Goal: Information Seeking & Learning: Find specific fact

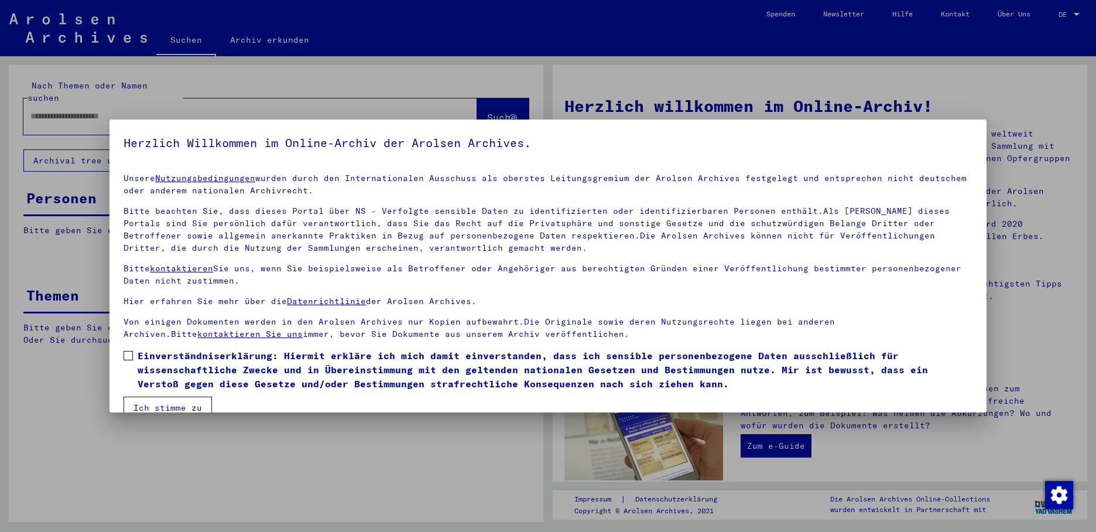
drag, startPoint x: 129, startPoint y: 348, endPoint x: 140, endPoint y: 365, distance: 19.5
click at [130, 348] on label "Einverständniserklärung: Hiermit erkläre ich mich damit einverstanden, dass ich…" at bounding box center [548, 369] width 849 height 42
click at [155, 402] on button "Ich stimme zu" at bounding box center [168, 408] width 88 height 22
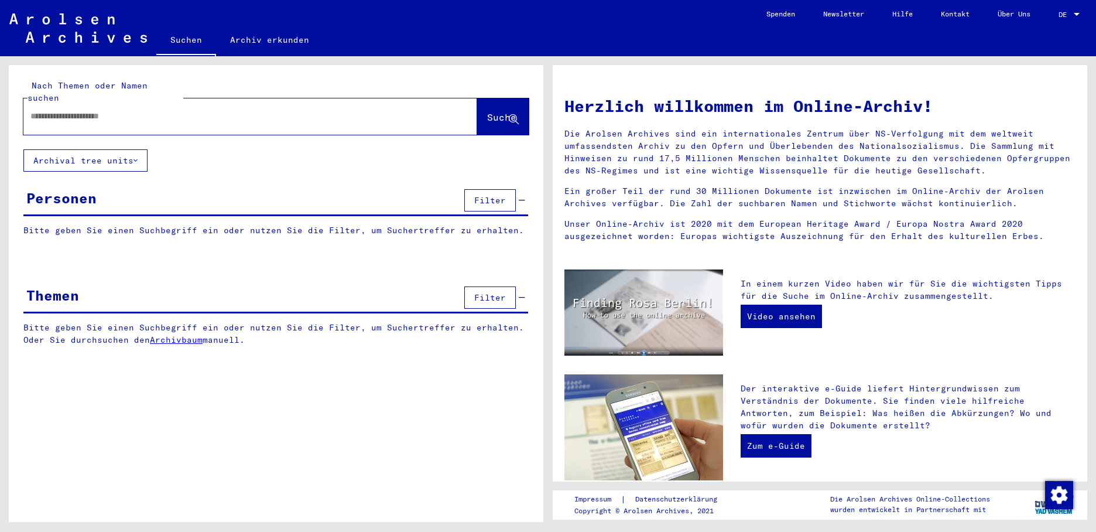
click at [90, 110] on div at bounding box center [232, 116] width 419 height 26
click at [90, 110] on input "text" at bounding box center [236, 116] width 412 height 12
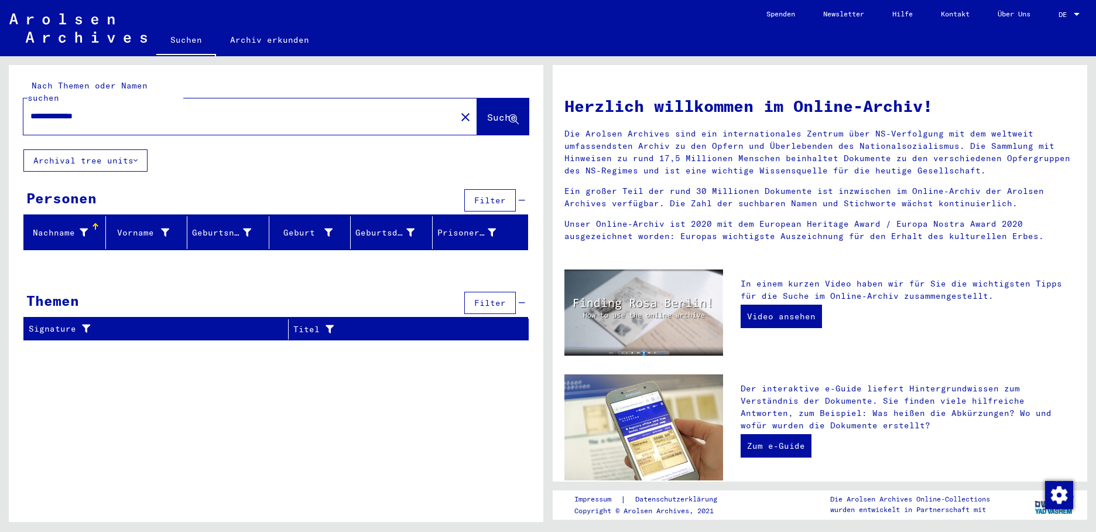
drag, startPoint x: 59, startPoint y: 102, endPoint x: 420, endPoint y: 103, distance: 361.4
click at [420, 110] on input "**********" at bounding box center [236, 116] width 412 height 12
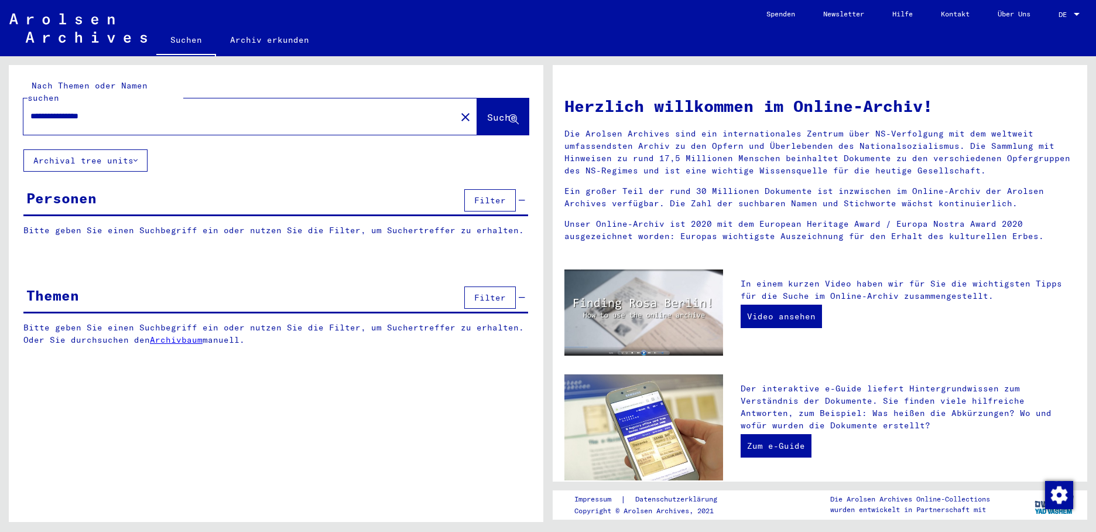
click at [487, 111] on span "Suche" at bounding box center [501, 117] width 29 height 12
click at [124, 110] on input "**********" at bounding box center [236, 116] width 412 height 12
click at [128, 110] on input "**********" at bounding box center [236, 116] width 412 height 12
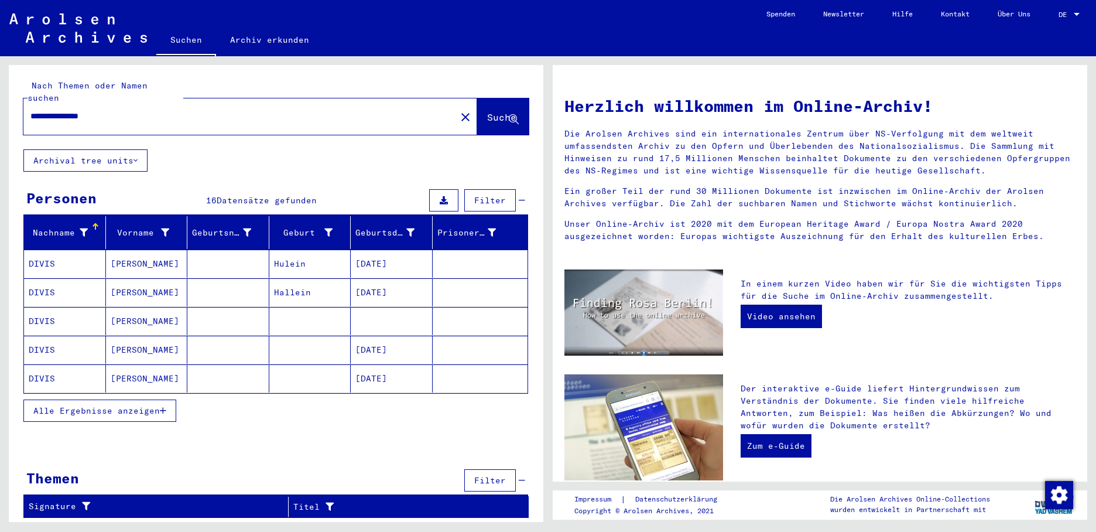
click at [316, 254] on mat-cell "Hulein" at bounding box center [310, 264] width 82 height 28
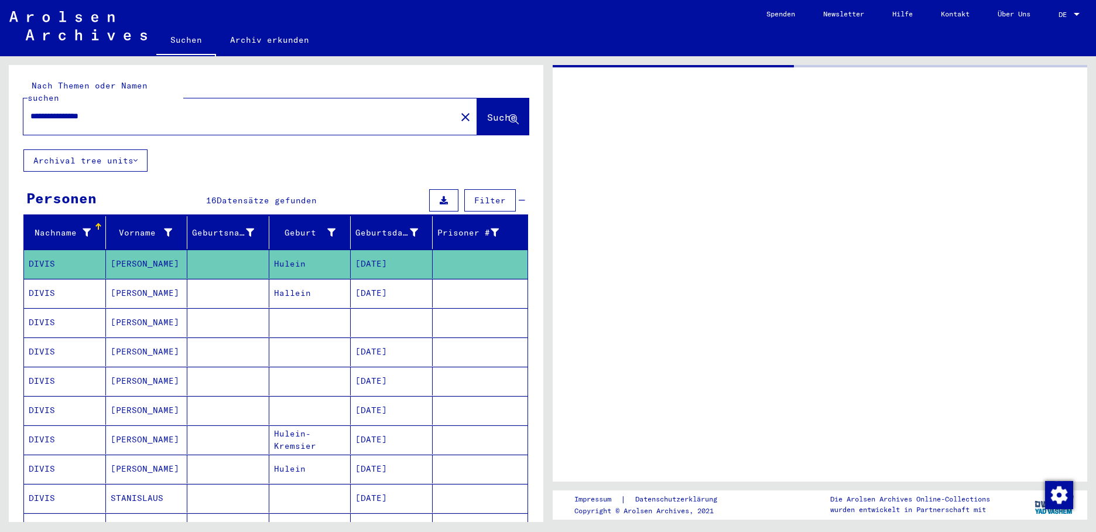
click at [300, 279] on mat-cell "Hallein" at bounding box center [310, 293] width 82 height 29
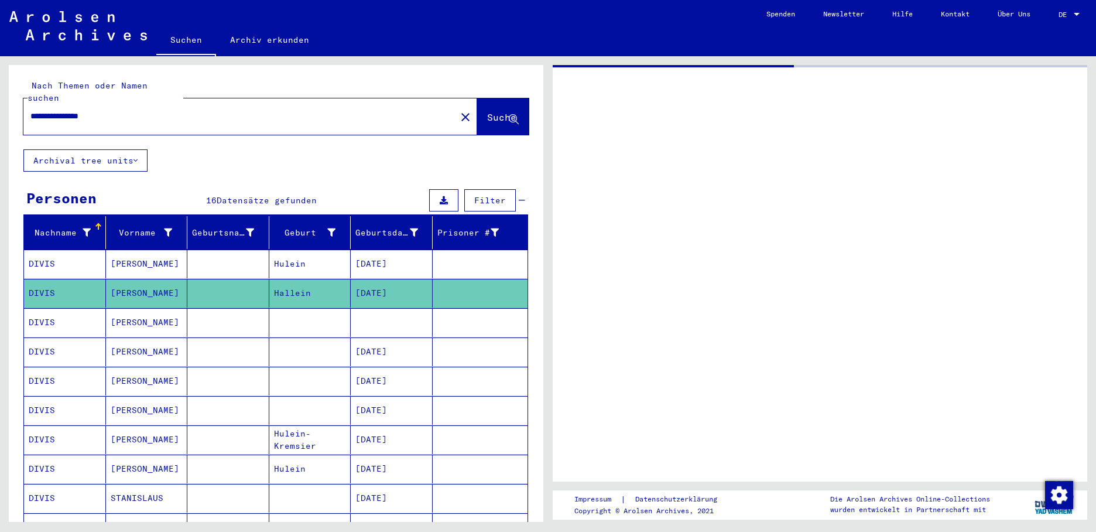
click at [146, 279] on mat-cell "[PERSON_NAME]" at bounding box center [147, 293] width 82 height 29
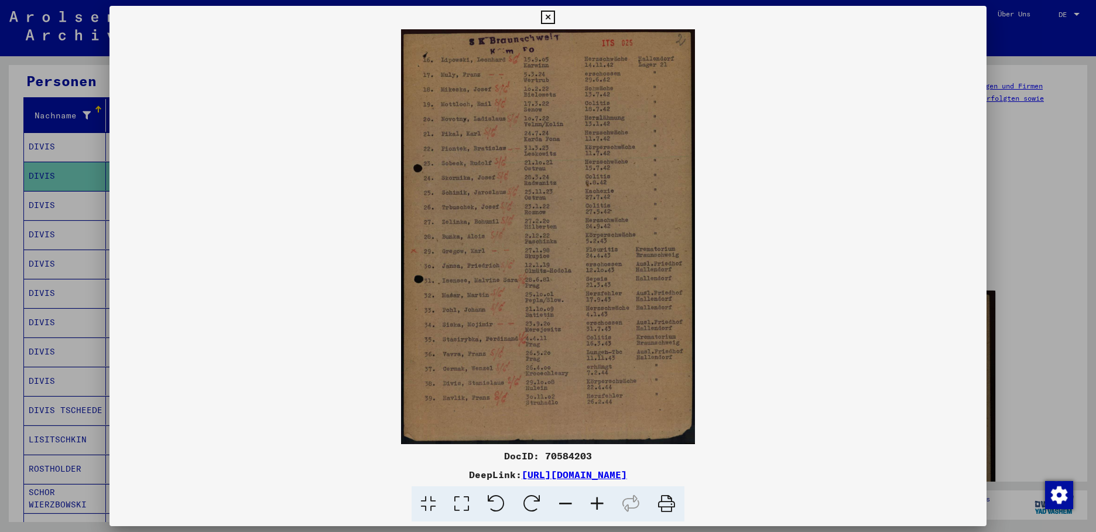
click at [55, 200] on div at bounding box center [548, 266] width 1096 height 532
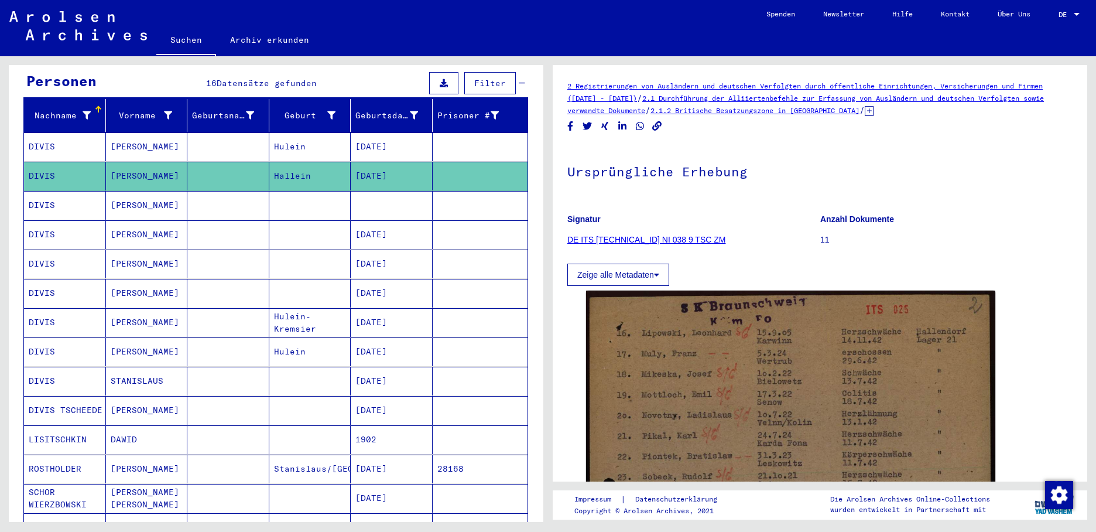
click at [361, 132] on mat-cell "[DATE]" at bounding box center [392, 146] width 82 height 29
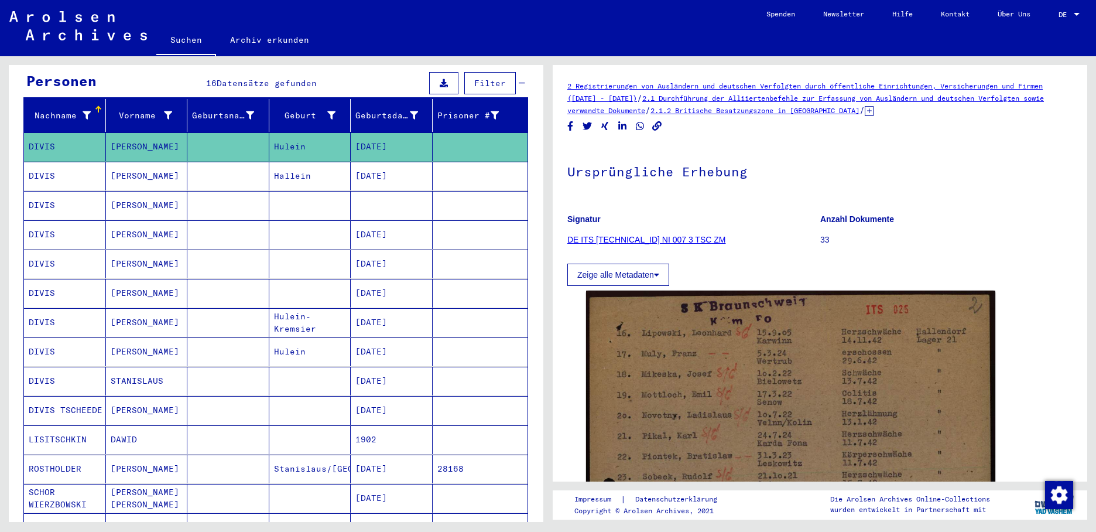
click at [131, 191] on mat-cell "[PERSON_NAME]" at bounding box center [147, 205] width 82 height 29
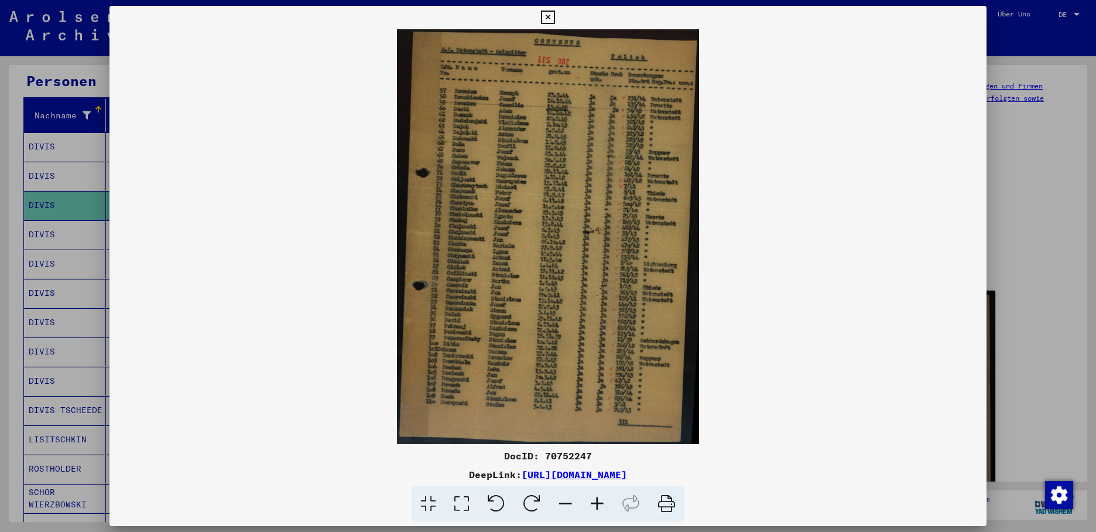
click at [57, 211] on div at bounding box center [548, 266] width 1096 height 532
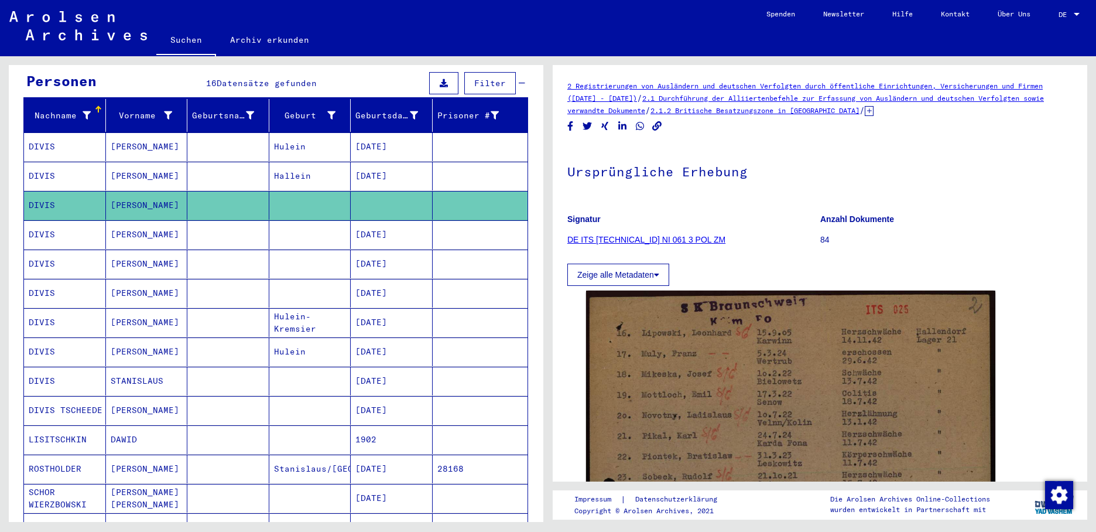
click at [57, 220] on mat-cell "DIVIS" at bounding box center [65, 234] width 82 height 29
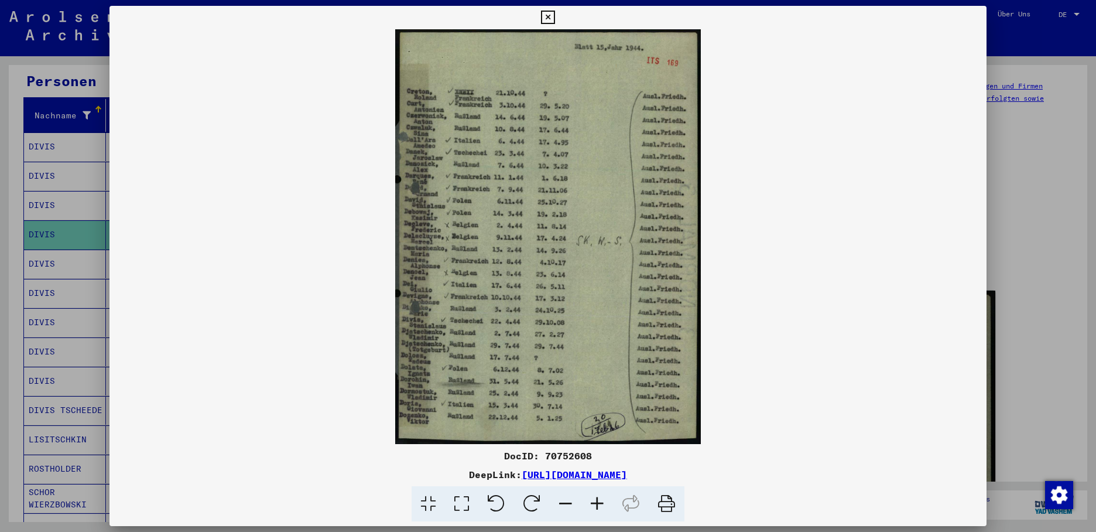
drag, startPoint x: 67, startPoint y: 244, endPoint x: 62, endPoint y: 251, distance: 8.4
click at [64, 248] on div at bounding box center [548, 266] width 1096 height 532
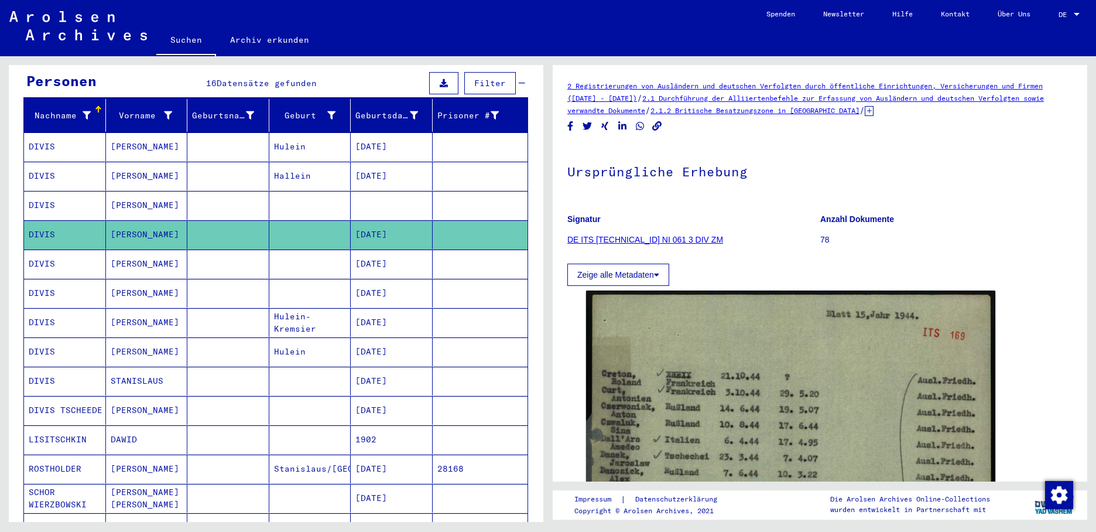
click at [62, 251] on mat-cell "DIVIS" at bounding box center [65, 264] width 82 height 29
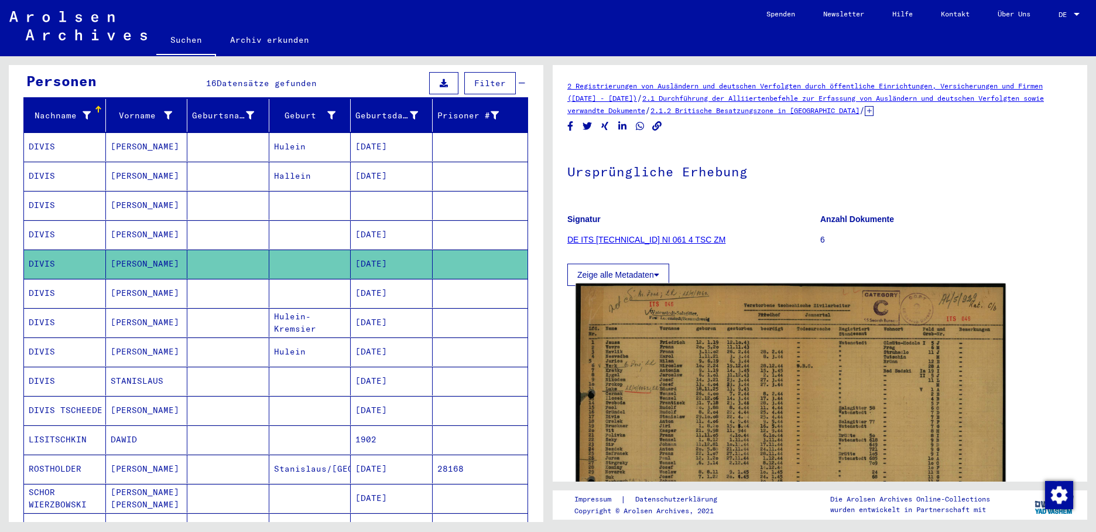
click at [640, 378] on img at bounding box center [791, 429] width 430 height 292
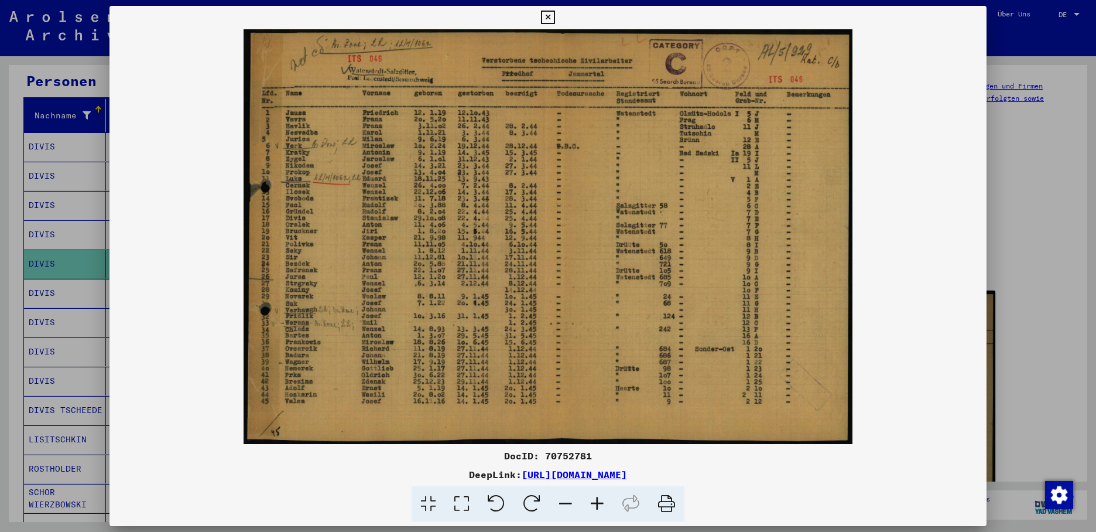
click at [42, 276] on div at bounding box center [548, 266] width 1096 height 532
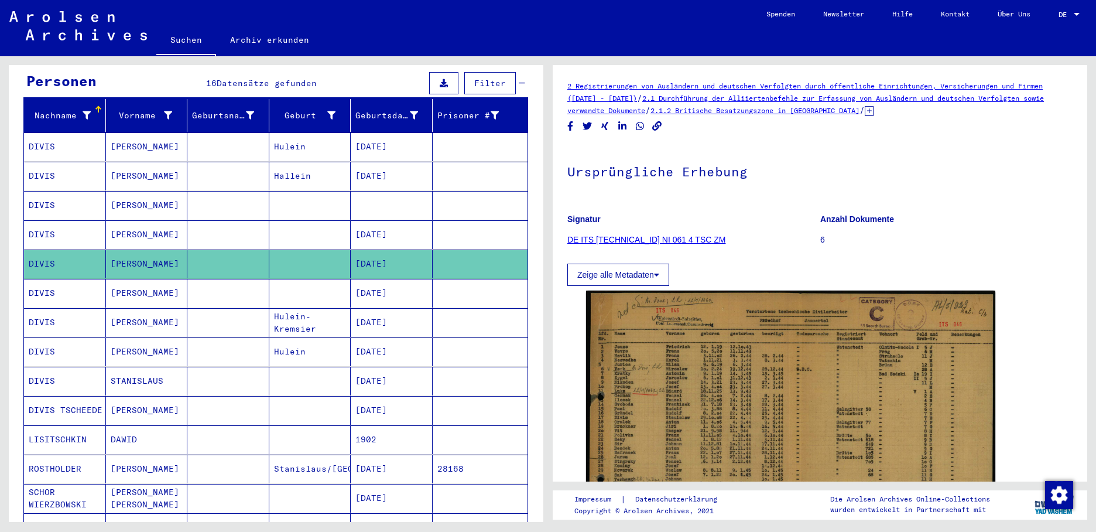
click at [42, 279] on mat-cell "DIVIS" at bounding box center [65, 293] width 82 height 29
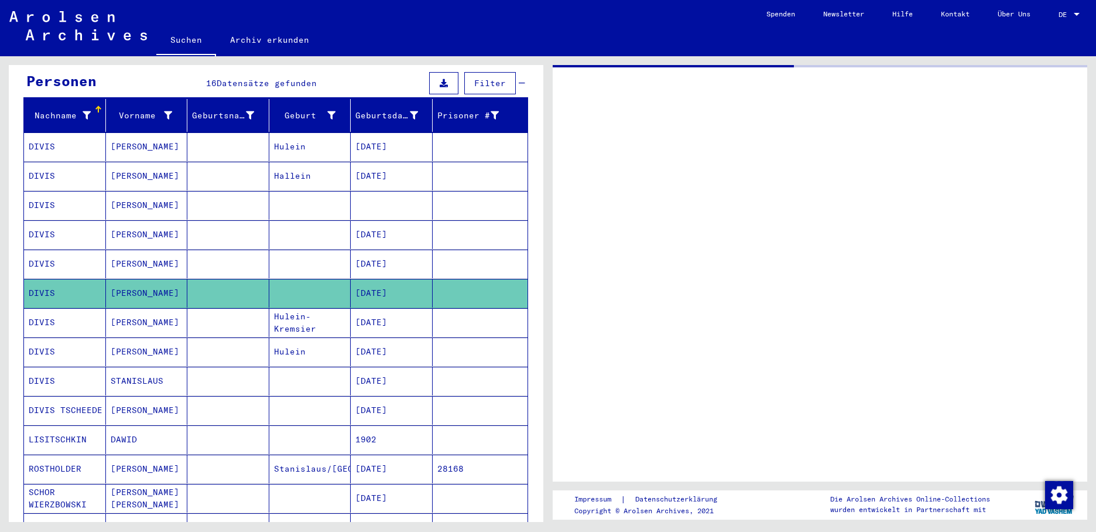
click at [166, 308] on mat-cell "[PERSON_NAME]" at bounding box center [147, 322] width 82 height 29
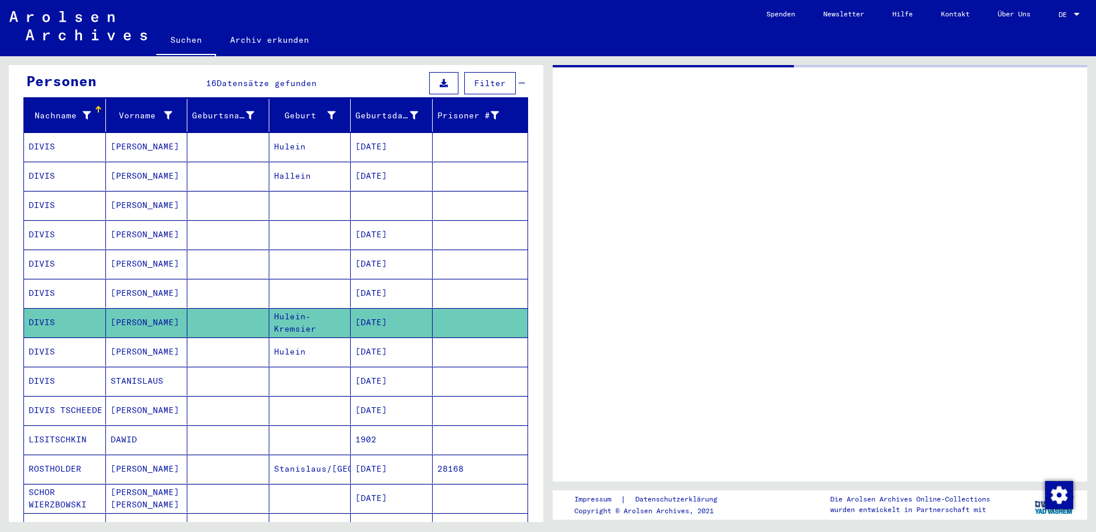
click at [361, 339] on mat-cell "[DATE]" at bounding box center [392, 351] width 82 height 29
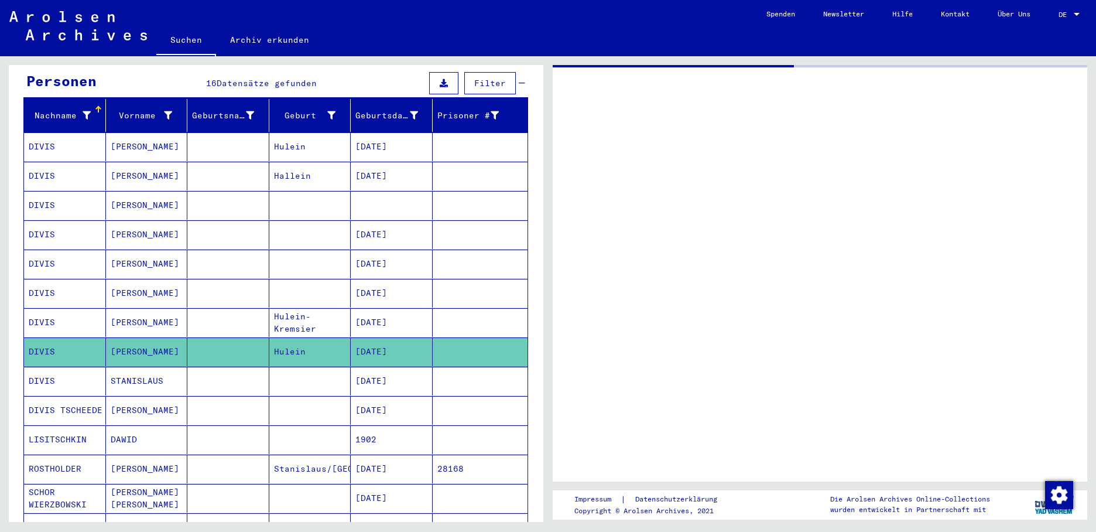
click at [148, 338] on mat-cell "[PERSON_NAME]" at bounding box center [147, 351] width 82 height 29
click at [148, 192] on mat-cell "[PERSON_NAME]" at bounding box center [147, 205] width 82 height 29
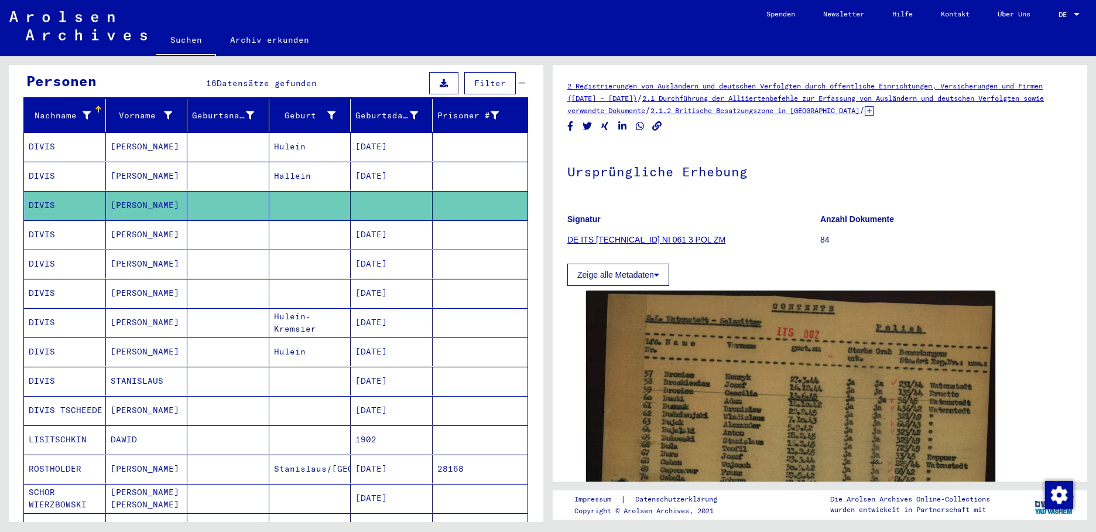
click at [154, 225] on mat-cell "[PERSON_NAME]" at bounding box center [147, 234] width 82 height 29
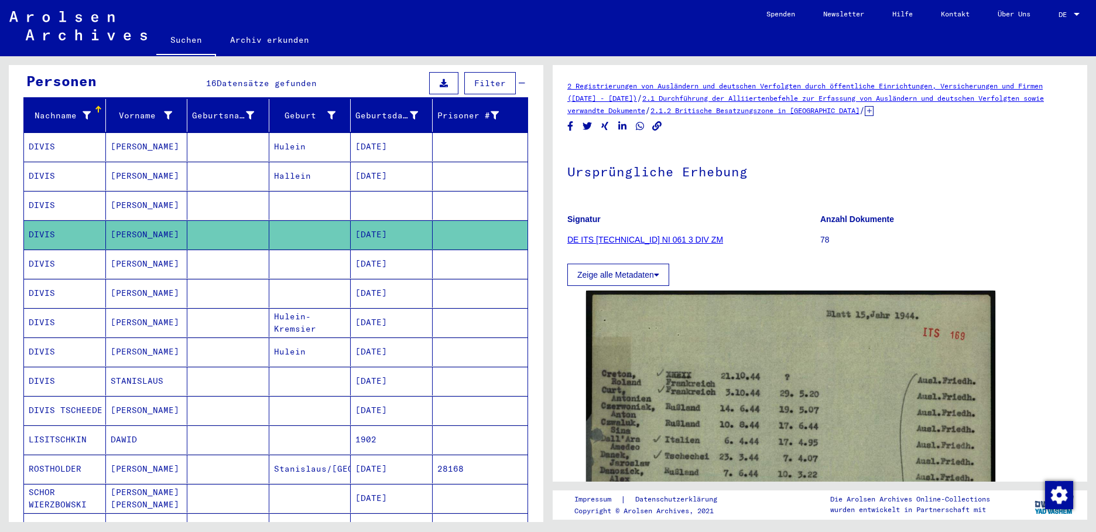
click at [148, 252] on mat-cell "[PERSON_NAME]" at bounding box center [147, 264] width 82 height 29
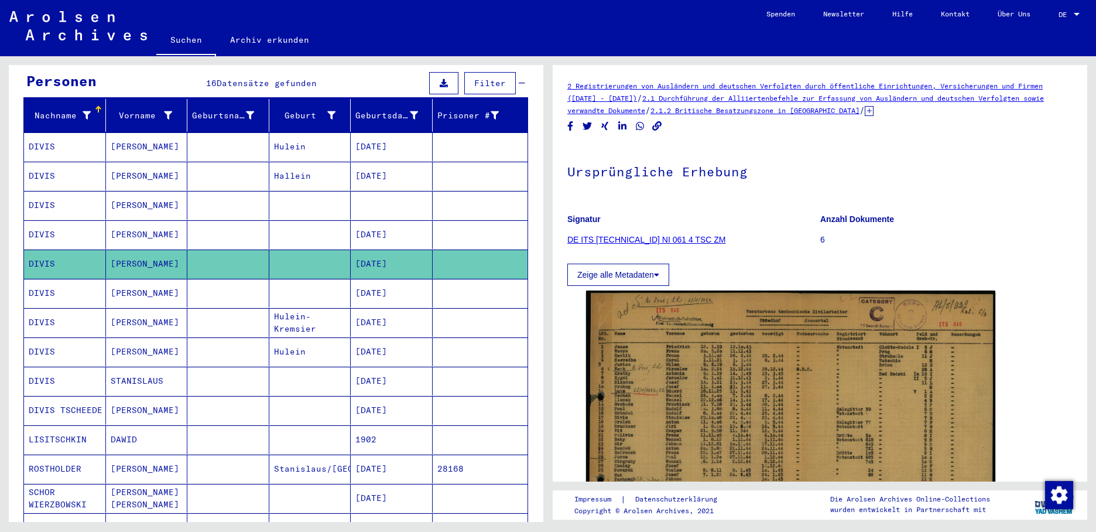
click at [153, 279] on mat-cell "[PERSON_NAME]" at bounding box center [147, 293] width 82 height 29
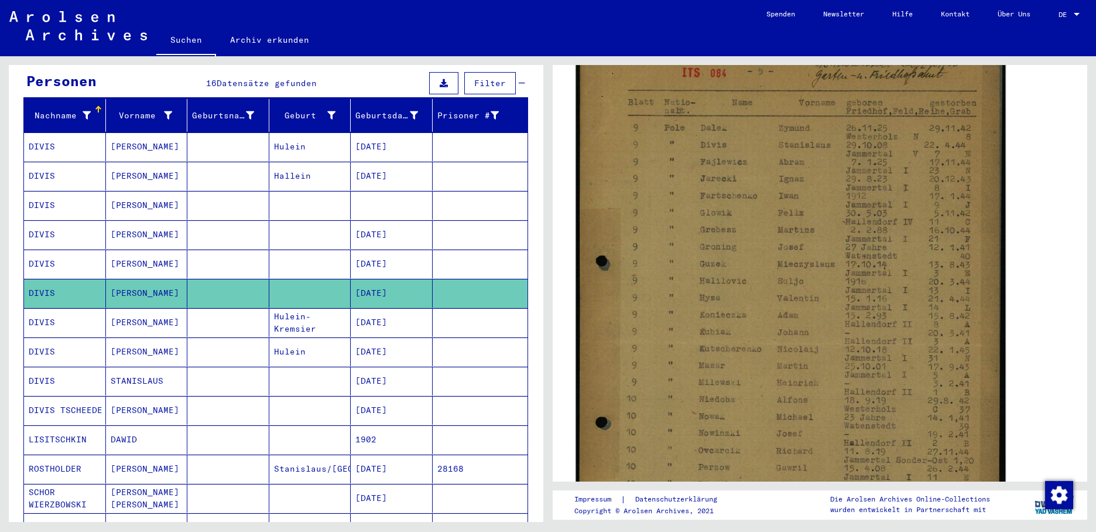
scroll to position [234, 0]
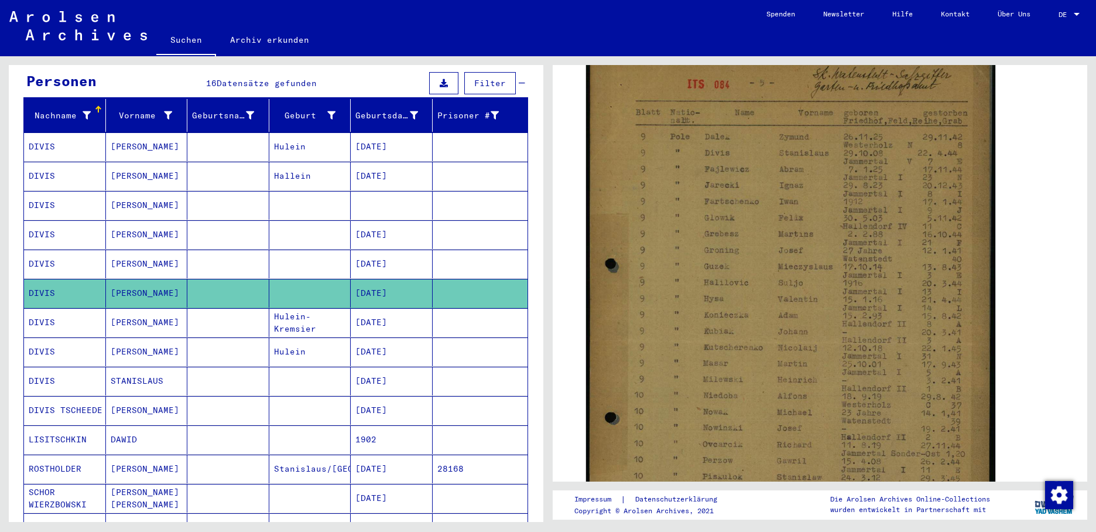
click at [381, 308] on mat-cell "[DATE]" at bounding box center [392, 322] width 82 height 29
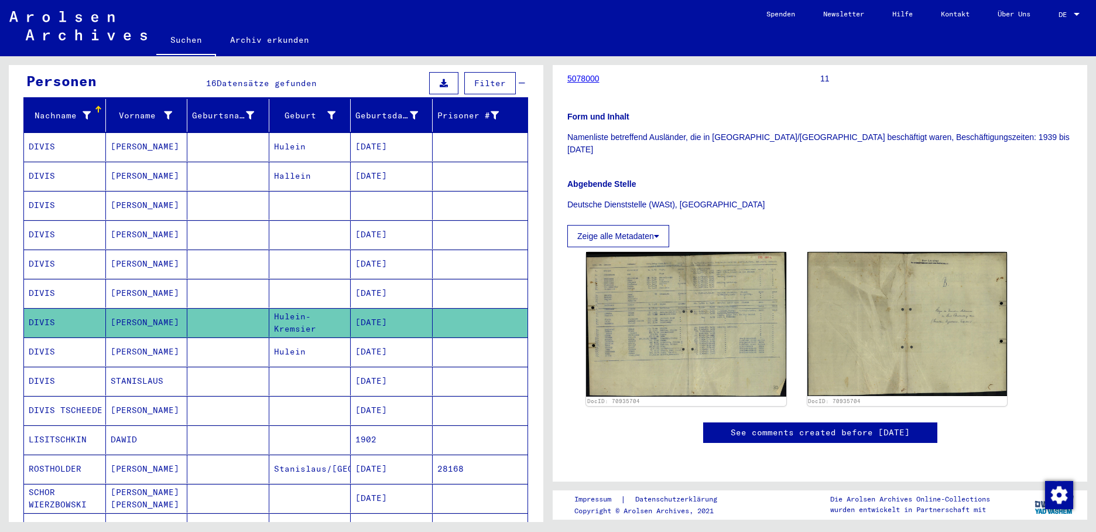
scroll to position [234, 0]
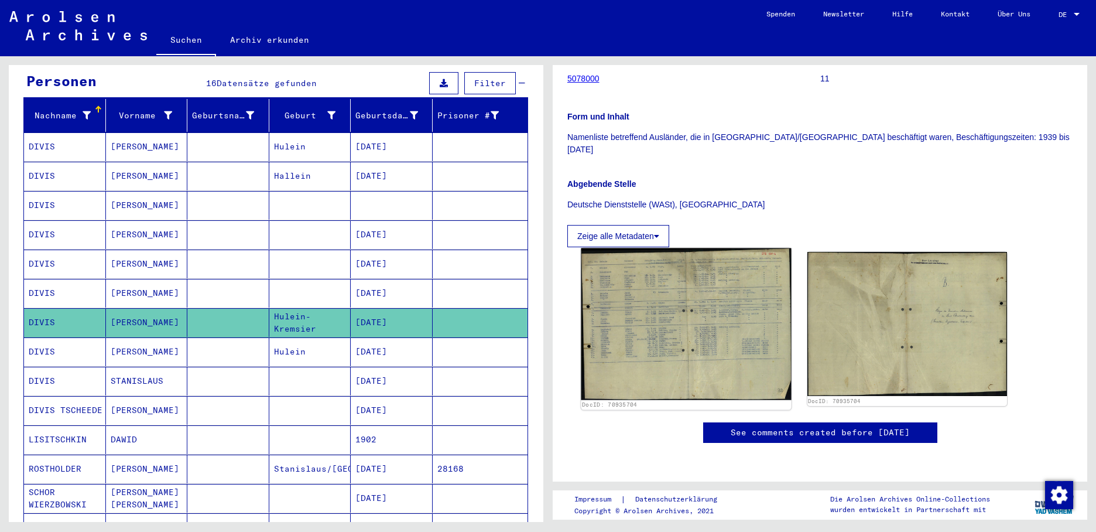
click at [682, 293] on img at bounding box center [686, 324] width 210 height 152
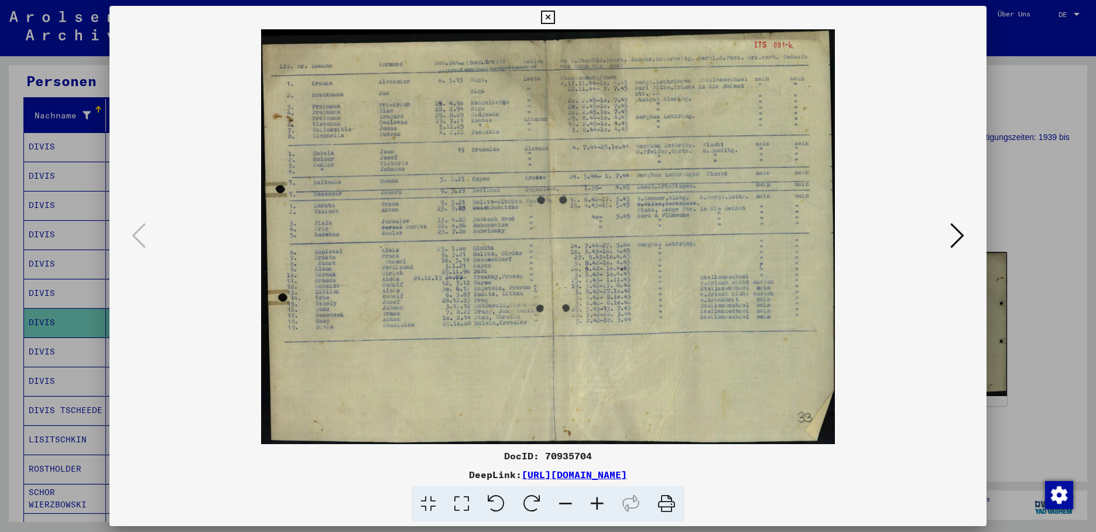
click at [48, 342] on div at bounding box center [548, 266] width 1096 height 532
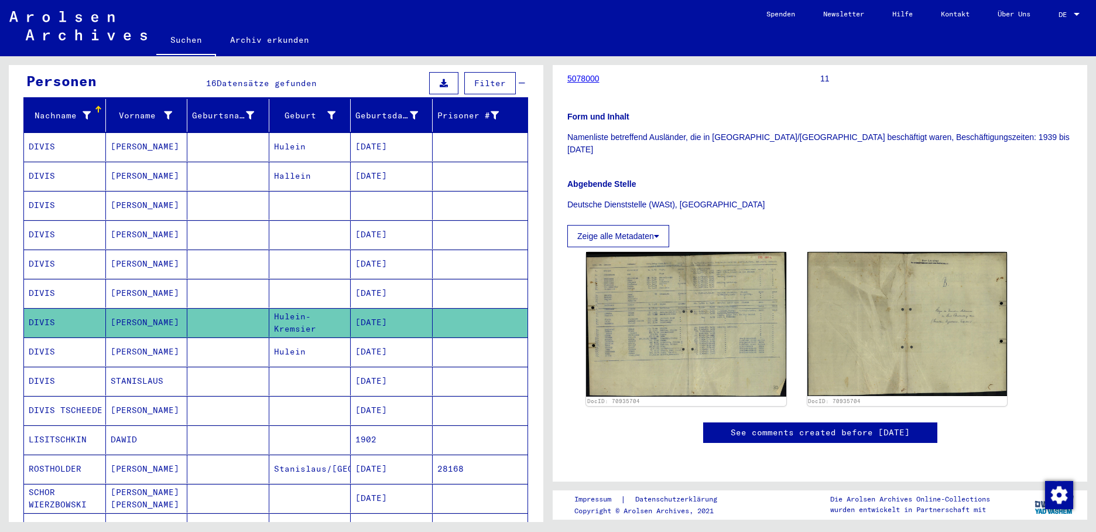
click at [49, 340] on mat-cell "DIVIS" at bounding box center [65, 351] width 82 height 29
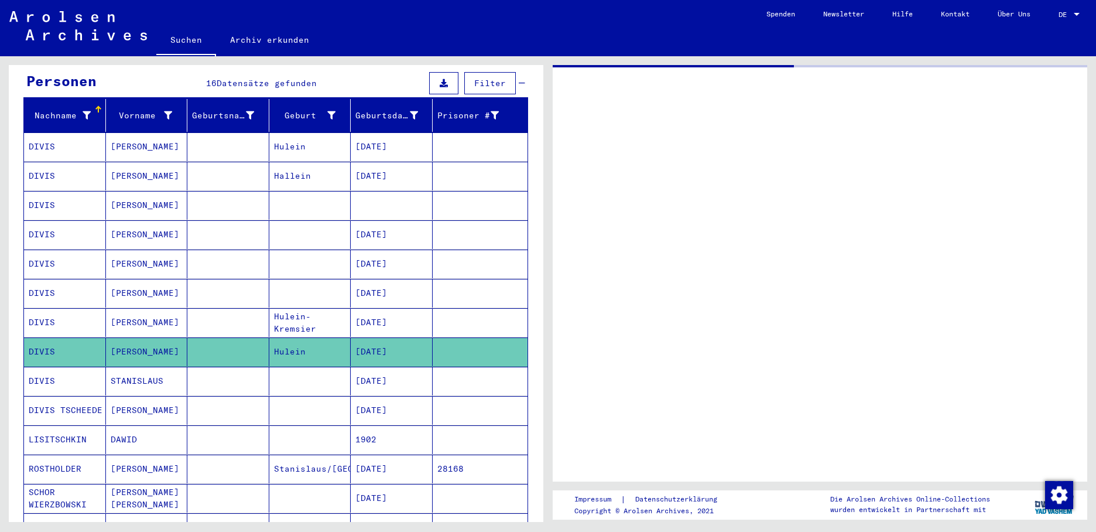
click at [389, 369] on mat-cell "[DATE]" at bounding box center [392, 381] width 82 height 29
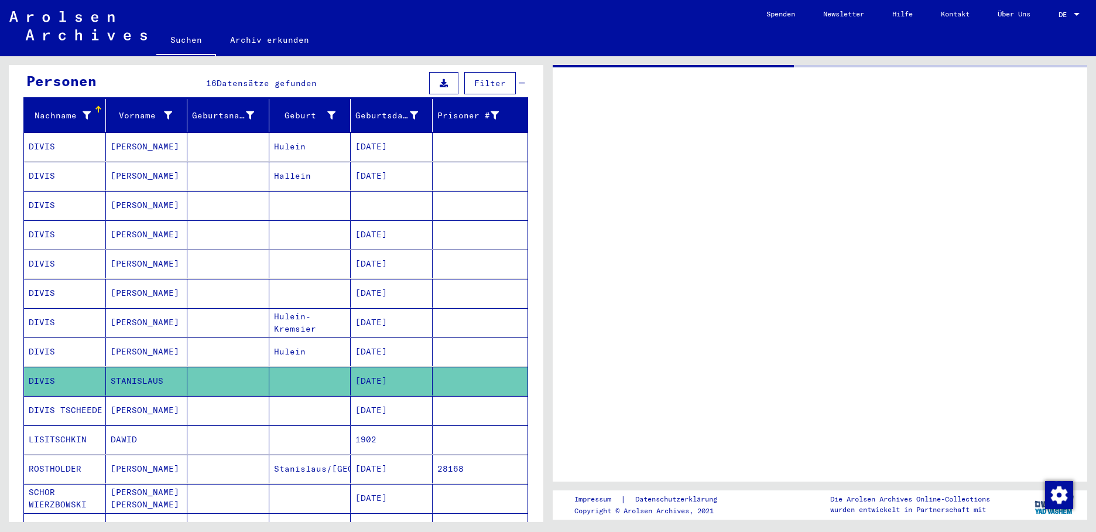
click at [141, 367] on mat-cell "STANISLAUS" at bounding box center [147, 381] width 82 height 29
click at [140, 309] on mat-cell "[PERSON_NAME]" at bounding box center [147, 322] width 82 height 29
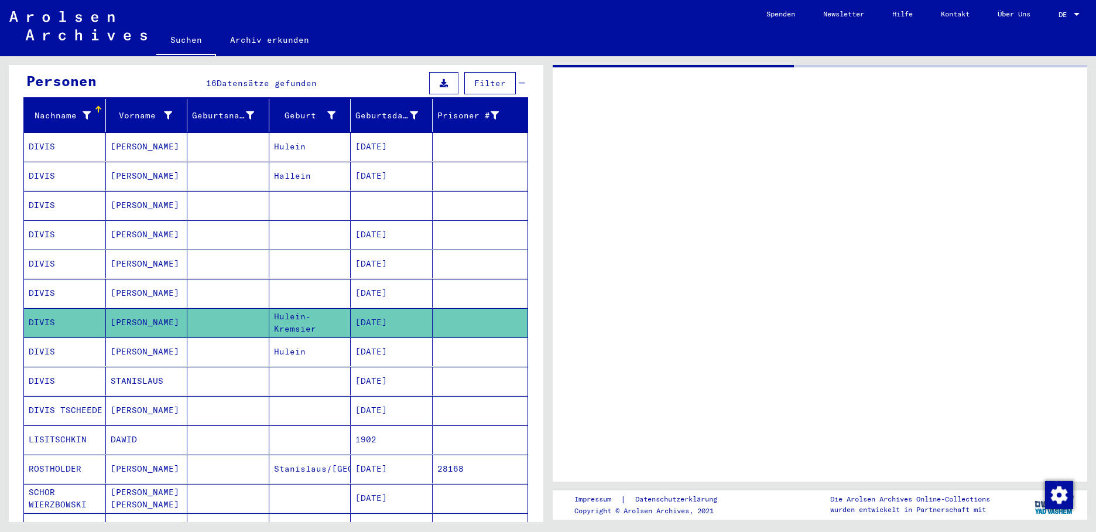
click at [135, 337] on mat-cell "[PERSON_NAME]" at bounding box center [147, 351] width 82 height 29
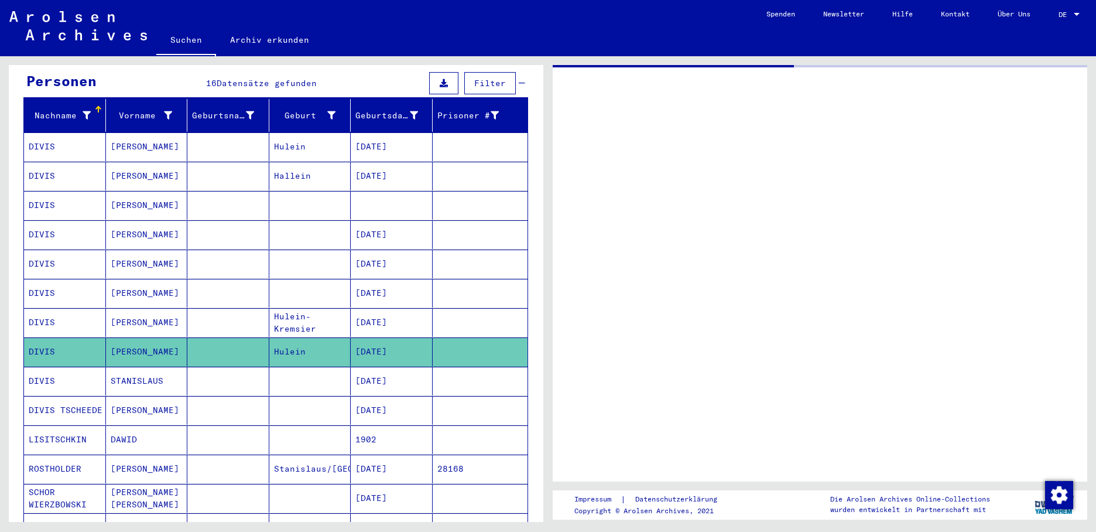
click at [137, 398] on mat-cell "[PERSON_NAME]" at bounding box center [147, 410] width 82 height 29
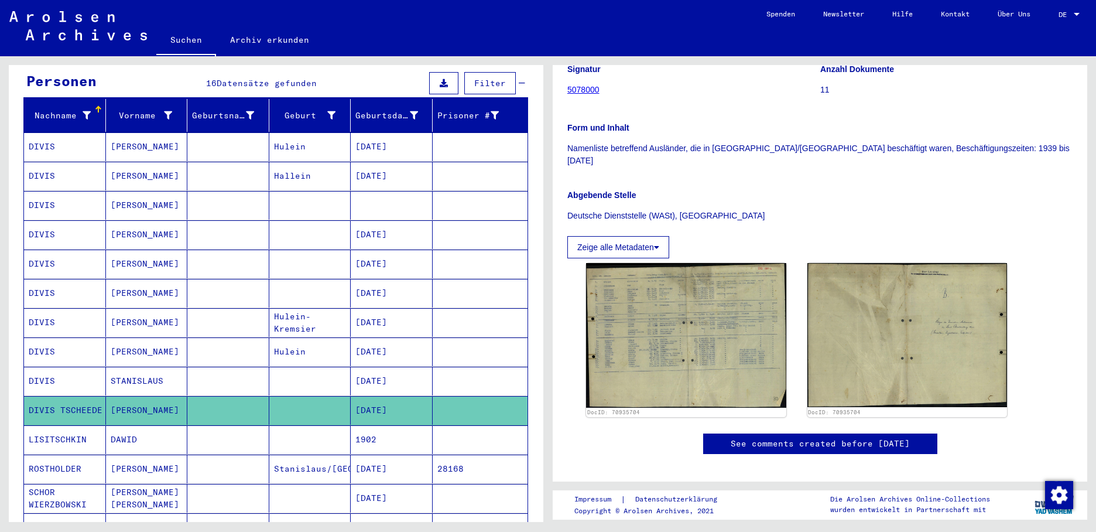
scroll to position [234, 0]
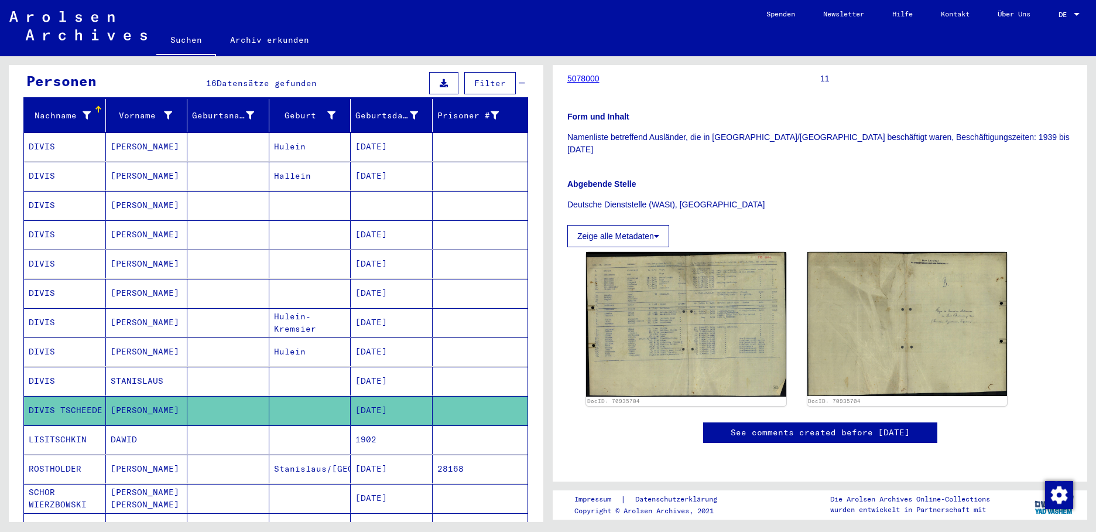
click at [142, 367] on mat-cell "STANISLAUS" at bounding box center [147, 381] width 82 height 29
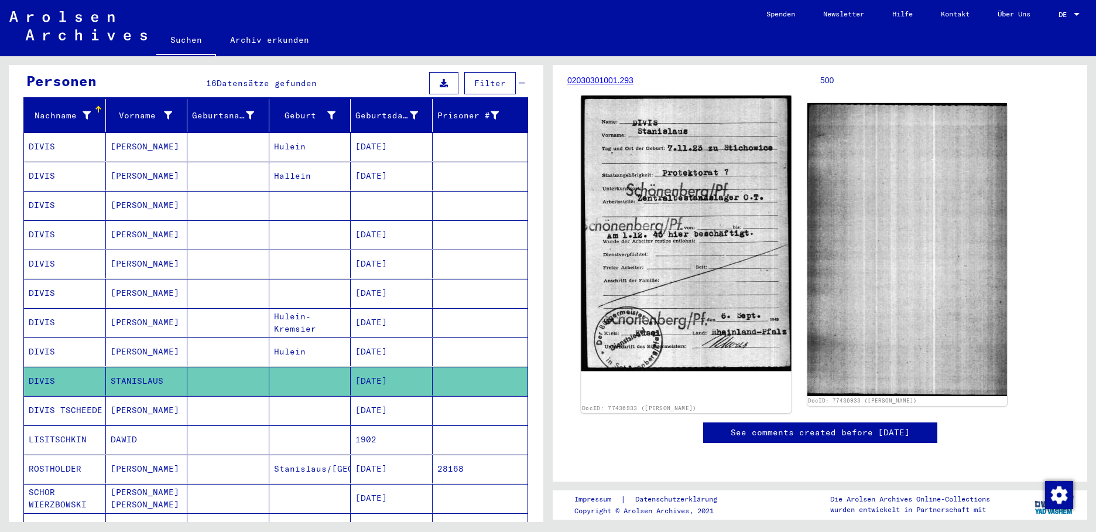
scroll to position [176, 0]
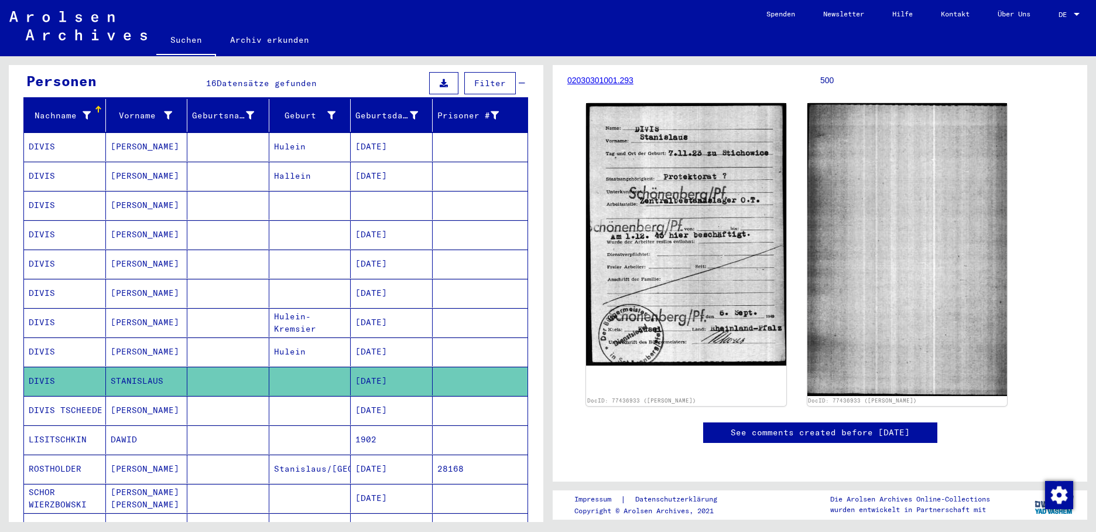
click at [59, 337] on mat-cell "DIVIS" at bounding box center [65, 351] width 82 height 29
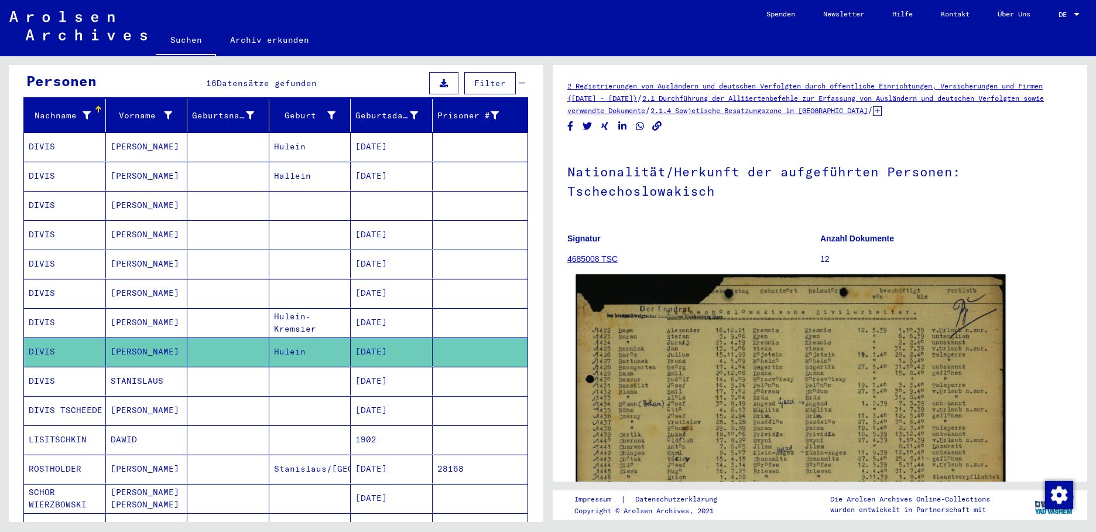
click at [685, 357] on img at bounding box center [791, 426] width 430 height 305
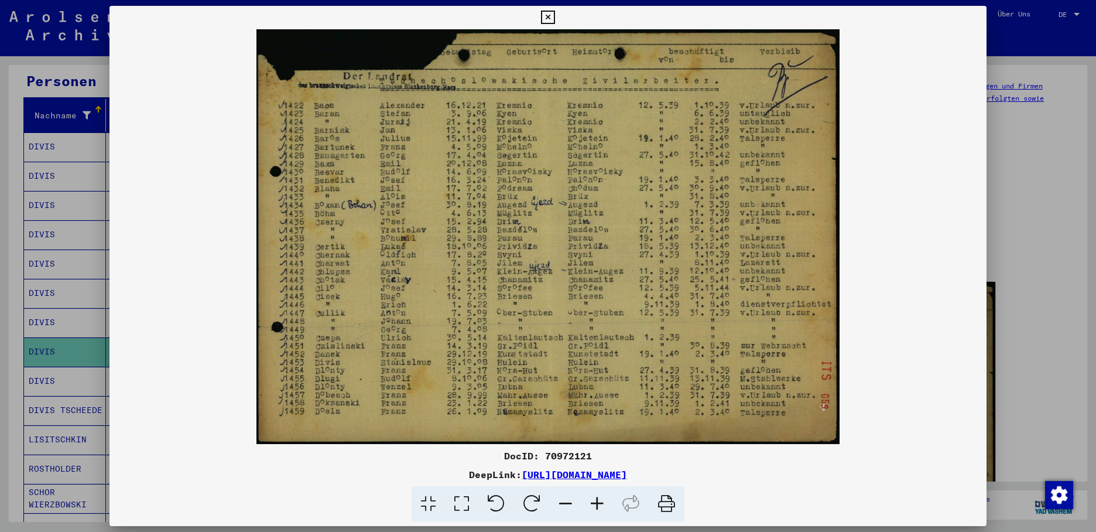
click at [33, 136] on div at bounding box center [548, 266] width 1096 height 532
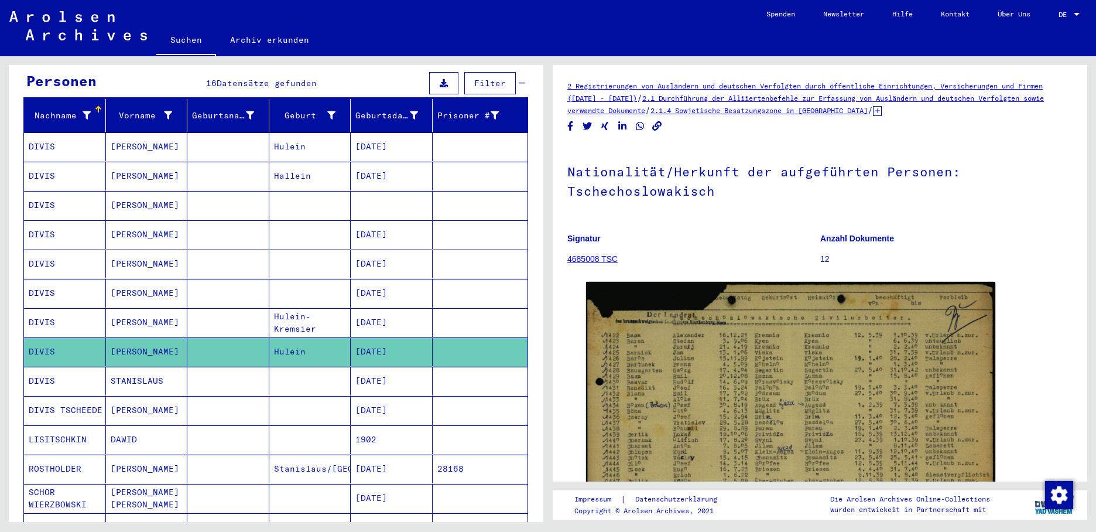
click at [42, 135] on mat-cell "DIVIS" at bounding box center [65, 146] width 82 height 29
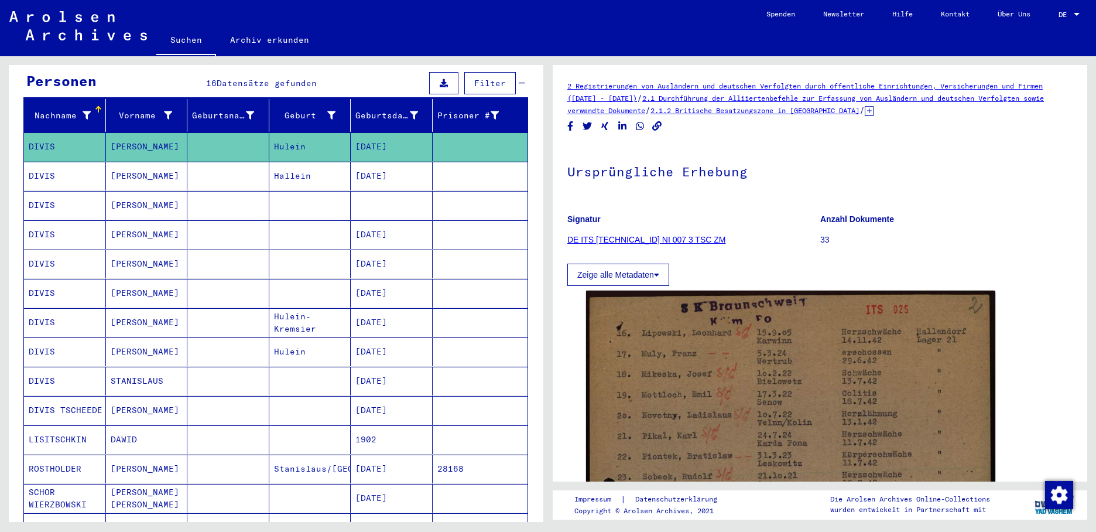
scroll to position [59, 0]
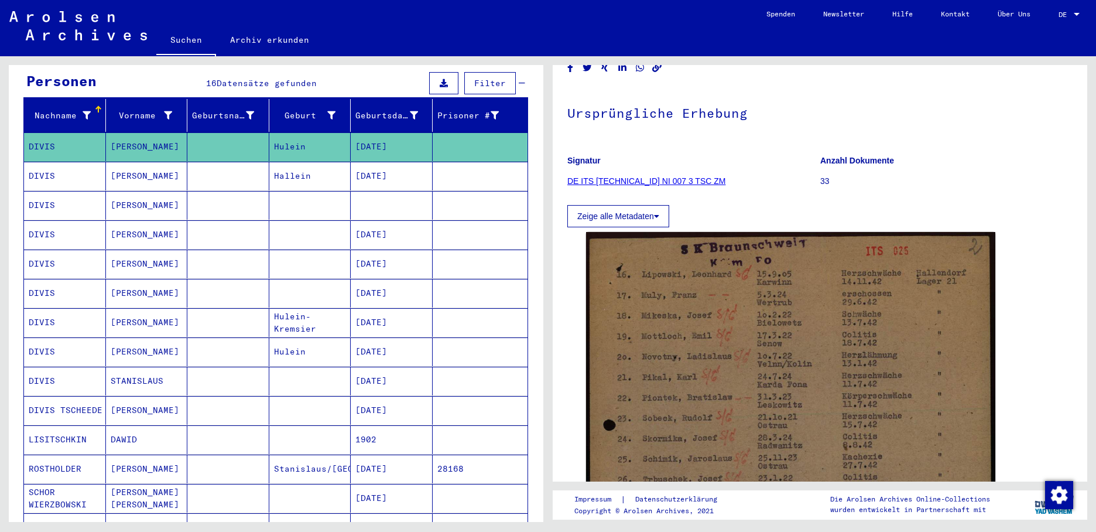
click at [384, 168] on mat-cell "[DATE]" at bounding box center [392, 176] width 82 height 29
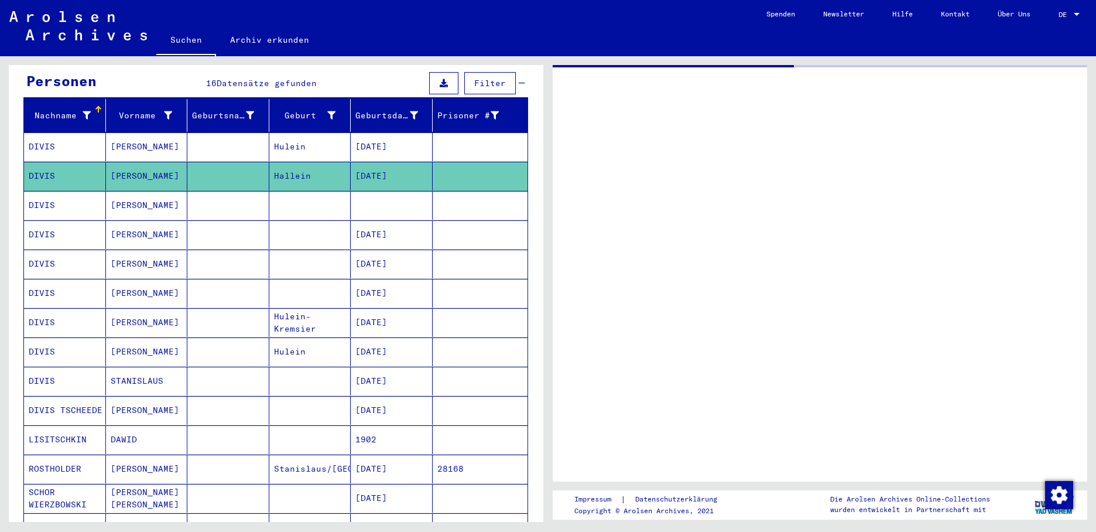
click at [123, 192] on mat-cell "[PERSON_NAME]" at bounding box center [147, 205] width 82 height 29
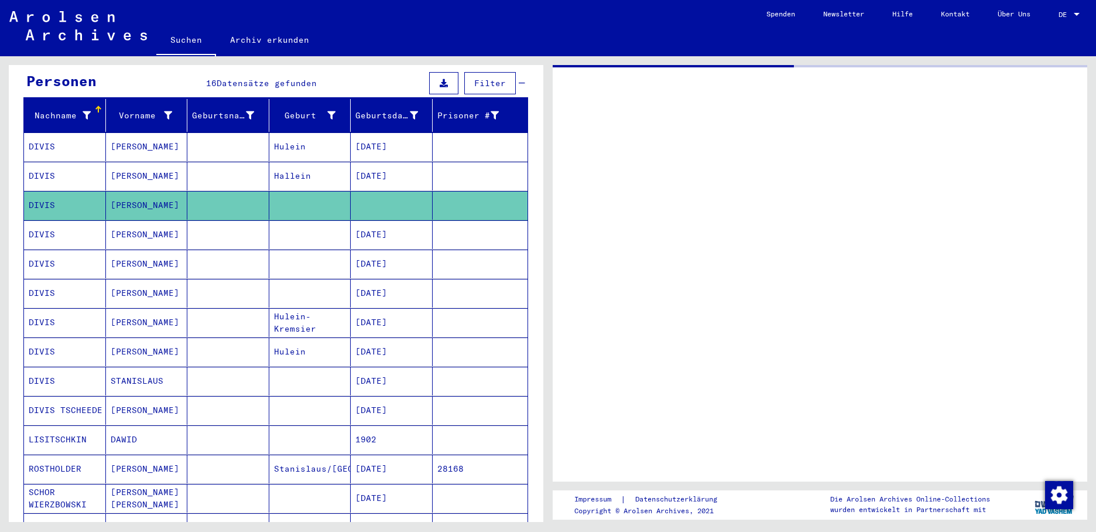
drag, startPoint x: 123, startPoint y: 192, endPoint x: 133, endPoint y: 196, distance: 10.6
click at [133, 195] on mat-cell "[PERSON_NAME]" at bounding box center [147, 205] width 82 height 29
click at [133, 197] on mat-cell "[PERSON_NAME]" at bounding box center [147, 205] width 82 height 29
click at [138, 227] on mat-cell "[PERSON_NAME]" at bounding box center [147, 234] width 82 height 29
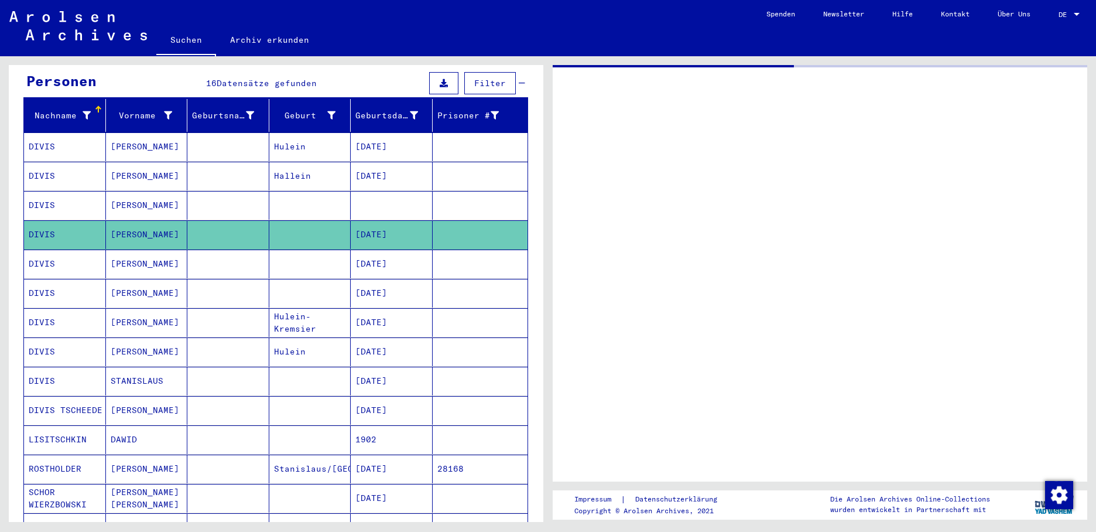
click at [138, 227] on mat-cell "[PERSON_NAME]" at bounding box center [147, 234] width 82 height 29
drag, startPoint x: 138, startPoint y: 227, endPoint x: 143, endPoint y: 312, distance: 85.1
click at [143, 312] on mat-cell "[PERSON_NAME]" at bounding box center [147, 322] width 82 height 29
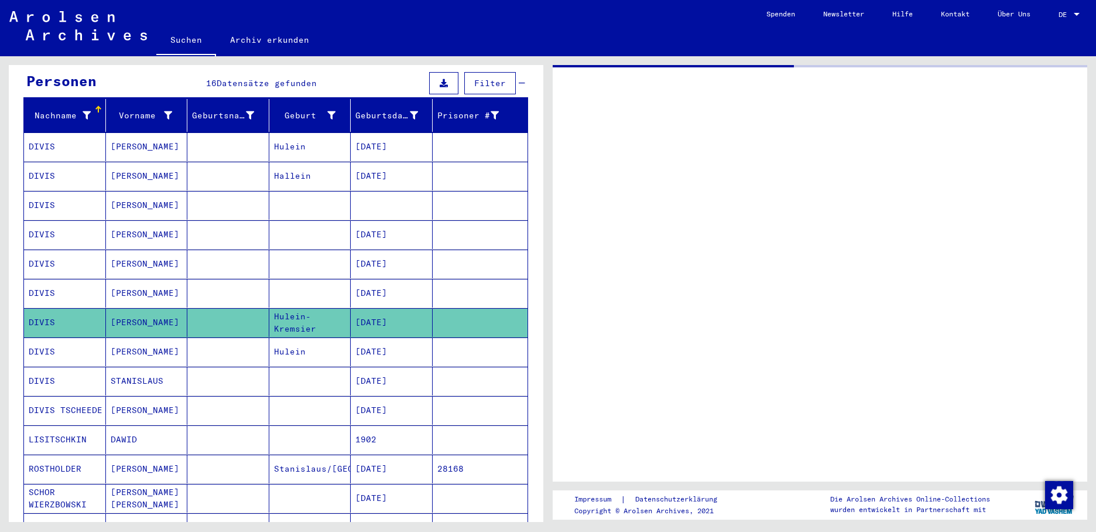
click at [131, 340] on mat-cell "[PERSON_NAME]" at bounding box center [147, 351] width 82 height 29
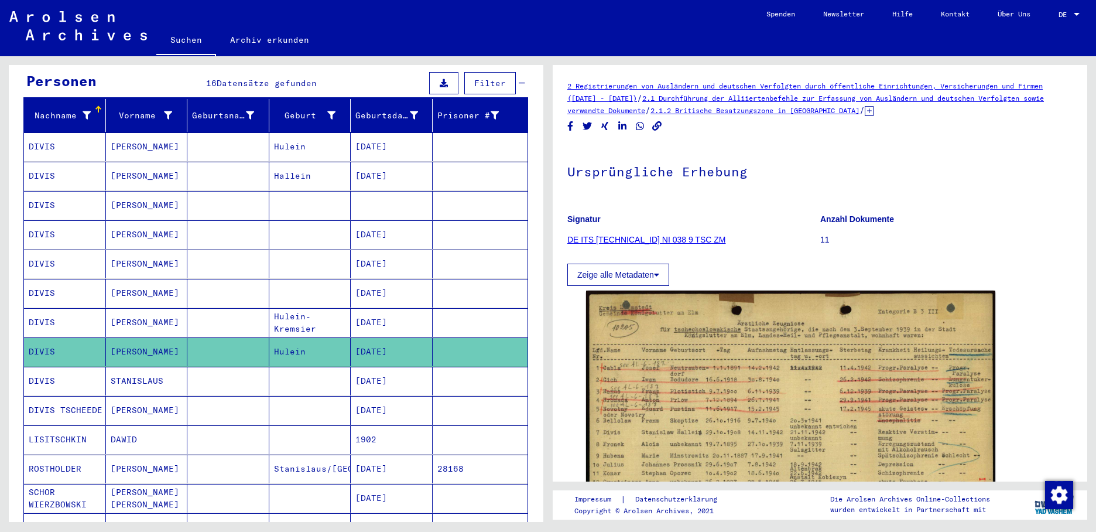
click at [381, 369] on mat-cell "[DATE]" at bounding box center [392, 381] width 82 height 29
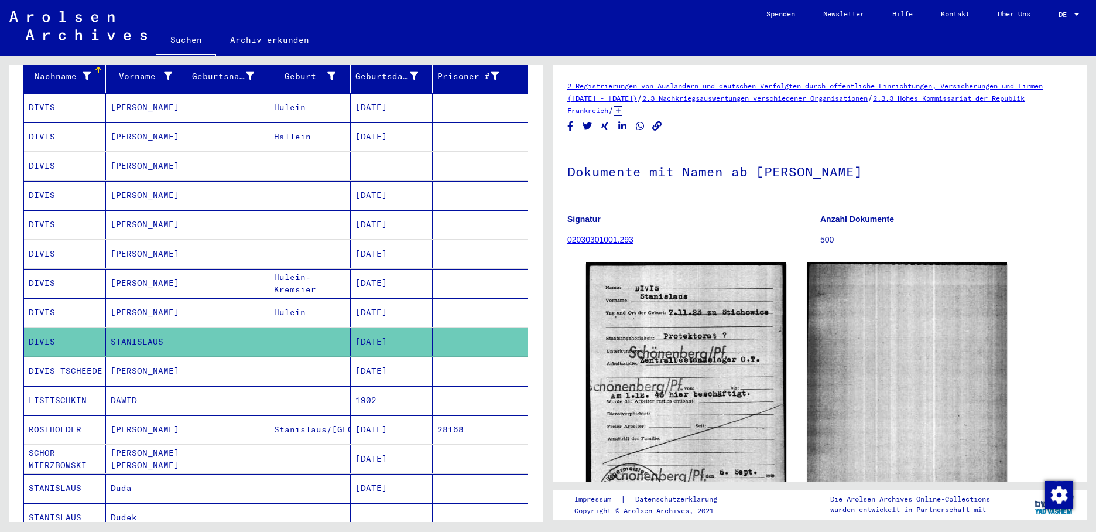
scroll to position [176, 0]
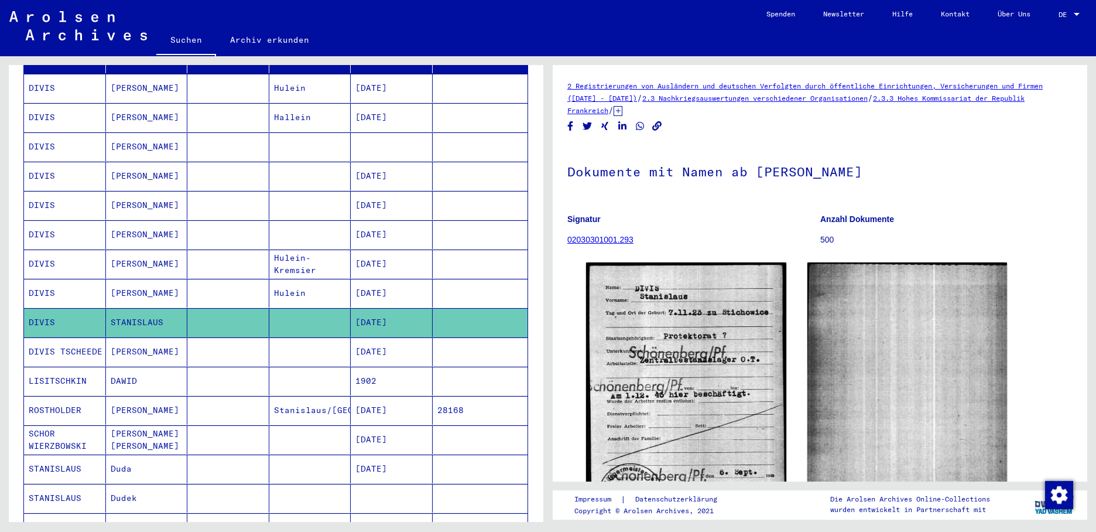
click at [378, 343] on mat-cell "[DATE]" at bounding box center [392, 351] width 82 height 29
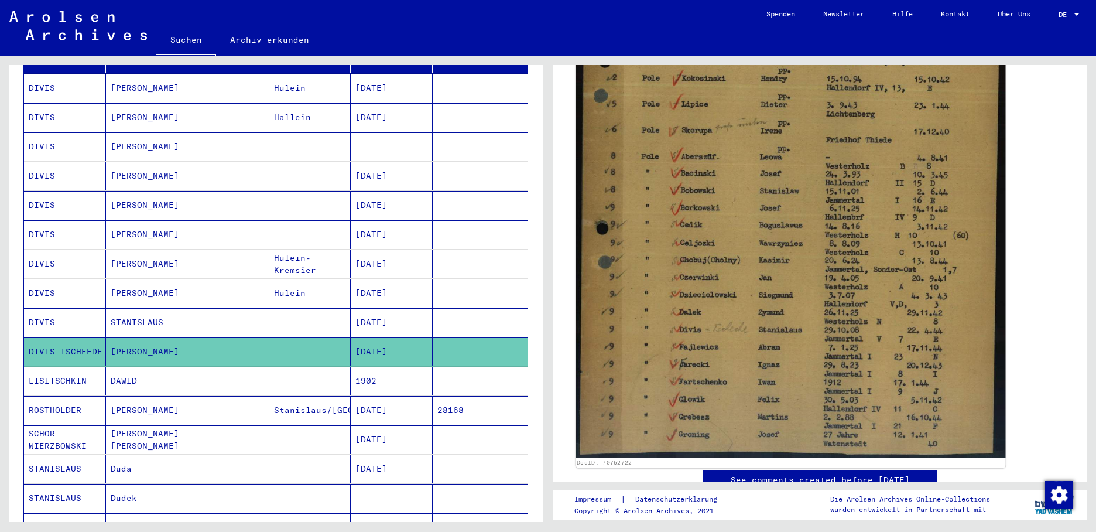
scroll to position [469, 0]
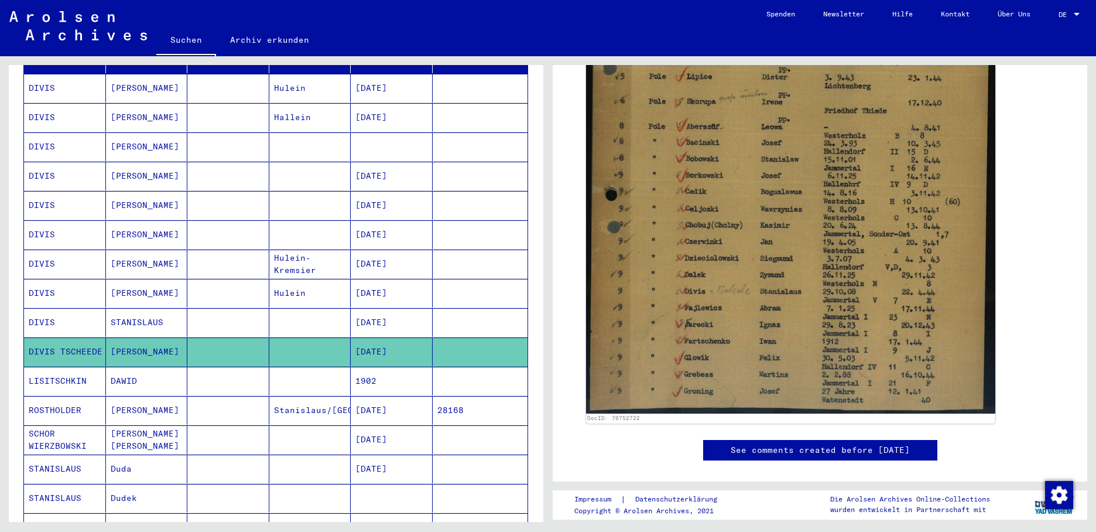
click at [404, 308] on mat-cell "[DATE]" at bounding box center [392, 322] width 82 height 29
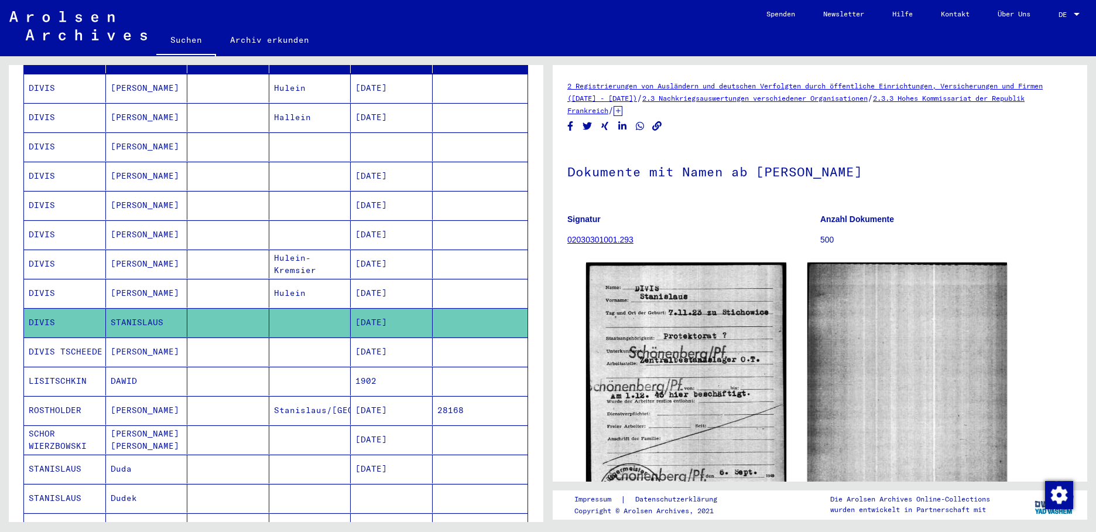
click at [400, 337] on mat-cell "[DATE]" at bounding box center [392, 351] width 82 height 29
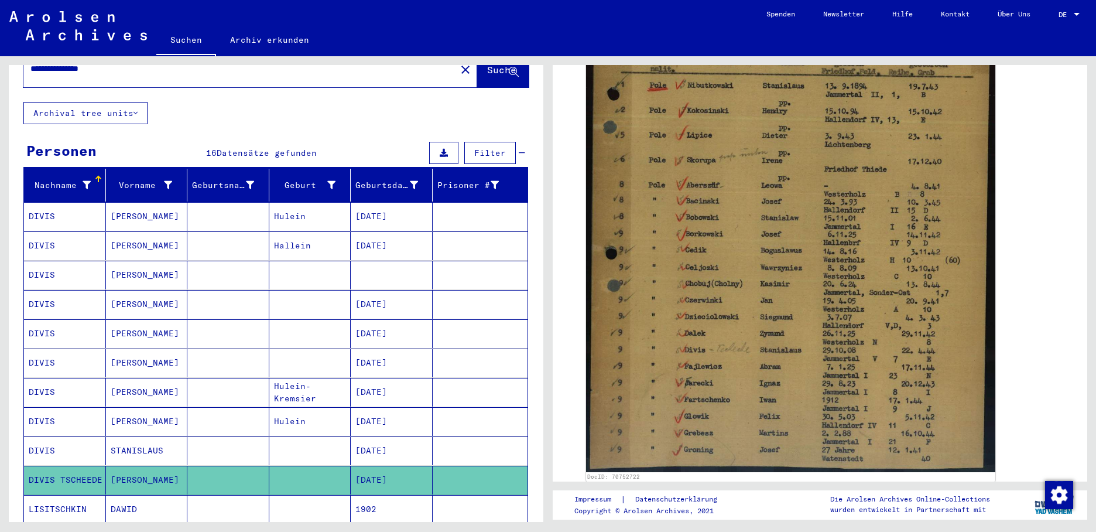
scroll to position [40, 0]
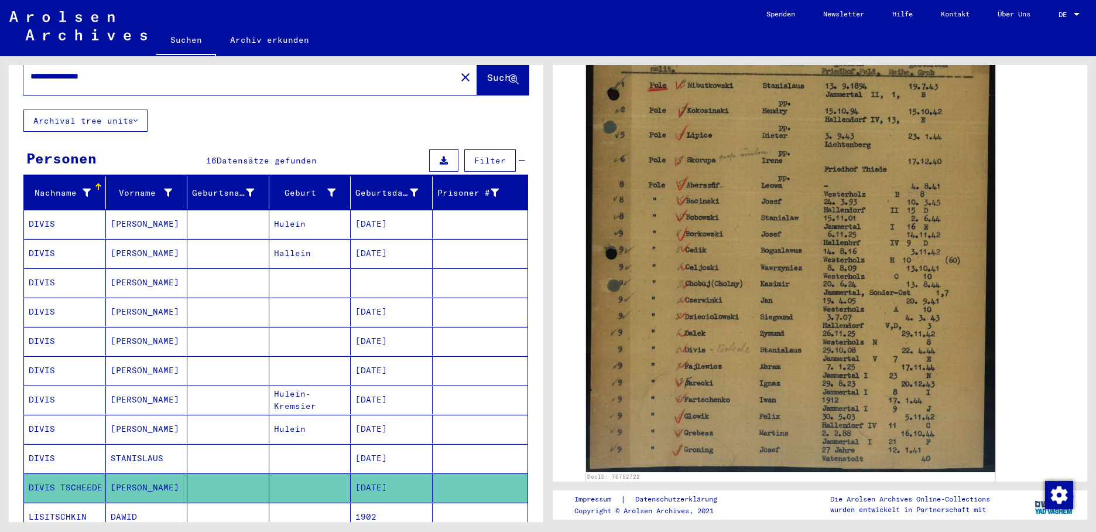
click at [387, 415] on mat-cell "[DATE]" at bounding box center [392, 429] width 82 height 29
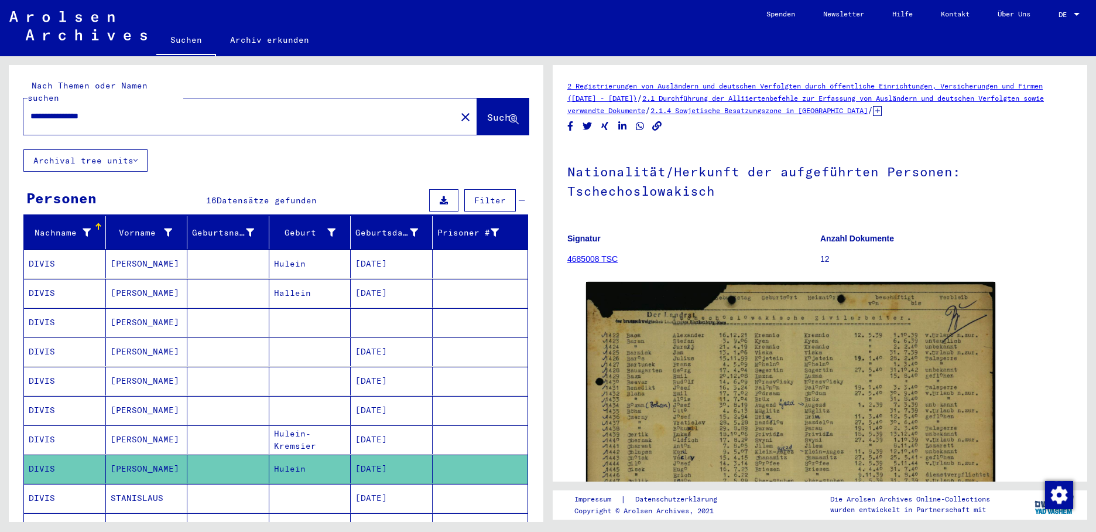
drag, startPoint x: 132, startPoint y: 98, endPoint x: 29, endPoint y: 29, distance: 123.8
click at [0, 70] on html "**********" at bounding box center [548, 266] width 1096 height 532
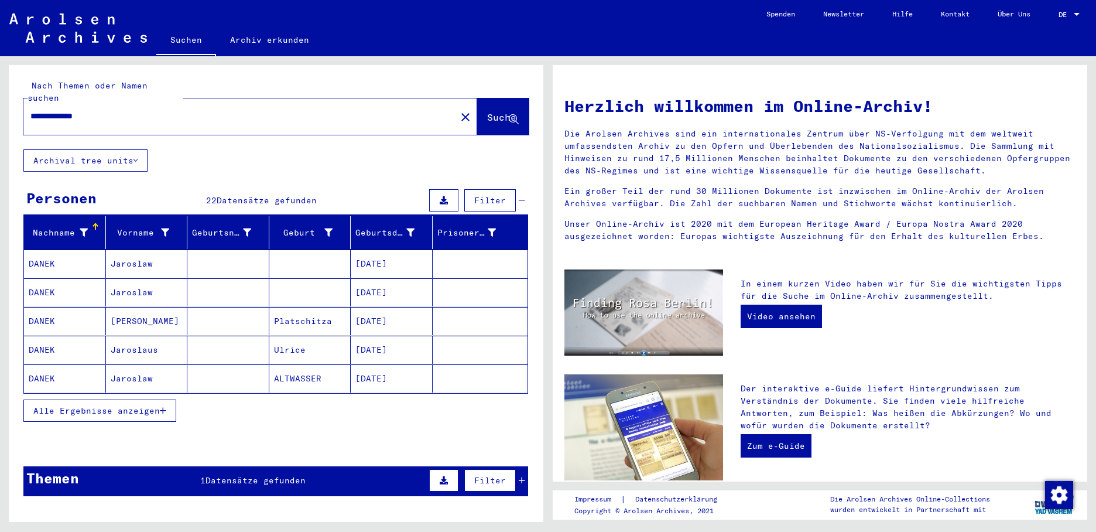
click at [173, 399] on button "Alle Ergebnisse anzeigen" at bounding box center [99, 410] width 153 height 22
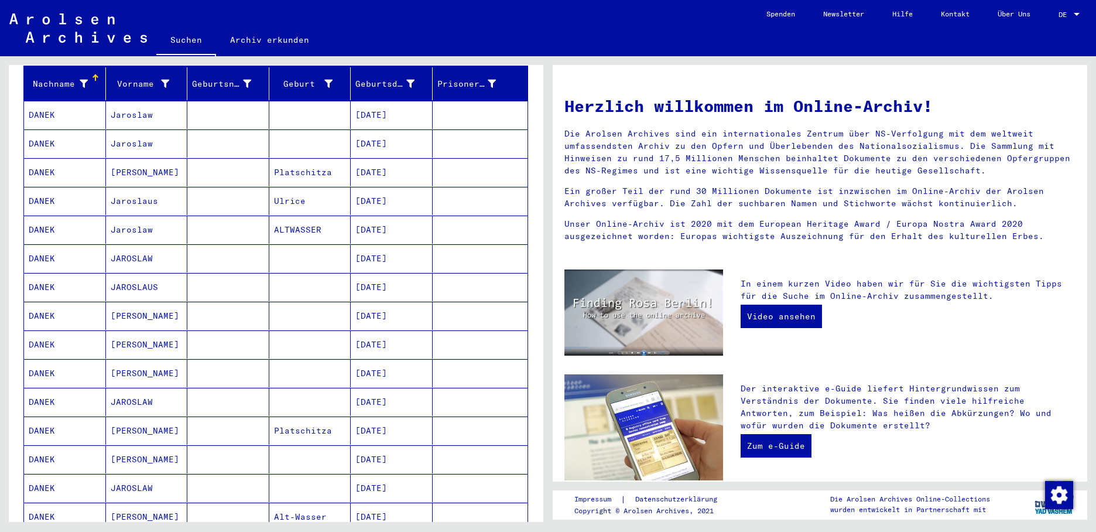
scroll to position [176, 0]
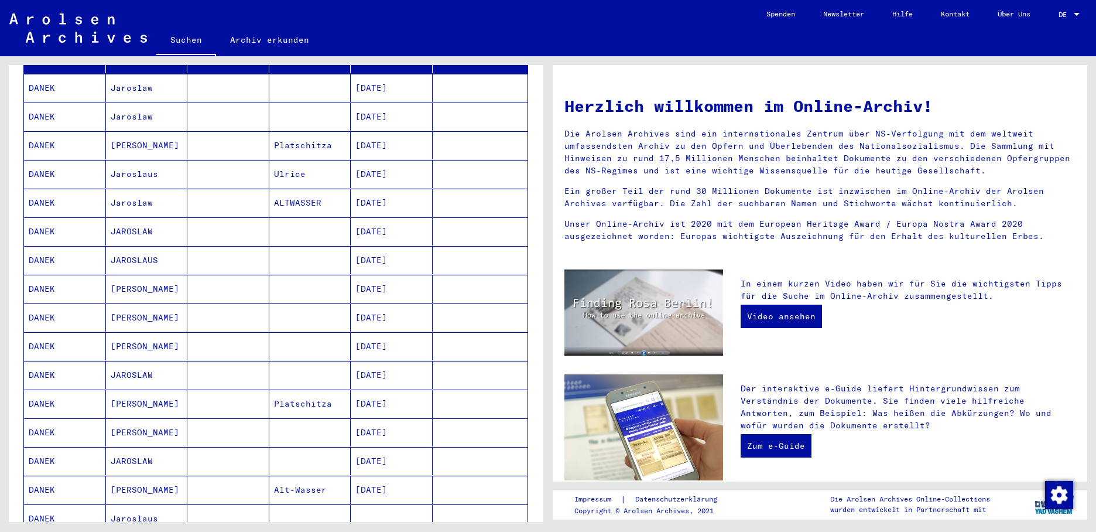
click at [387, 220] on mat-cell "[DATE]" at bounding box center [392, 231] width 82 height 28
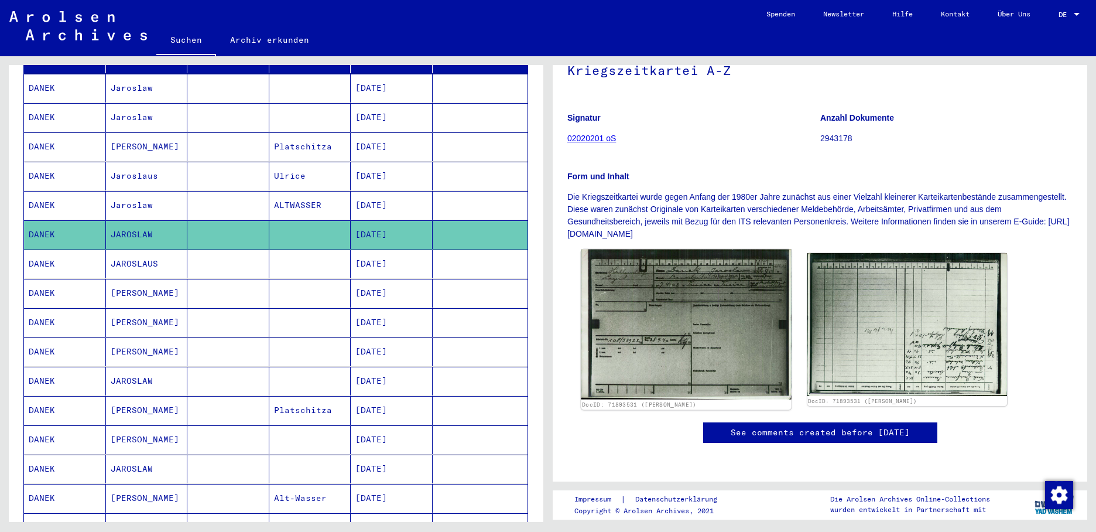
scroll to position [117, 0]
click at [686, 306] on img at bounding box center [686, 325] width 210 height 150
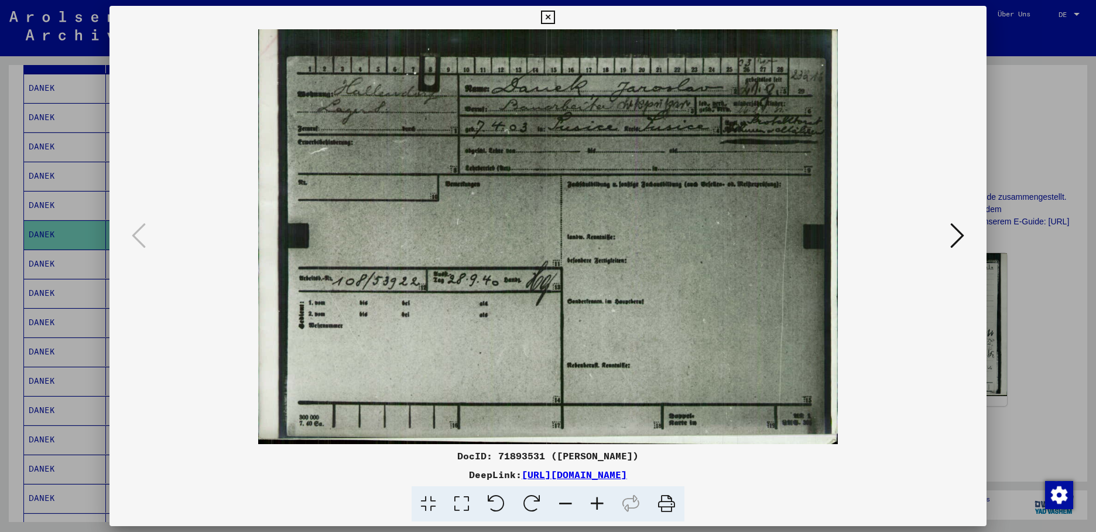
click at [46, 253] on div at bounding box center [548, 266] width 1096 height 532
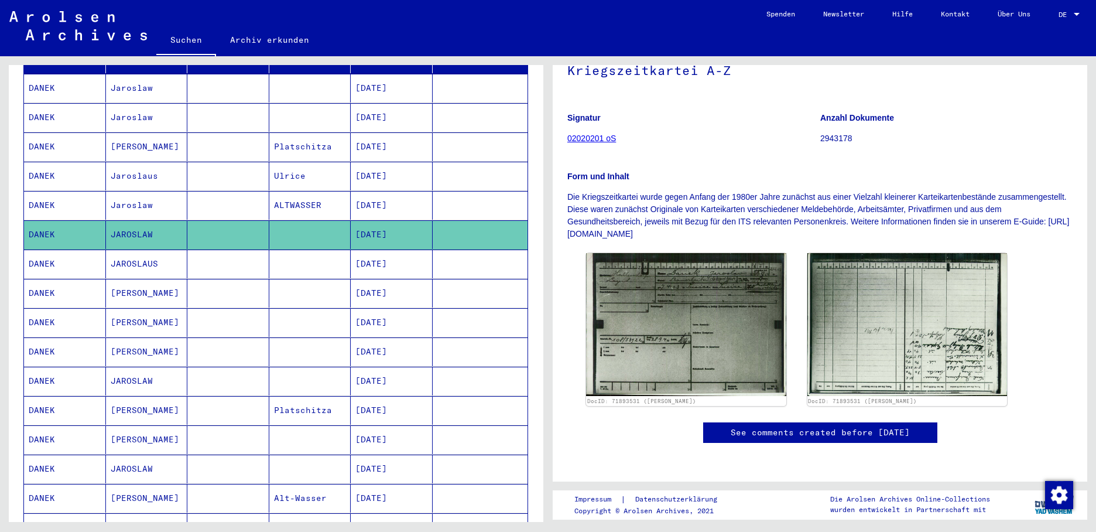
scroll to position [0, 0]
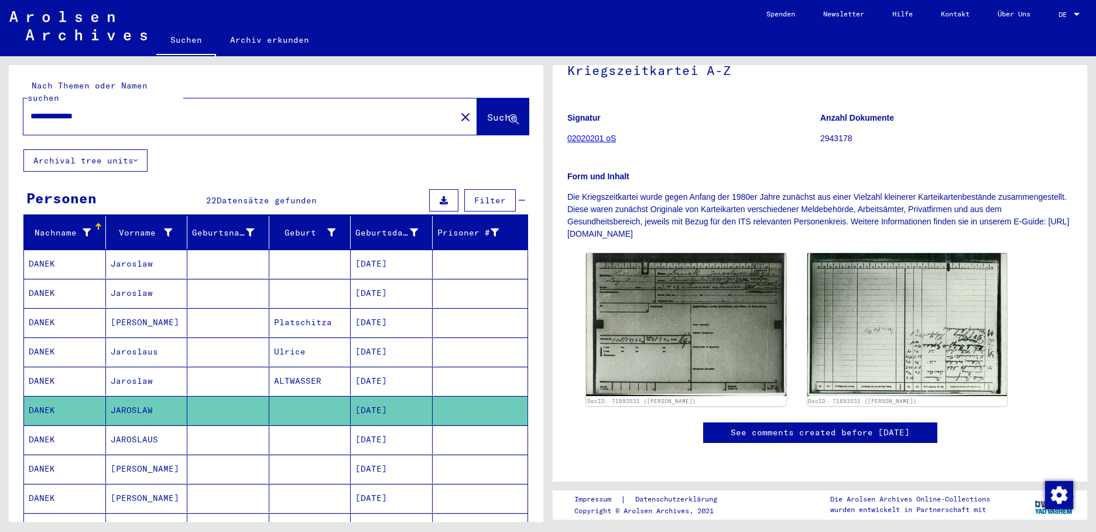
click at [411, 227] on div "Geburtsdatum" at bounding box center [389, 233] width 66 height 12
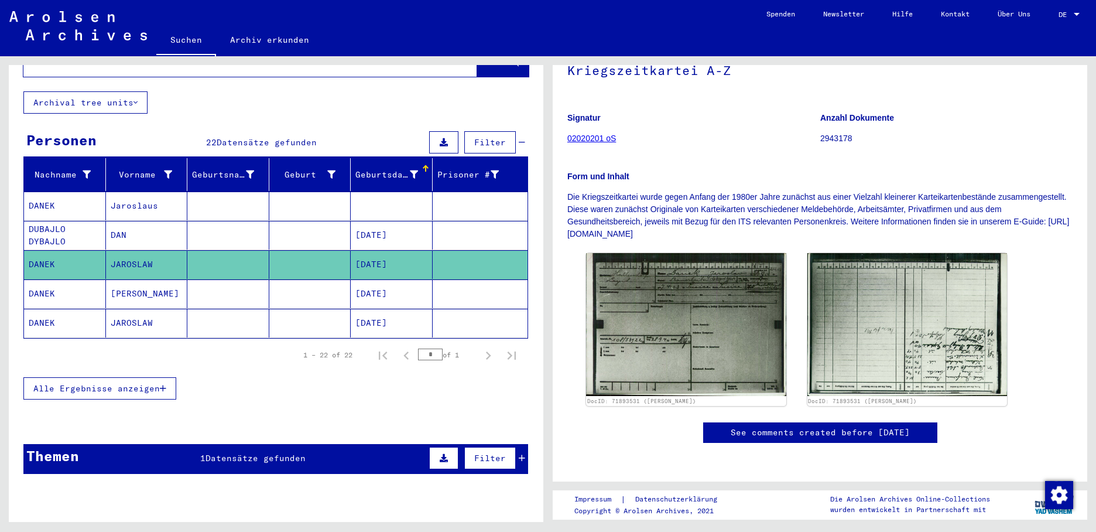
scroll to position [59, 0]
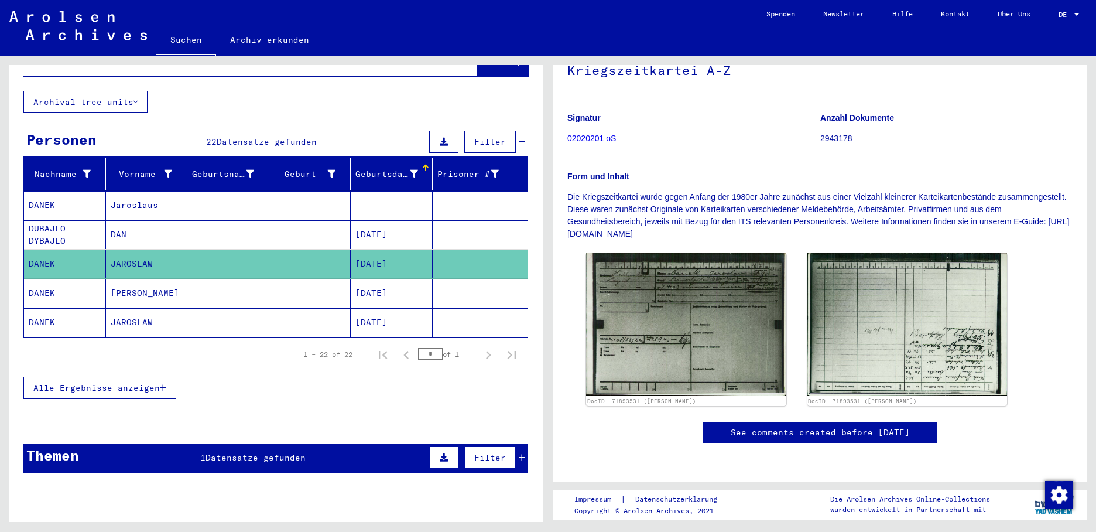
click at [81, 382] on span "Alle Ergebnisse anzeigen" at bounding box center [96, 387] width 127 height 11
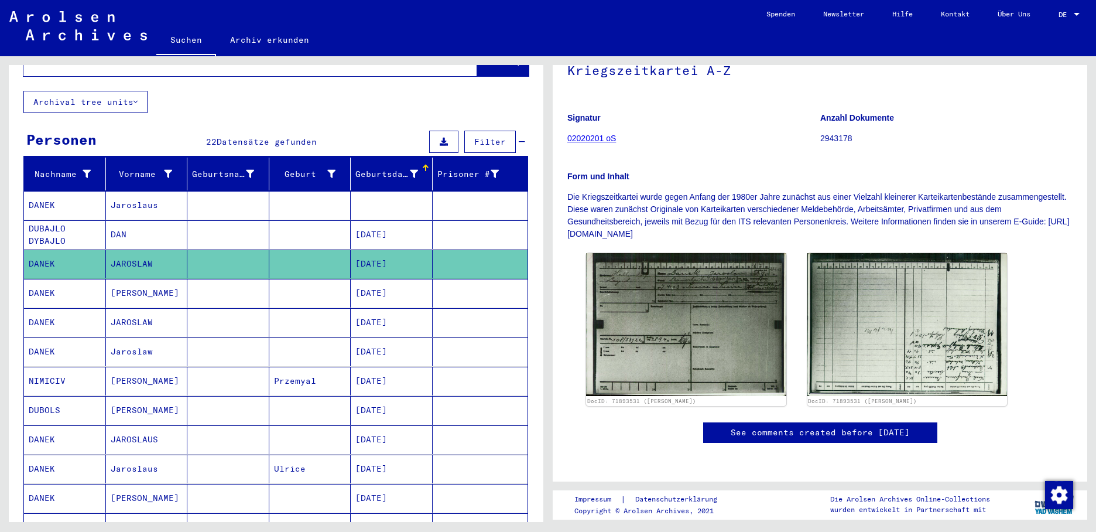
click at [374, 279] on mat-cell "[DATE]" at bounding box center [392, 293] width 82 height 29
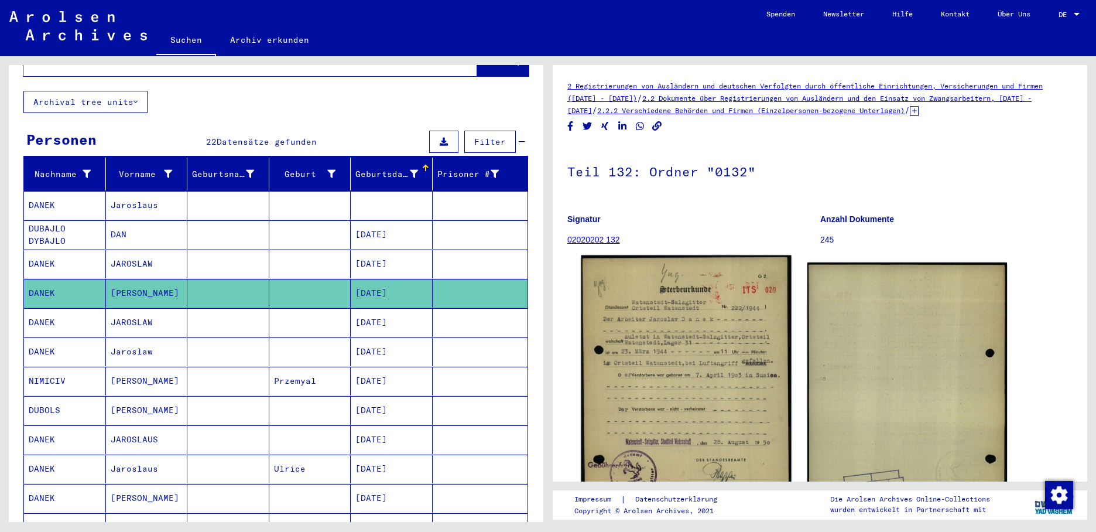
click at [685, 386] on img at bounding box center [686, 401] width 210 height 293
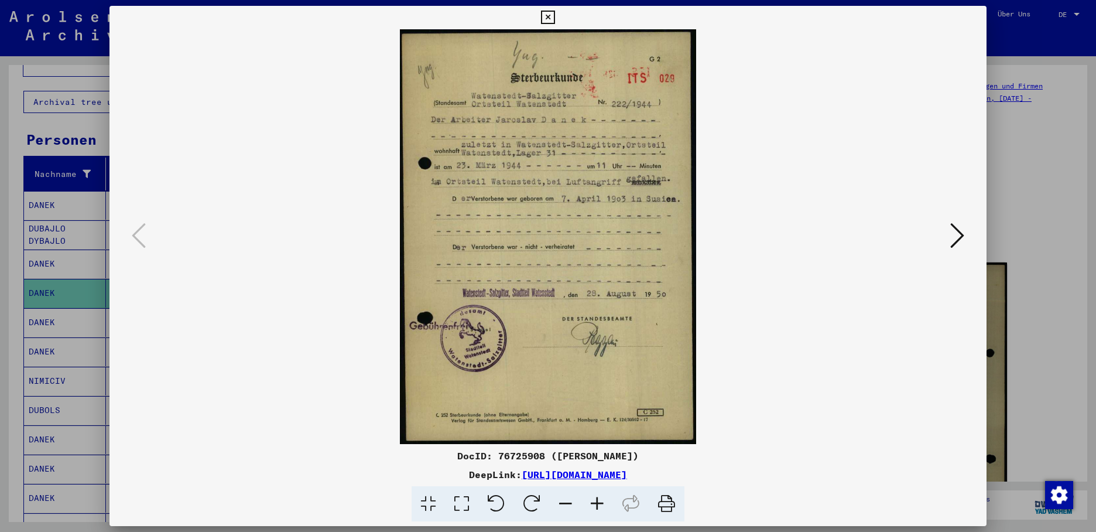
click at [957, 235] on icon at bounding box center [958, 235] width 14 height 28
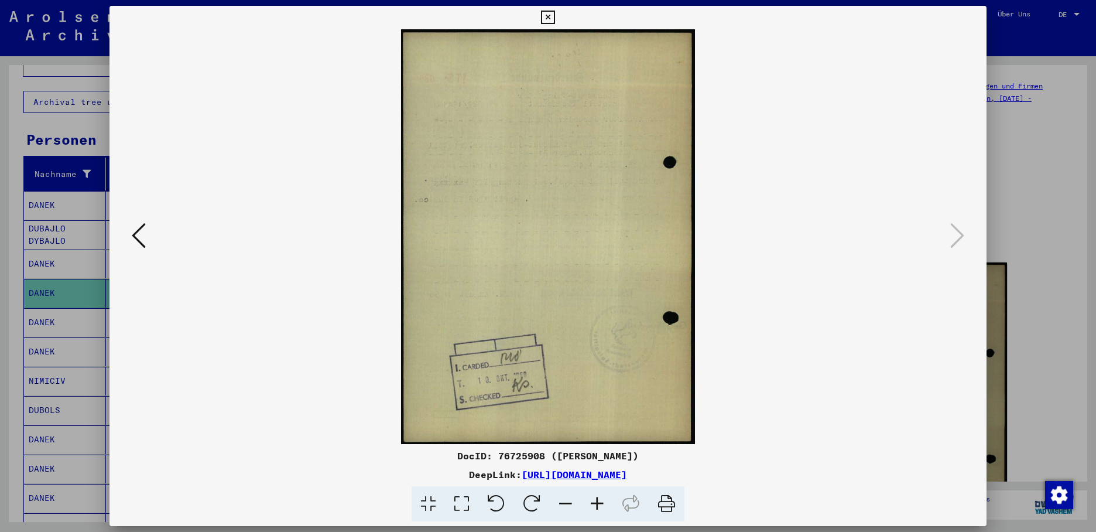
click at [555, 16] on icon at bounding box center [547, 18] width 13 height 14
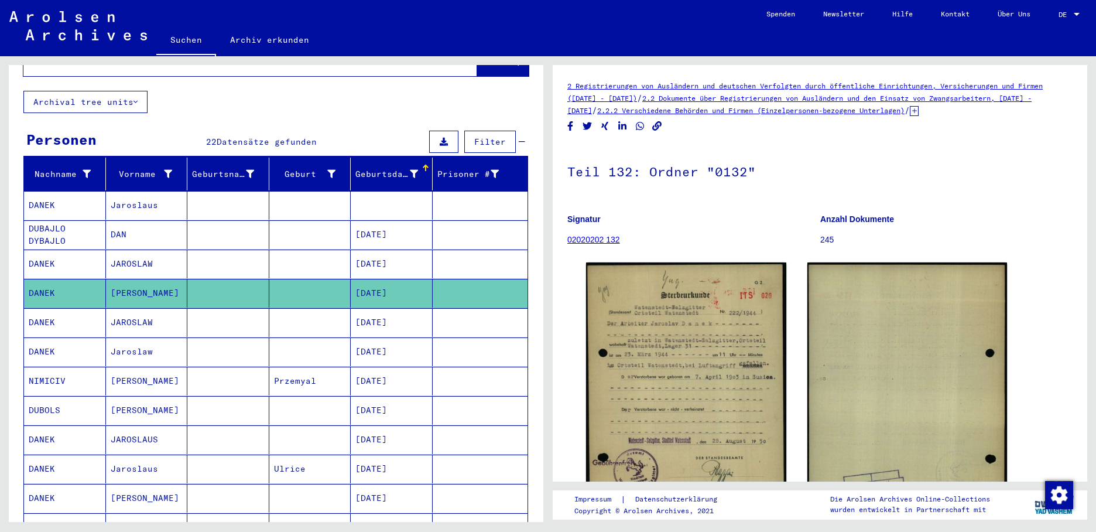
click at [139, 254] on mat-cell "JAROSLAW" at bounding box center [147, 264] width 82 height 29
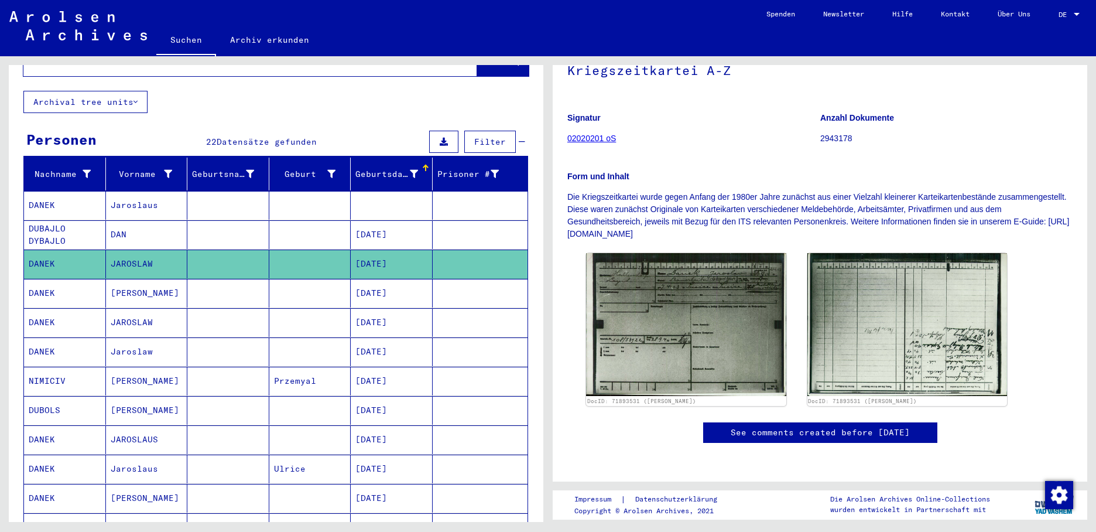
scroll to position [117, 0]
click at [378, 308] on mat-cell "[DATE]" at bounding box center [392, 322] width 82 height 29
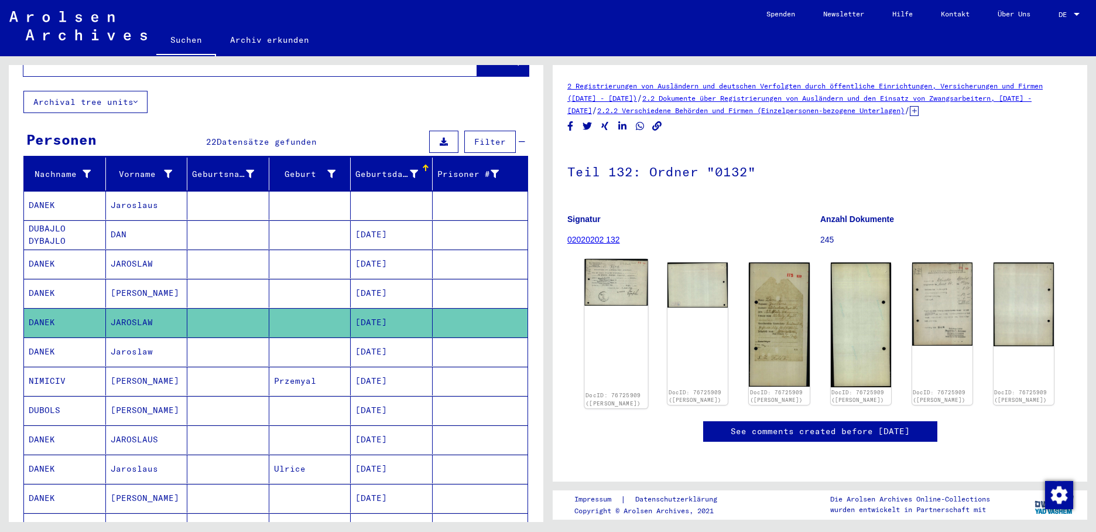
click at [624, 292] on img at bounding box center [616, 282] width 63 height 47
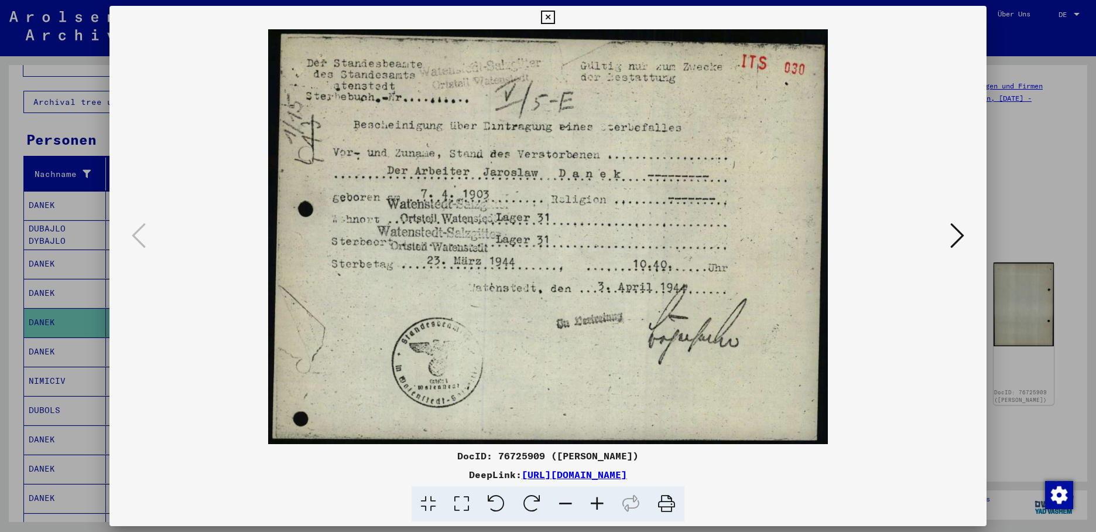
click at [78, 254] on div at bounding box center [548, 266] width 1096 height 532
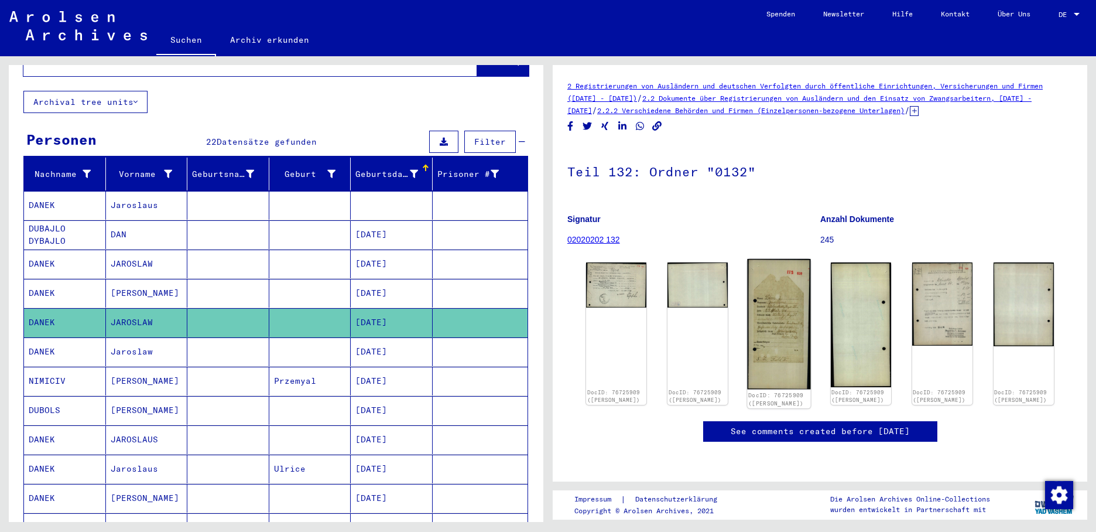
click at [768, 361] on img at bounding box center [779, 324] width 63 height 130
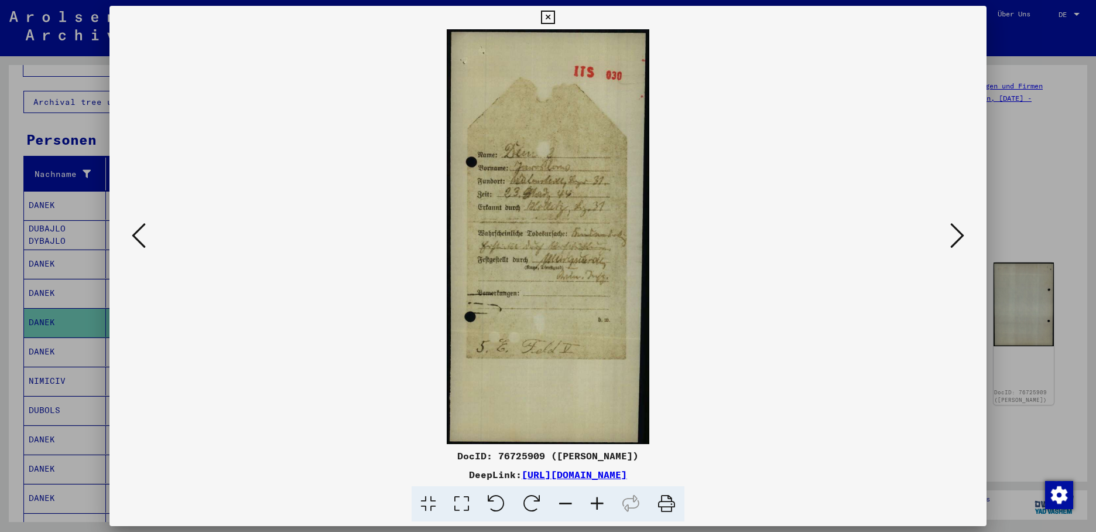
click at [957, 238] on icon at bounding box center [958, 235] width 14 height 28
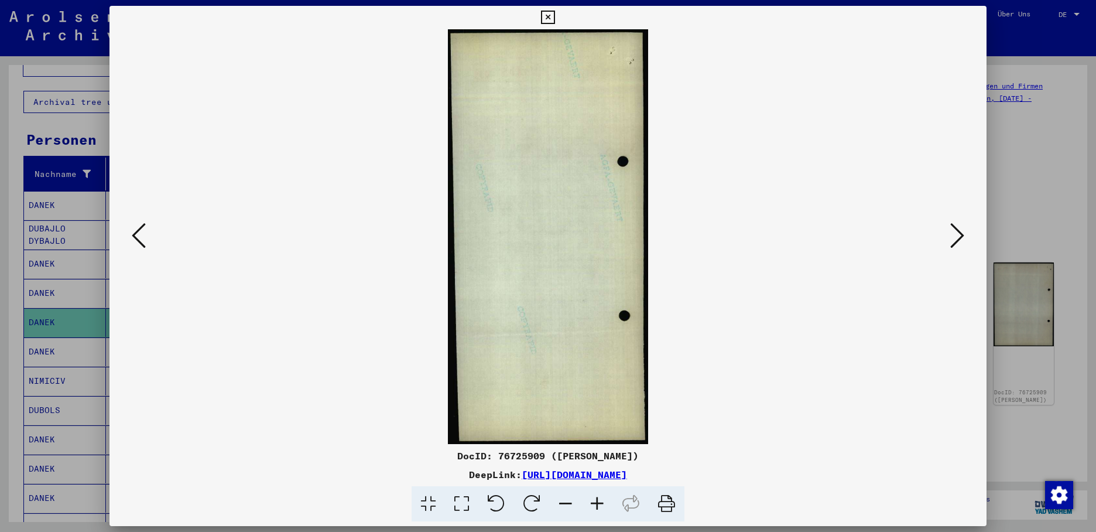
click at [956, 236] on icon at bounding box center [958, 235] width 14 height 28
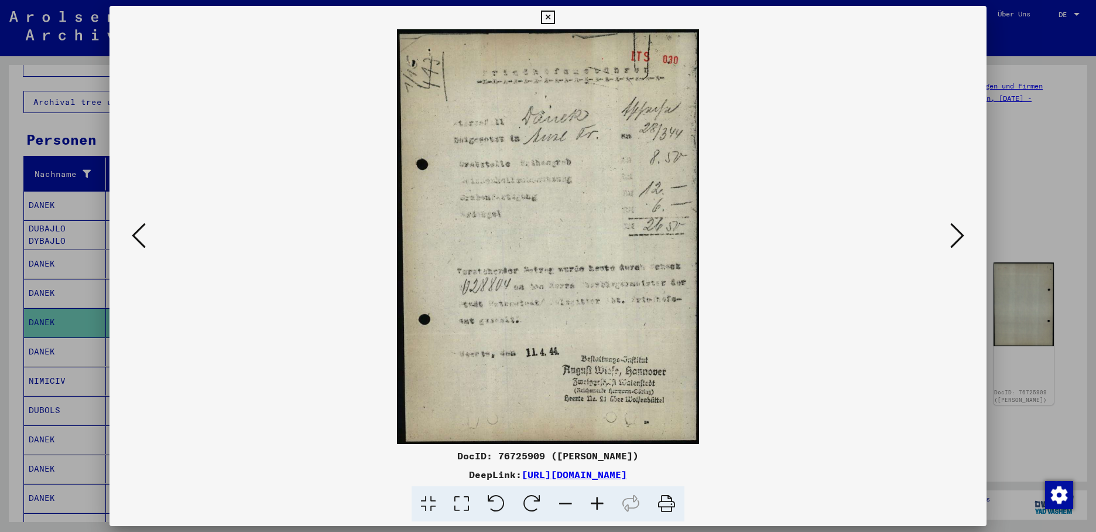
click at [956, 231] on icon at bounding box center [958, 235] width 14 height 28
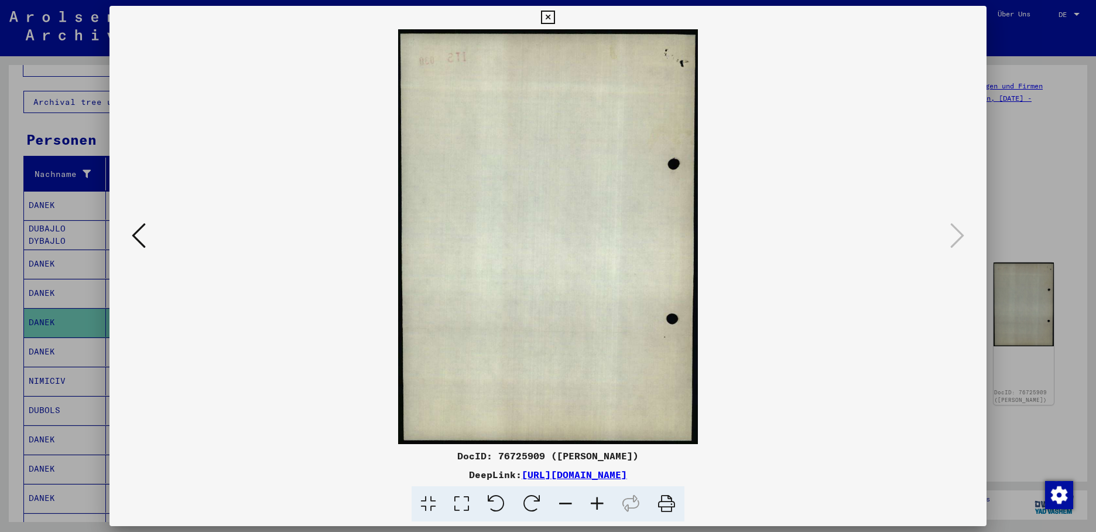
click at [555, 18] on icon at bounding box center [547, 18] width 13 height 14
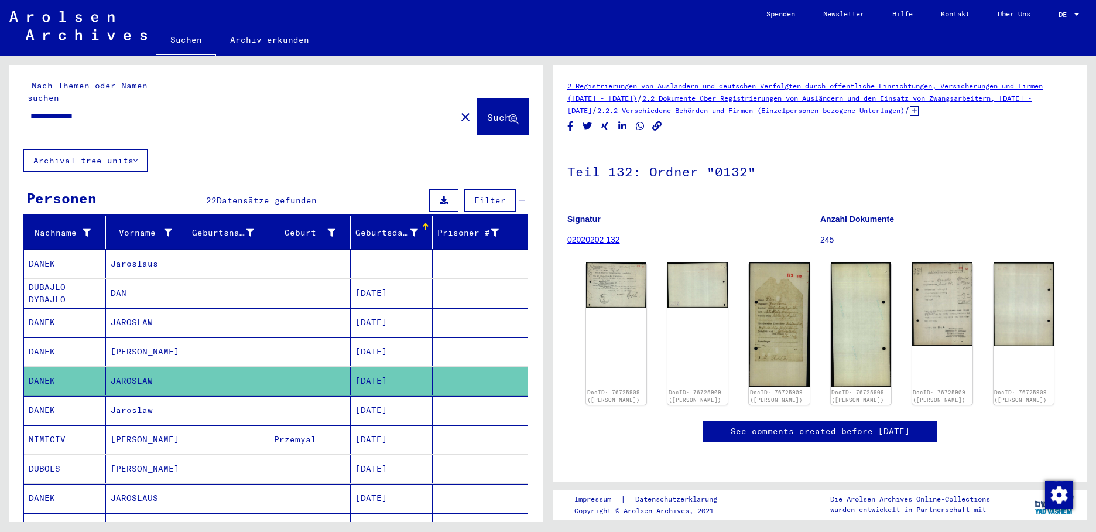
drag, startPoint x: 180, startPoint y: 107, endPoint x: 219, endPoint y: 104, distance: 39.4
click at [43, 110] on input "**********" at bounding box center [239, 116] width 419 height 12
type input "*"
type input "**********"
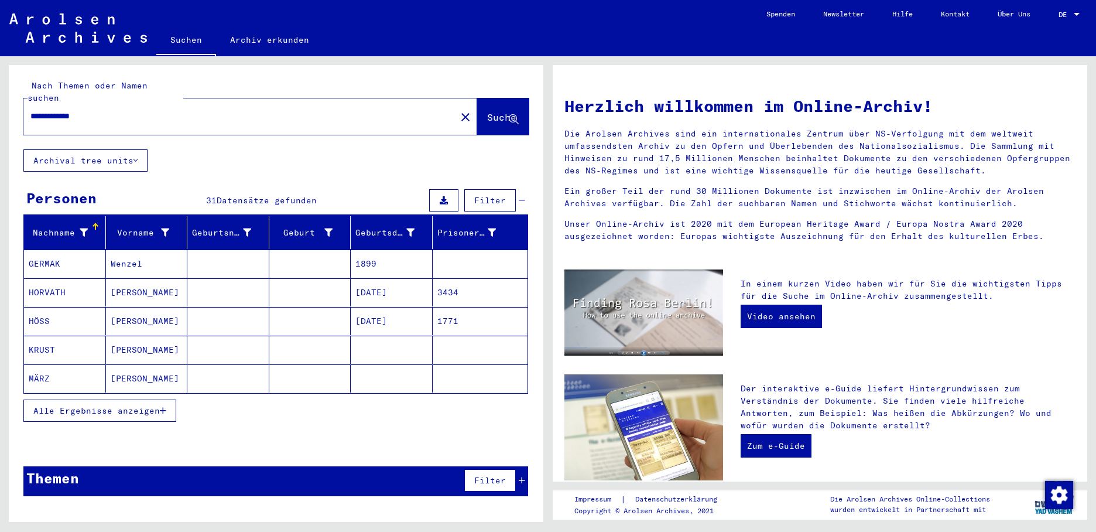
click at [162, 406] on icon "button" at bounding box center [163, 410] width 6 height 8
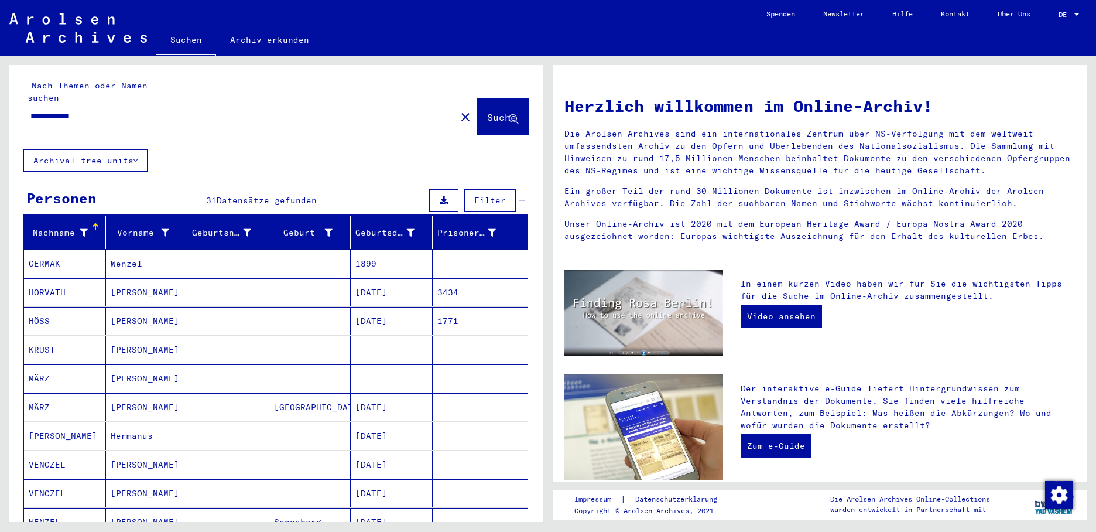
click at [366, 250] on mat-cell "1899" at bounding box center [392, 264] width 82 height 28
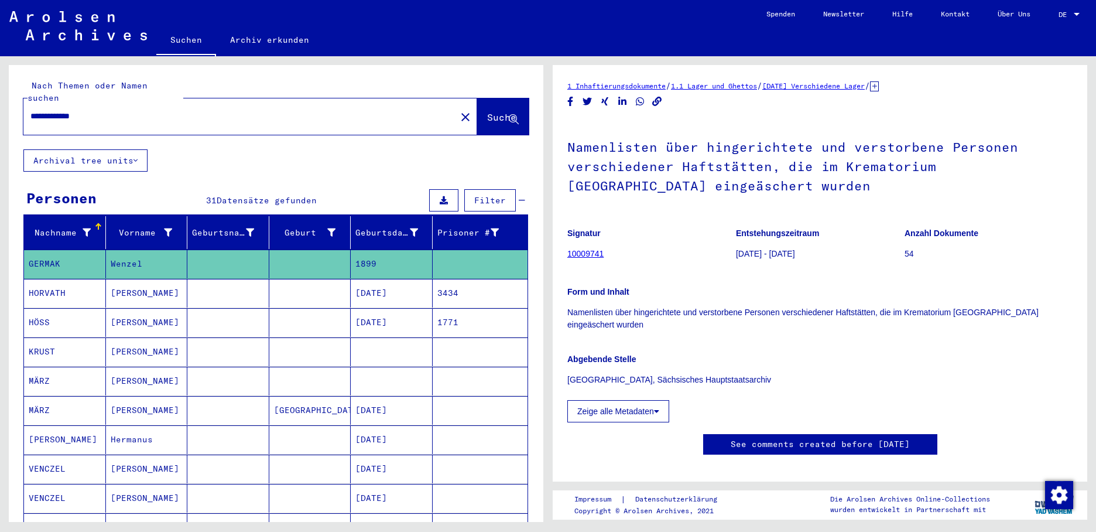
click at [388, 282] on mat-cell "[DATE]" at bounding box center [392, 293] width 82 height 29
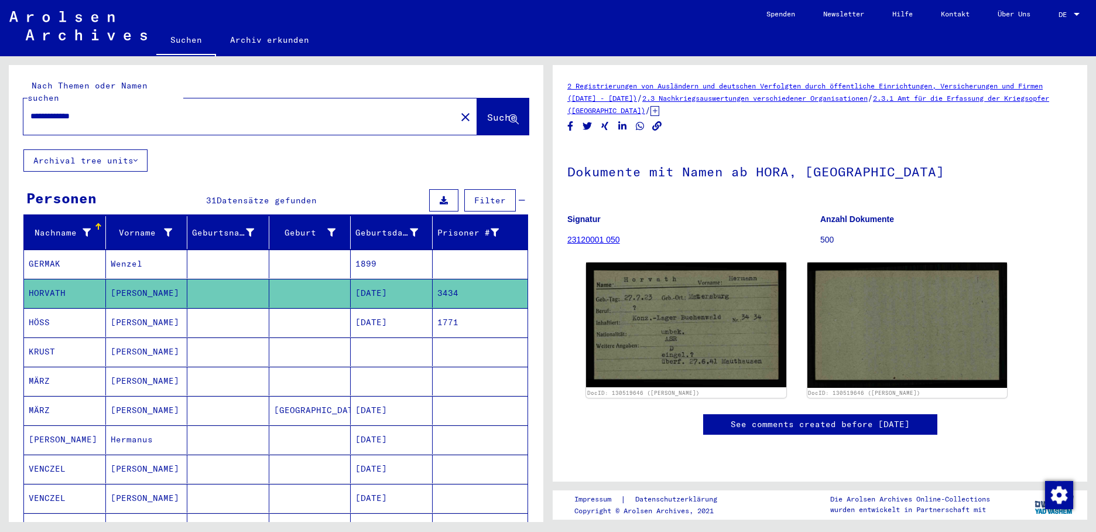
click at [395, 308] on mat-cell "[DATE]" at bounding box center [392, 322] width 82 height 29
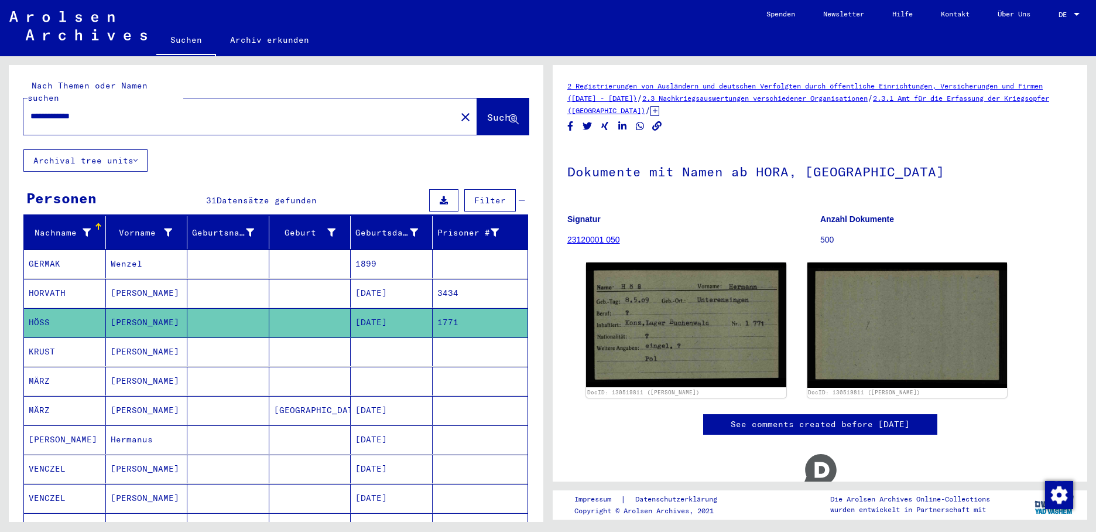
click at [388, 279] on mat-cell "[DATE]" at bounding box center [392, 293] width 82 height 29
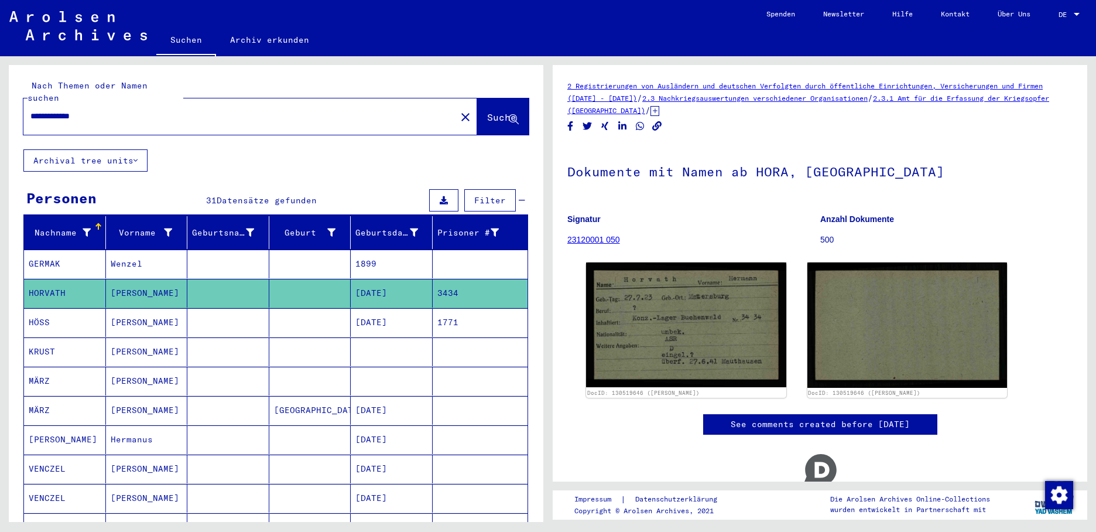
click at [394, 308] on mat-cell "[DATE]" at bounding box center [392, 322] width 82 height 29
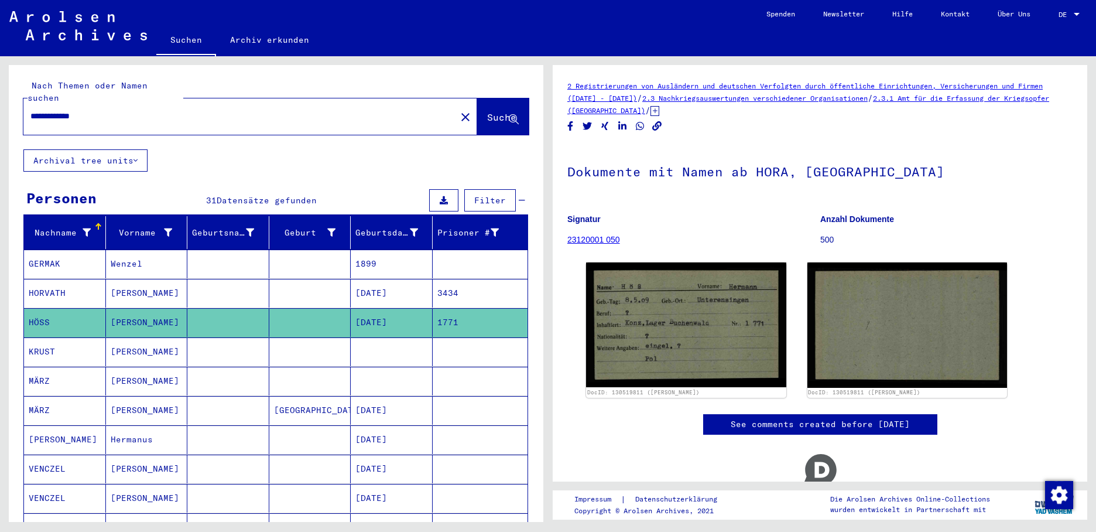
click at [368, 340] on mat-cell at bounding box center [392, 351] width 82 height 29
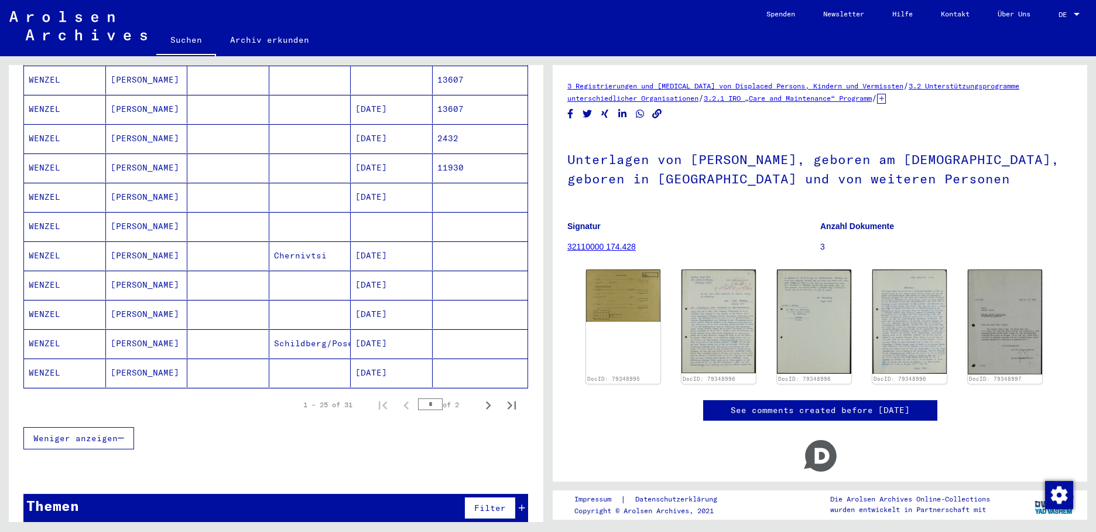
scroll to position [596, 0]
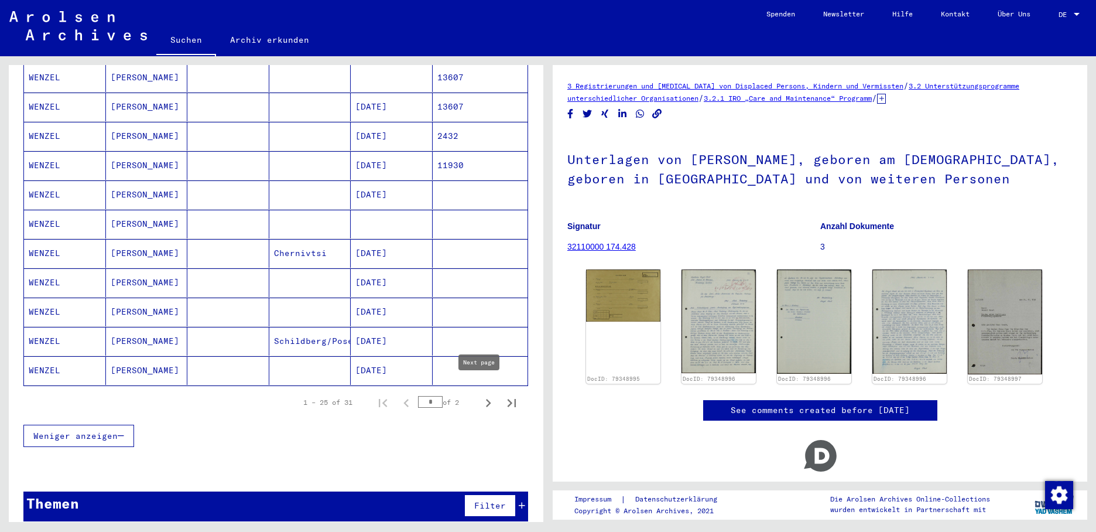
click at [487, 395] on icon "Next page" at bounding box center [488, 403] width 16 height 16
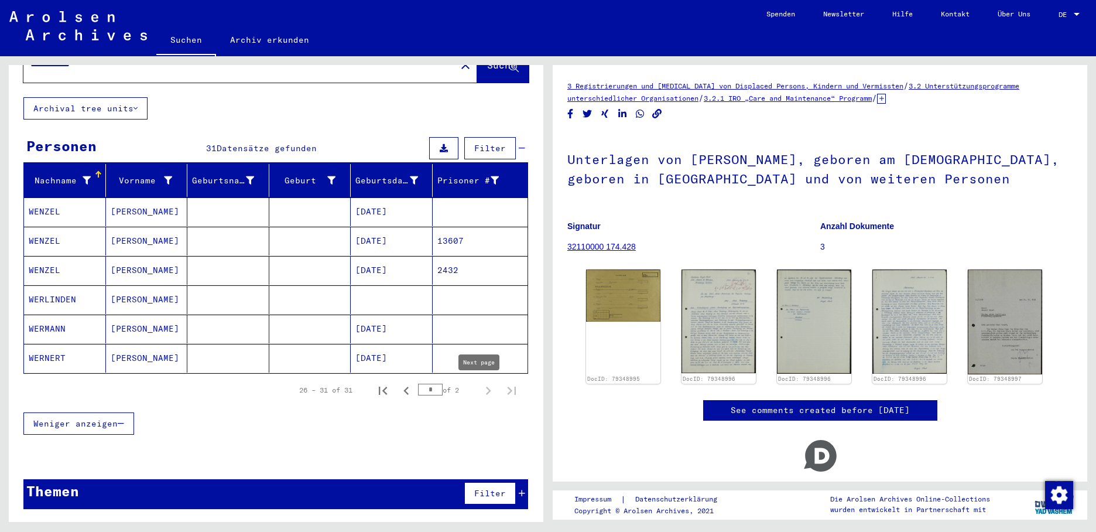
scroll to position [40, 0]
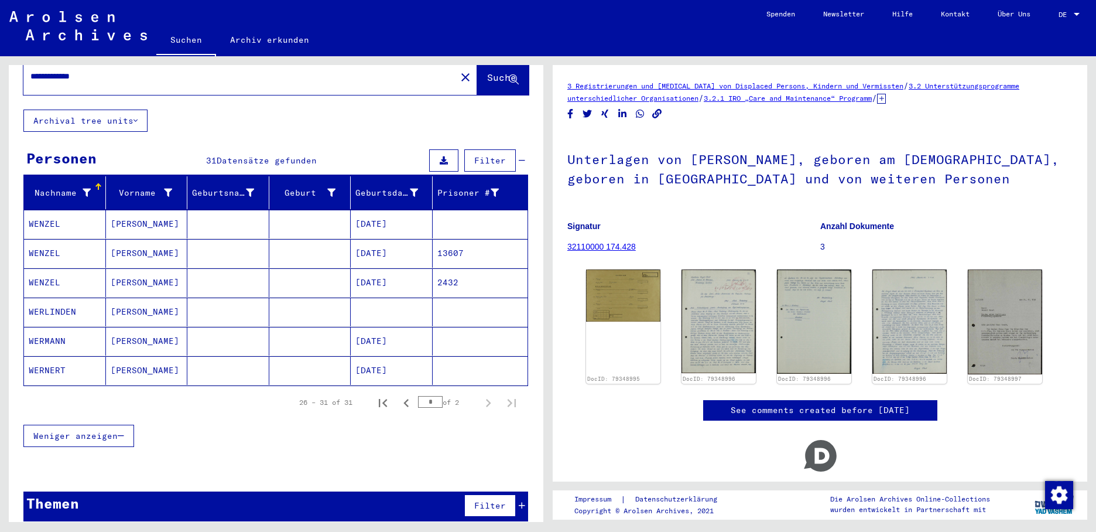
click at [393, 302] on mat-cell at bounding box center [392, 312] width 82 height 29
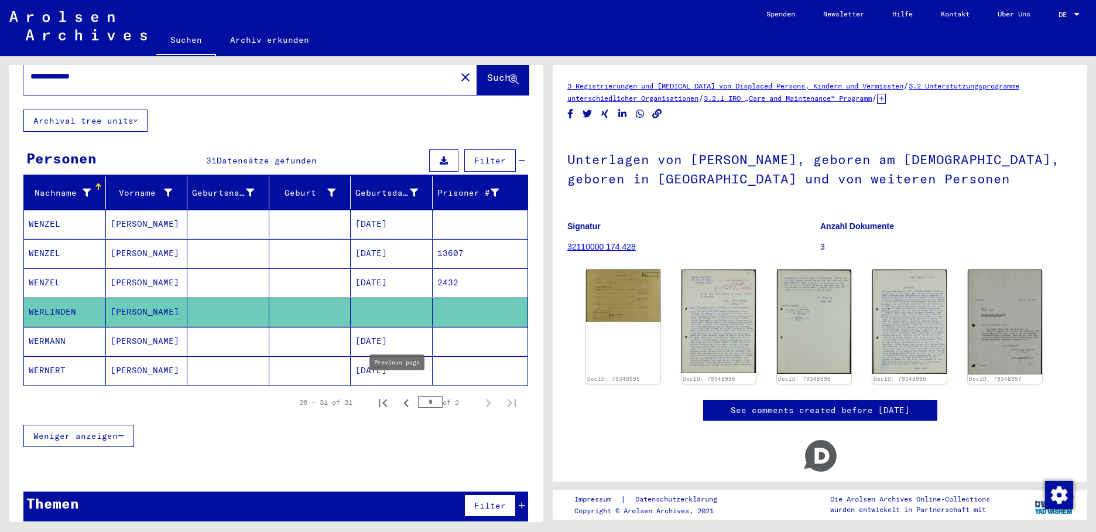
click at [404, 399] on icon "Previous page" at bounding box center [406, 403] width 5 height 8
type input "*"
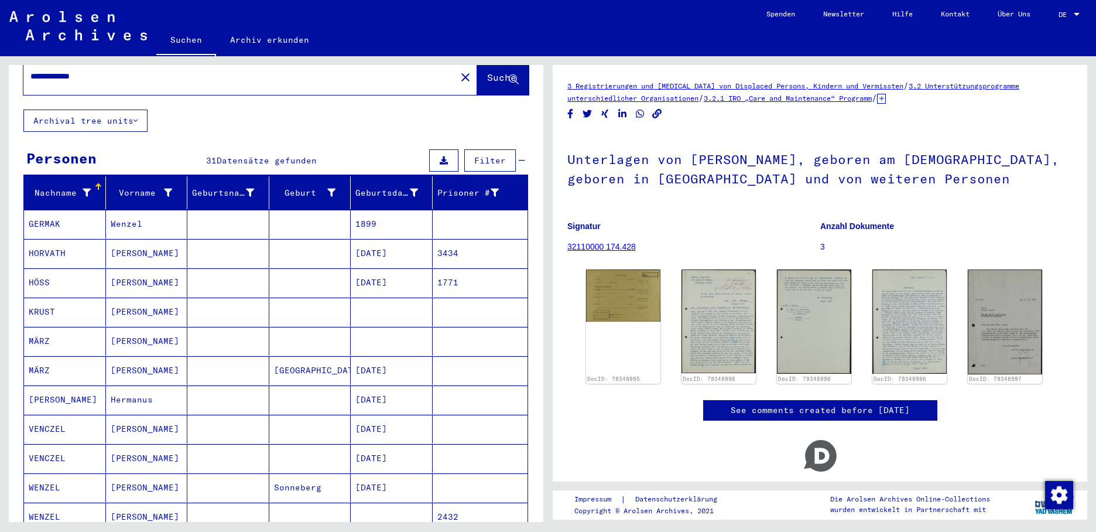
click at [380, 305] on mat-cell at bounding box center [392, 312] width 82 height 29
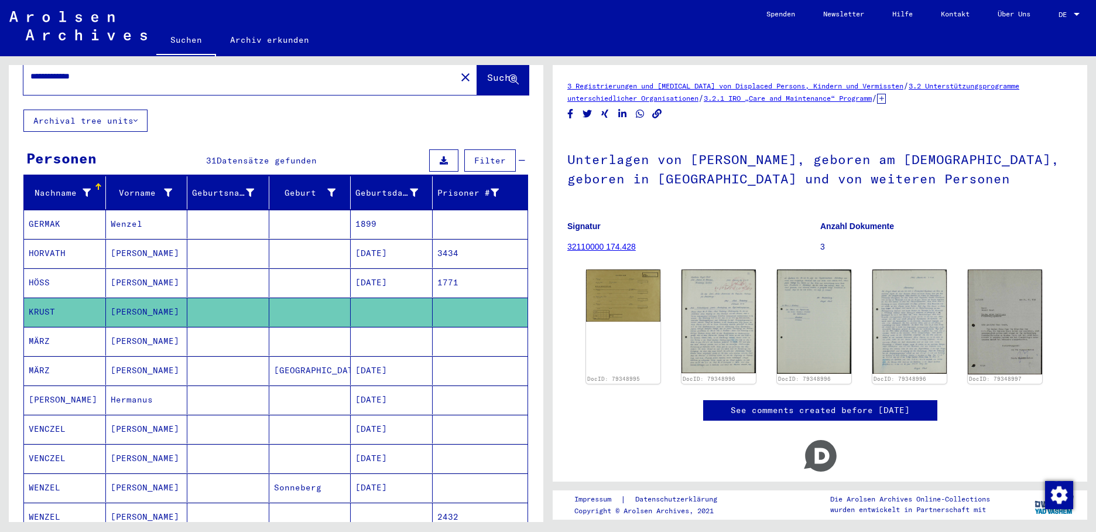
click at [381, 329] on mat-cell at bounding box center [392, 341] width 82 height 29
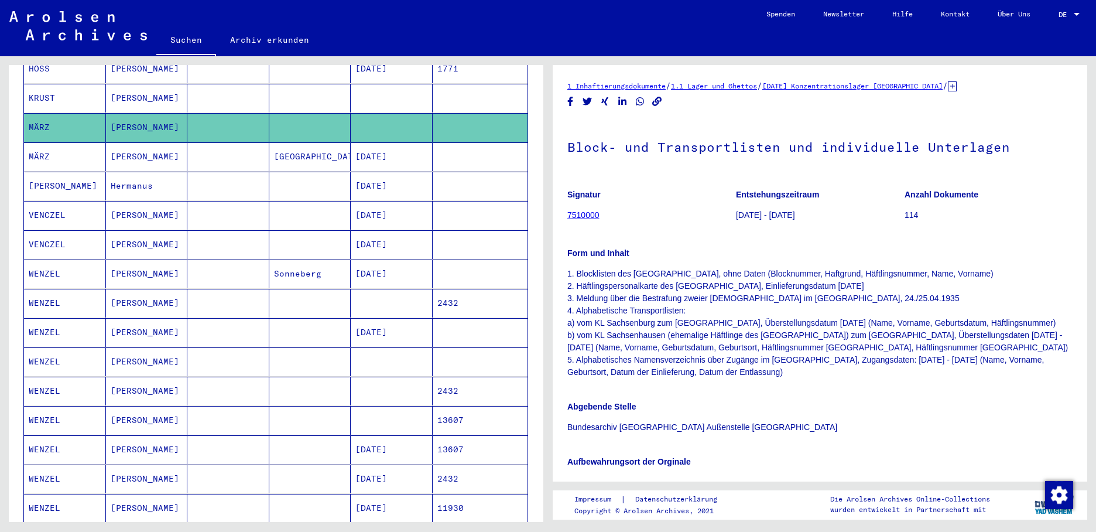
scroll to position [274, 0]
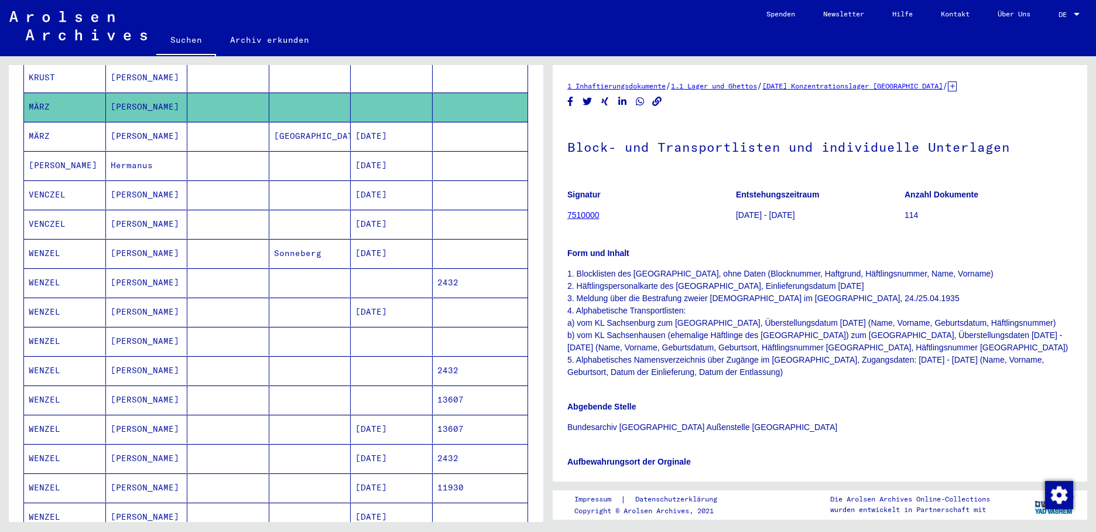
click at [380, 273] on mat-cell at bounding box center [392, 282] width 82 height 29
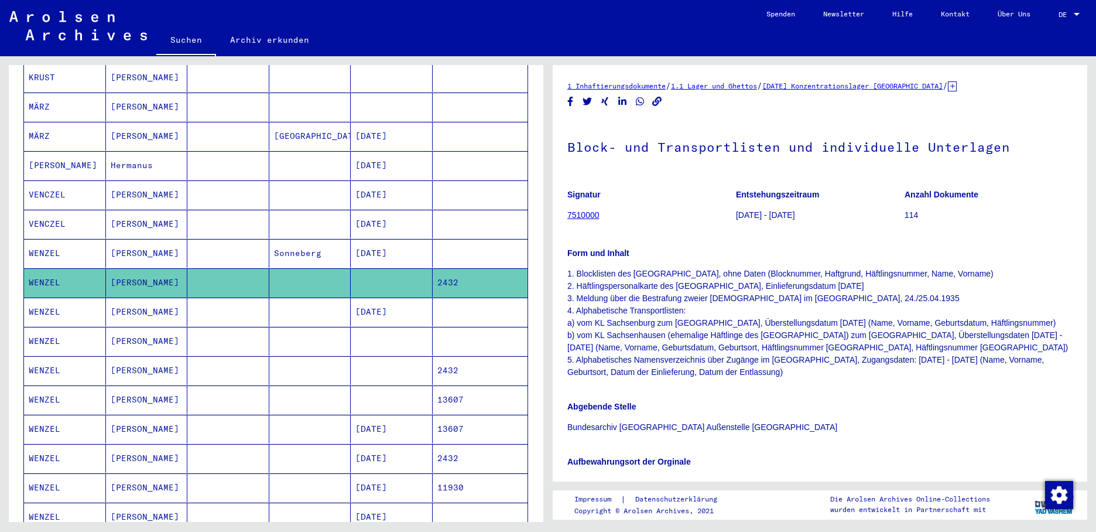
click at [392, 327] on mat-cell at bounding box center [392, 341] width 82 height 29
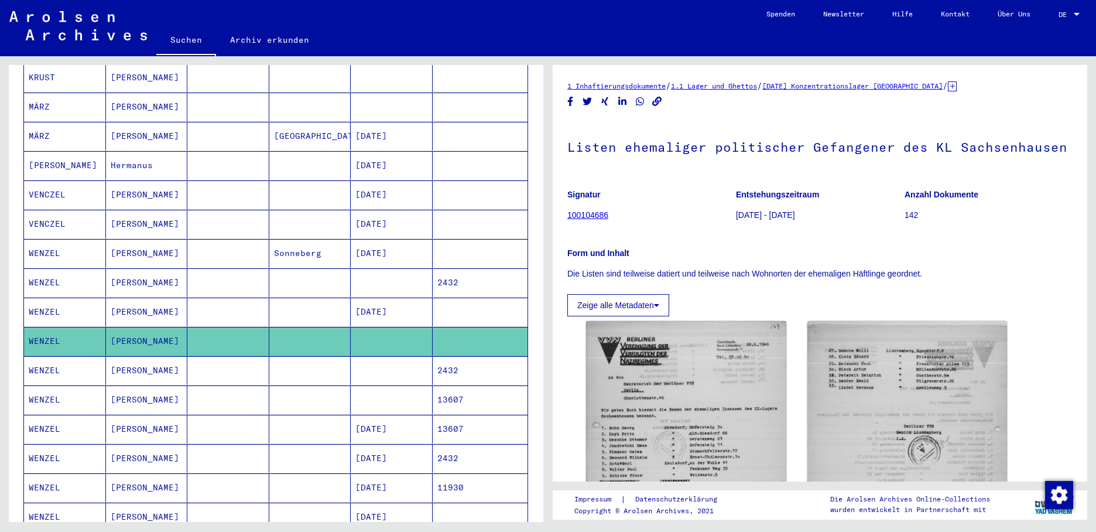
scroll to position [333, 0]
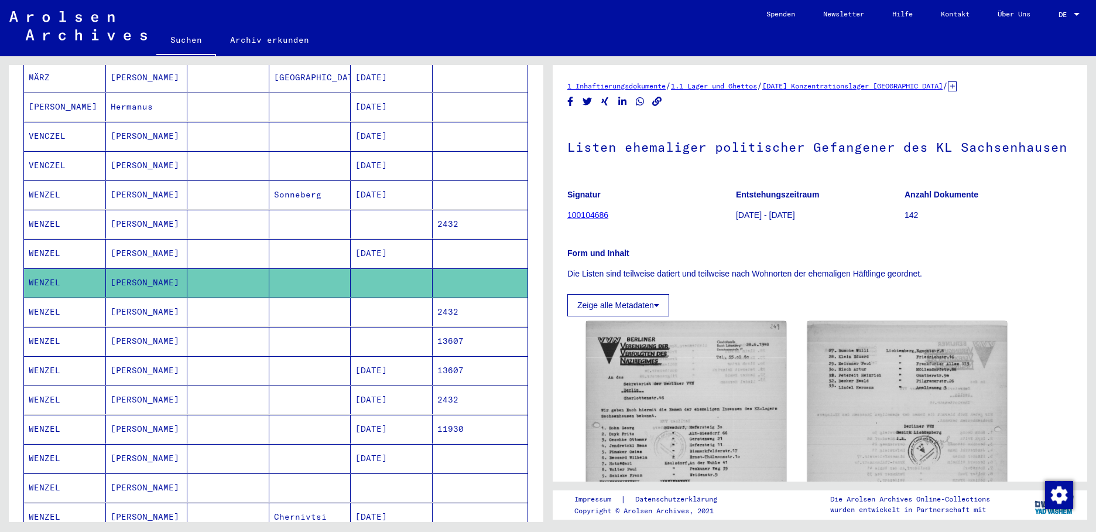
click at [391, 303] on mat-cell at bounding box center [392, 312] width 82 height 29
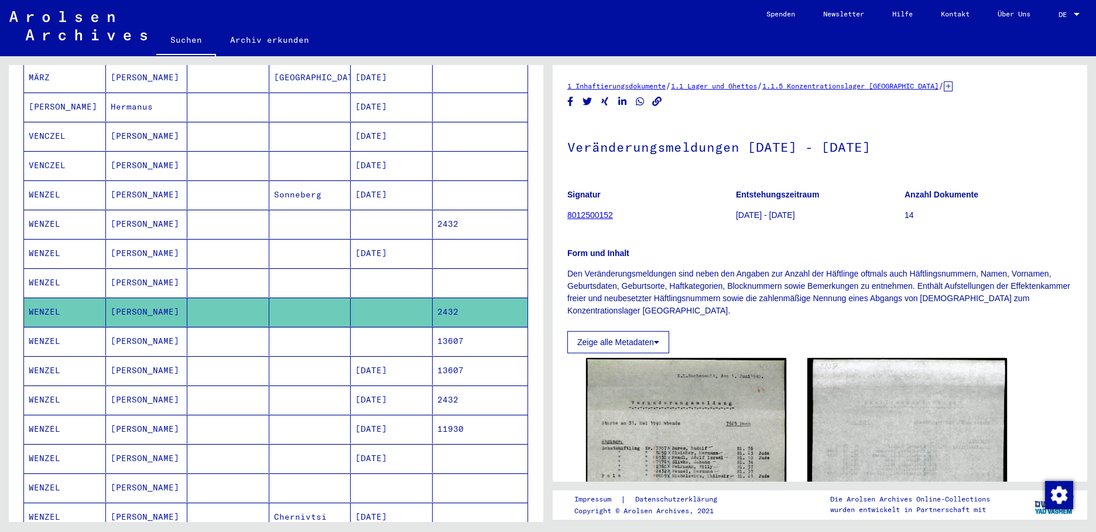
click at [393, 330] on mat-cell at bounding box center [392, 341] width 82 height 29
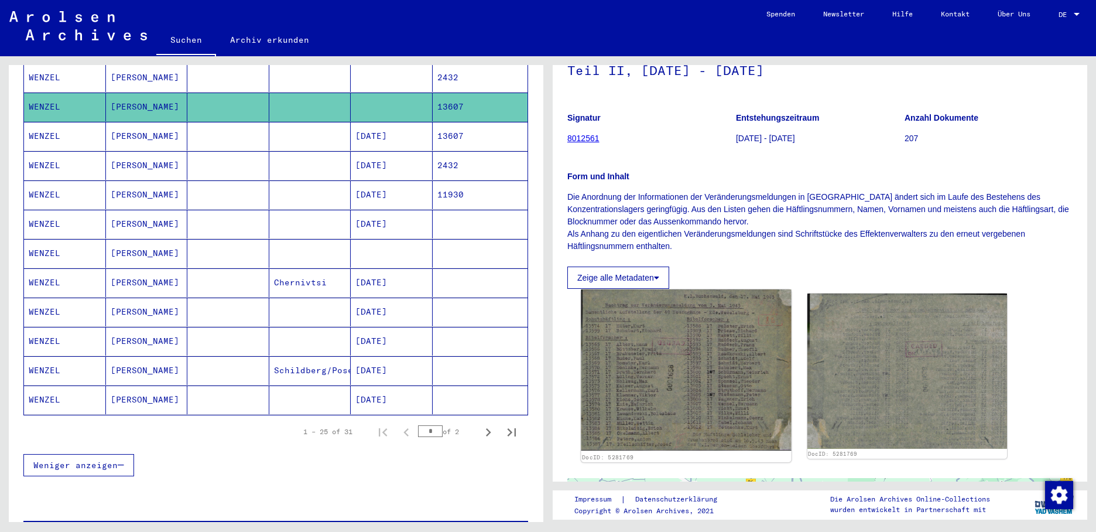
scroll to position [176, 0]
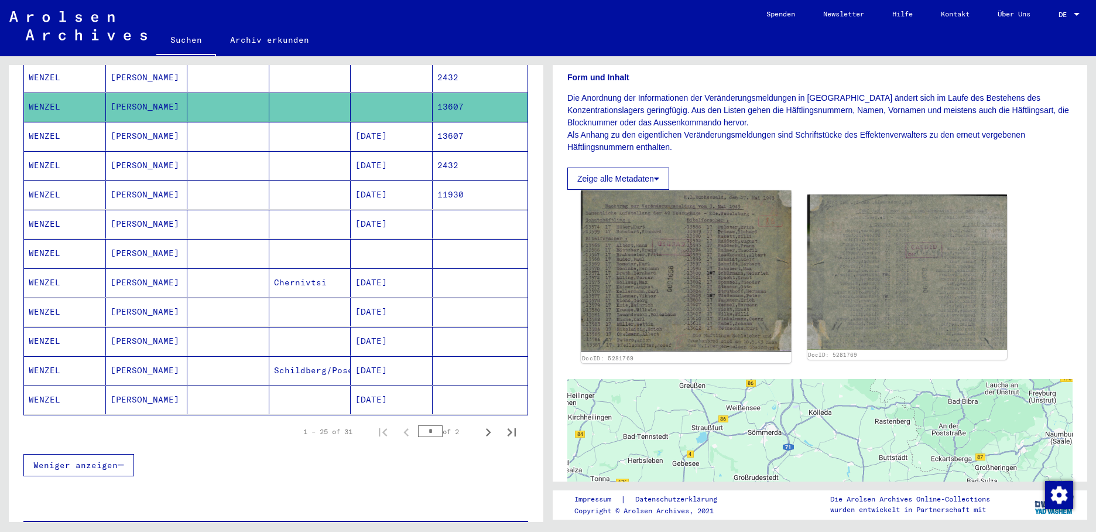
click at [658, 308] on img at bounding box center [686, 270] width 210 height 161
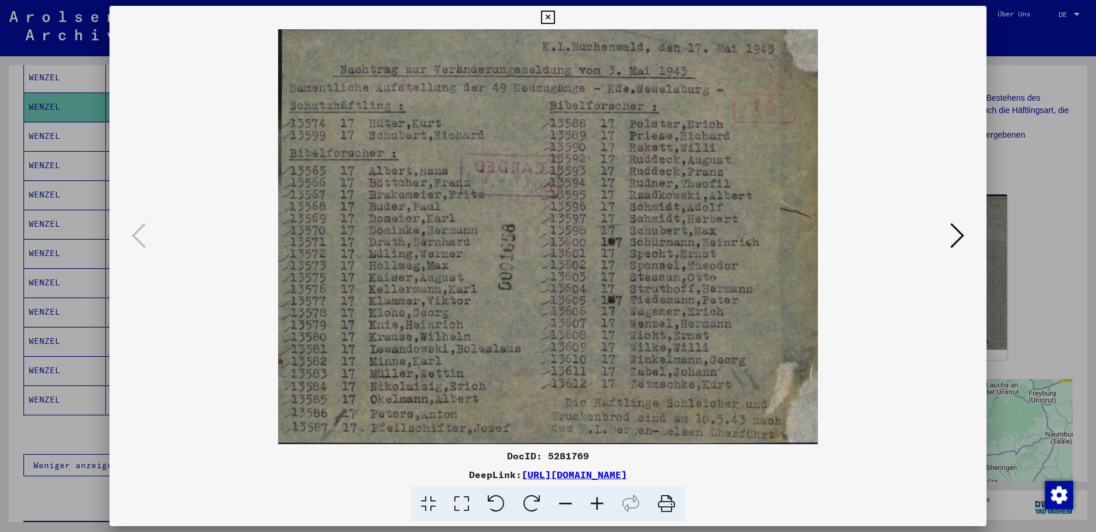
click at [558, 15] on div at bounding box center [548, 17] width 20 height 23
drag, startPoint x: 966, startPoint y: 15, endPoint x: 978, endPoint y: 15, distance: 11.1
click at [558, 15] on button at bounding box center [548, 17] width 20 height 23
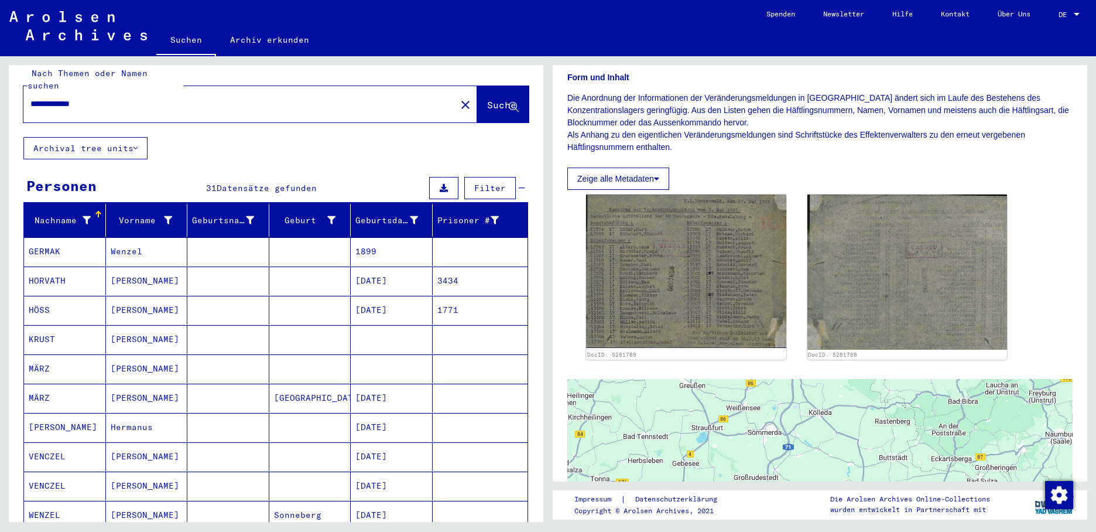
scroll to position [0, 0]
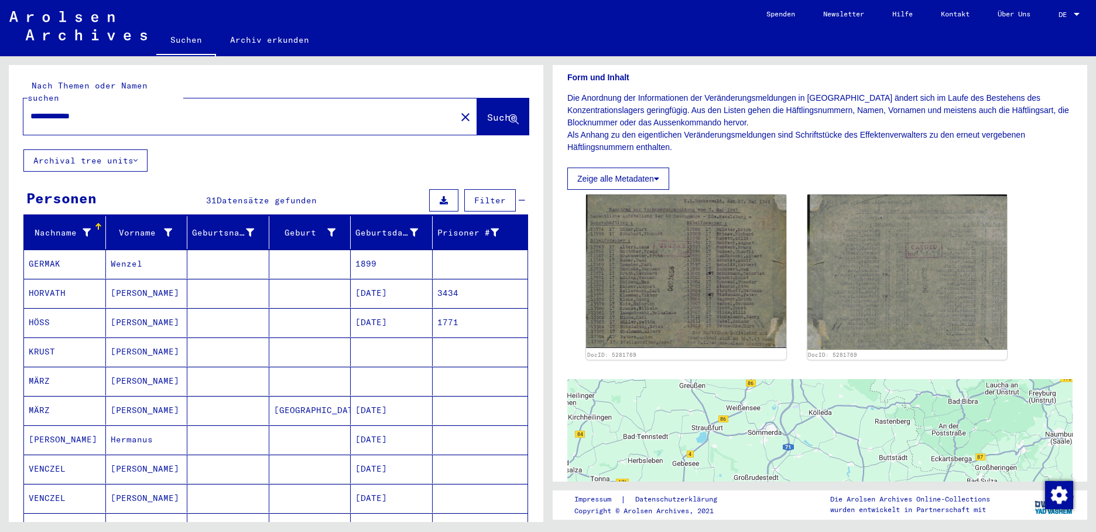
drag, startPoint x: 37, startPoint y: 102, endPoint x: 47, endPoint y: 108, distance: 11.6
click at [38, 110] on input "**********" at bounding box center [239, 116] width 419 height 12
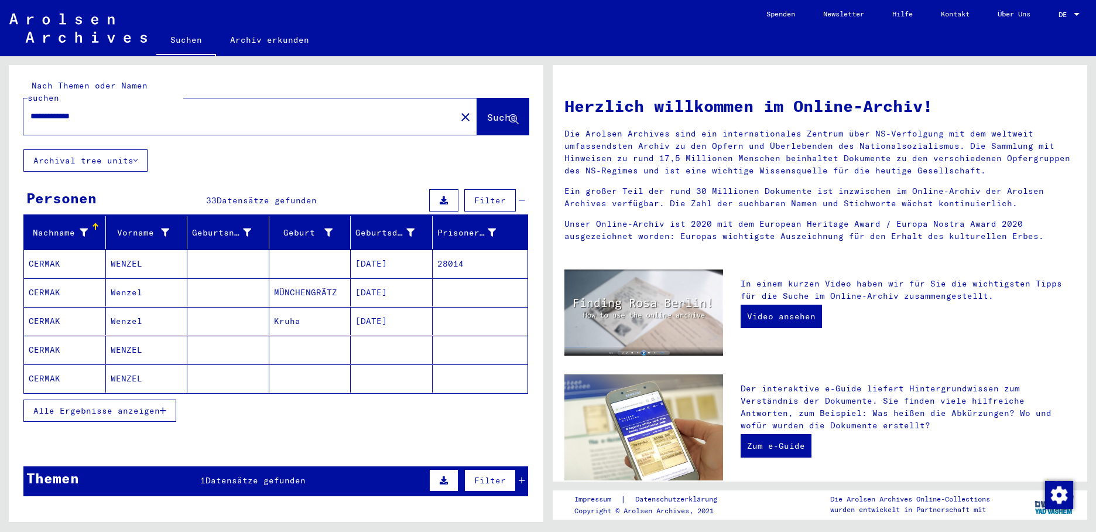
click at [163, 406] on icon "button" at bounding box center [163, 410] width 6 height 8
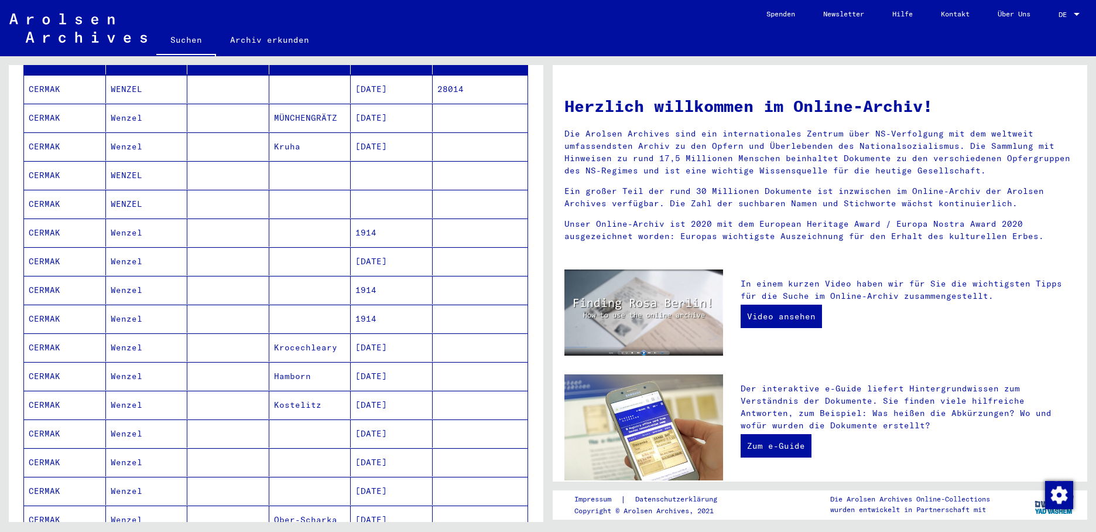
scroll to position [176, 0]
click at [393, 338] on mat-cell "[DATE]" at bounding box center [392, 346] width 82 height 28
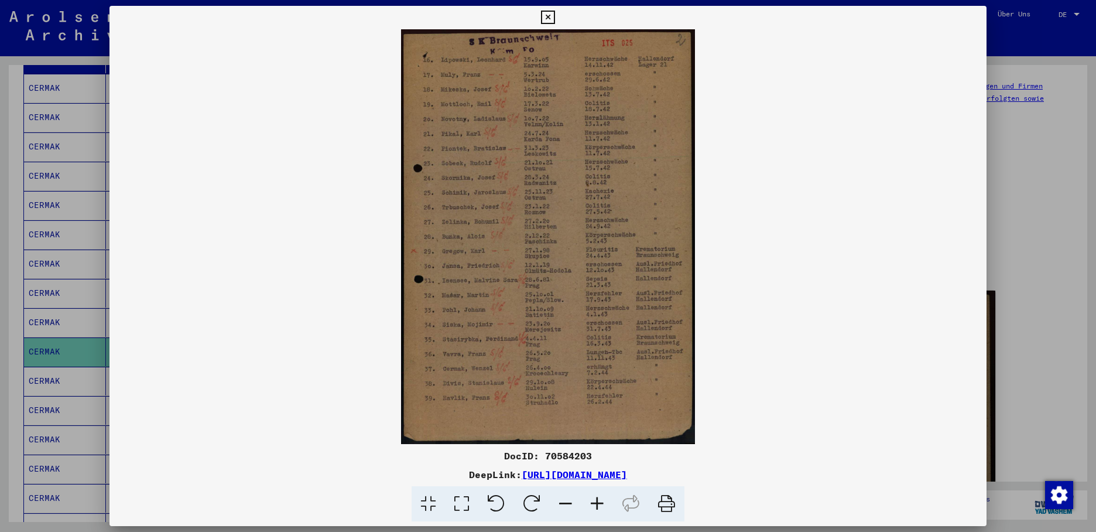
click at [58, 339] on div at bounding box center [548, 266] width 1096 height 532
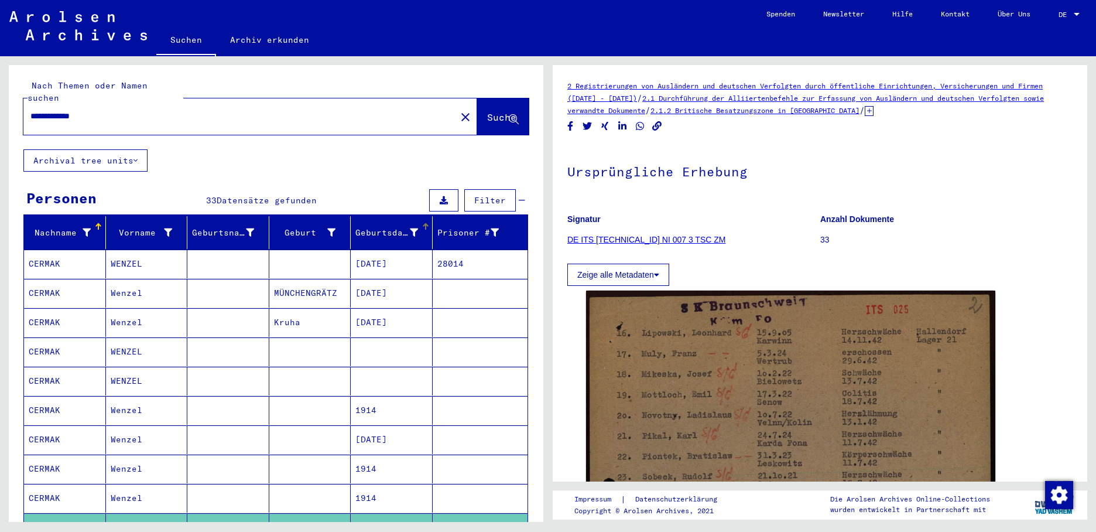
click at [418, 223] on div "Geburtsdatum" at bounding box center [394, 232] width 77 height 19
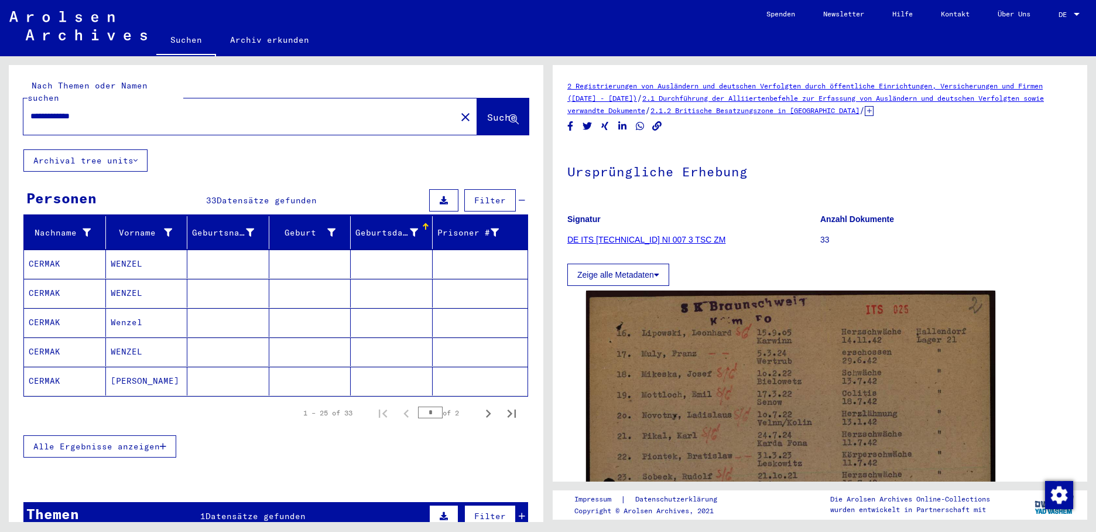
click at [425, 223] on div at bounding box center [427, 225] width 4 height 4
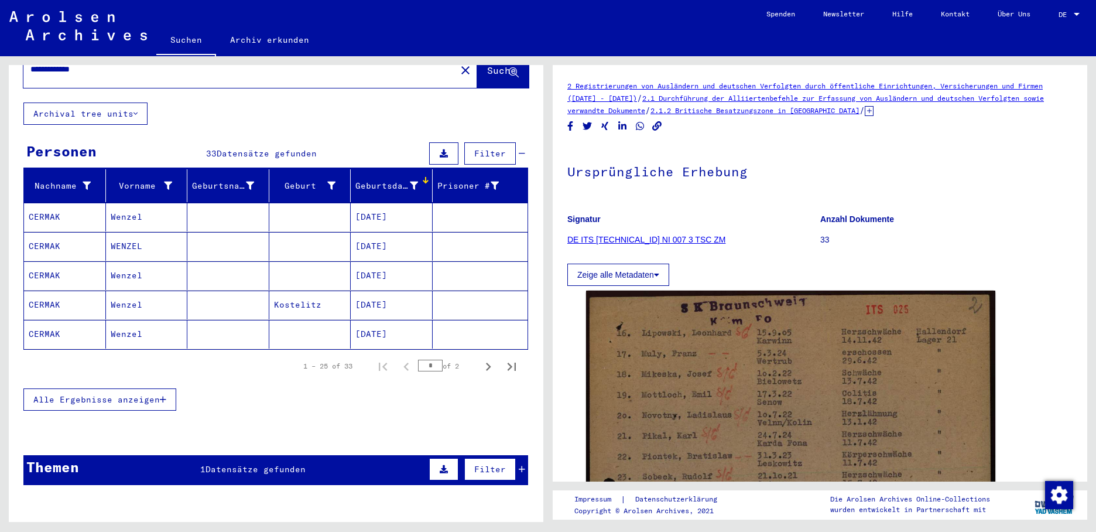
scroll to position [98, 0]
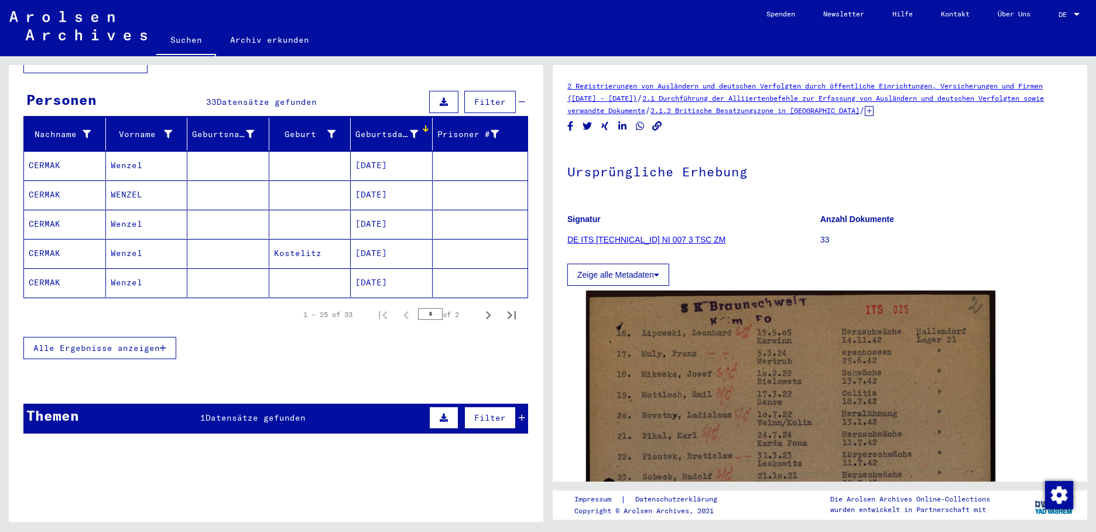
click at [142, 343] on span "Alle Ergebnisse anzeigen" at bounding box center [96, 348] width 127 height 11
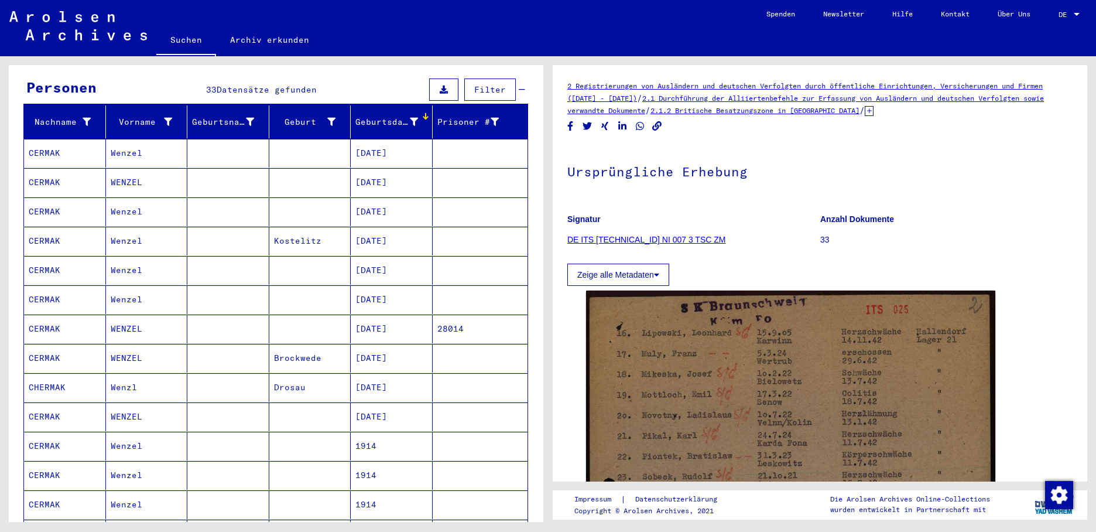
scroll to position [0, 0]
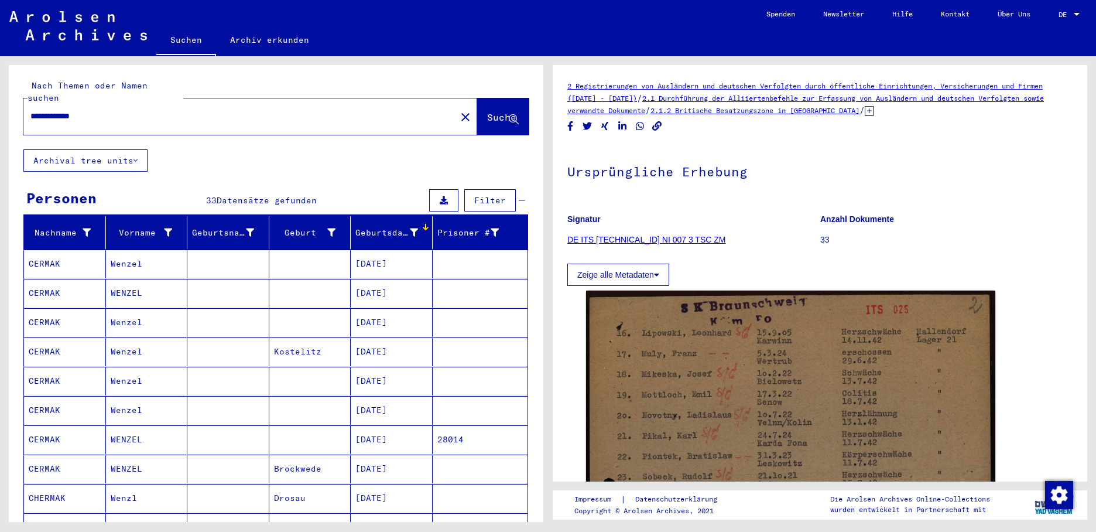
click at [412, 227] on div "Geburtsdatum" at bounding box center [389, 233] width 66 height 12
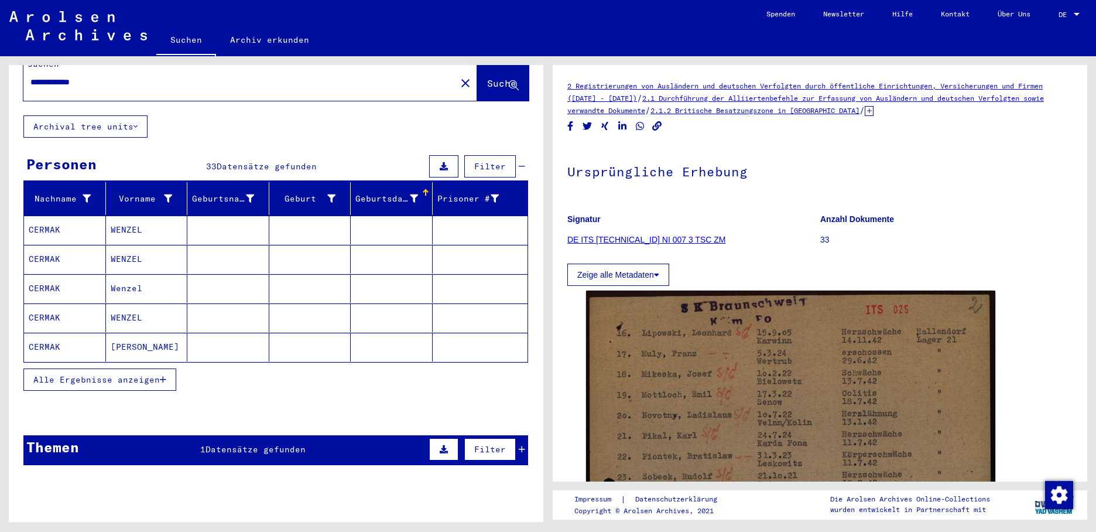
scroll to position [66, 0]
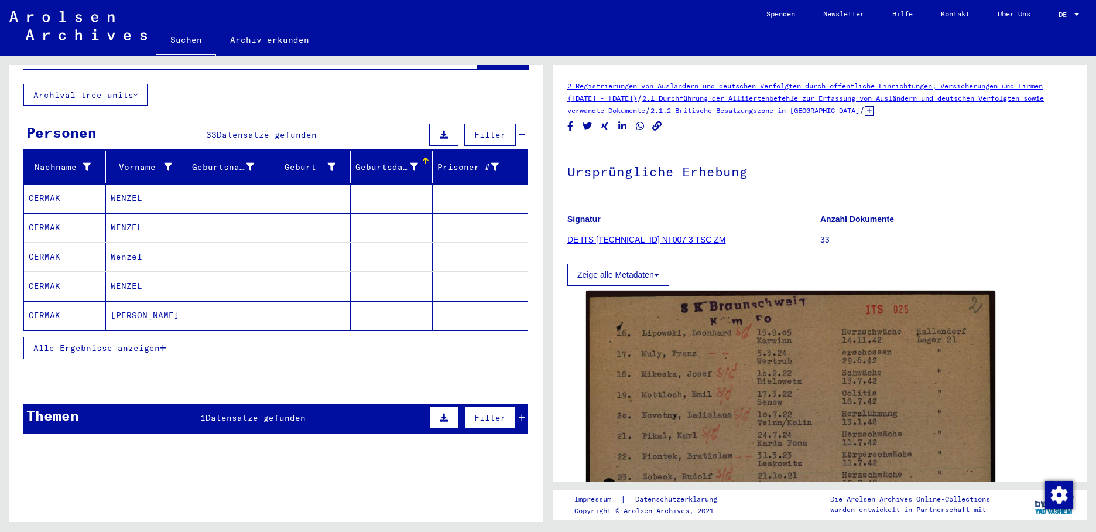
click at [161, 344] on icon "button" at bounding box center [163, 348] width 6 height 8
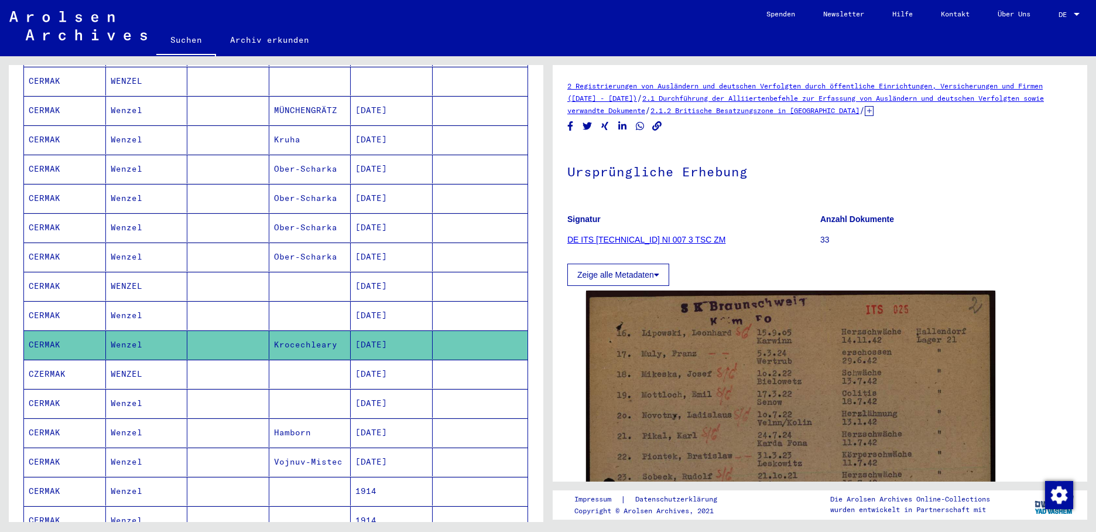
scroll to position [476, 0]
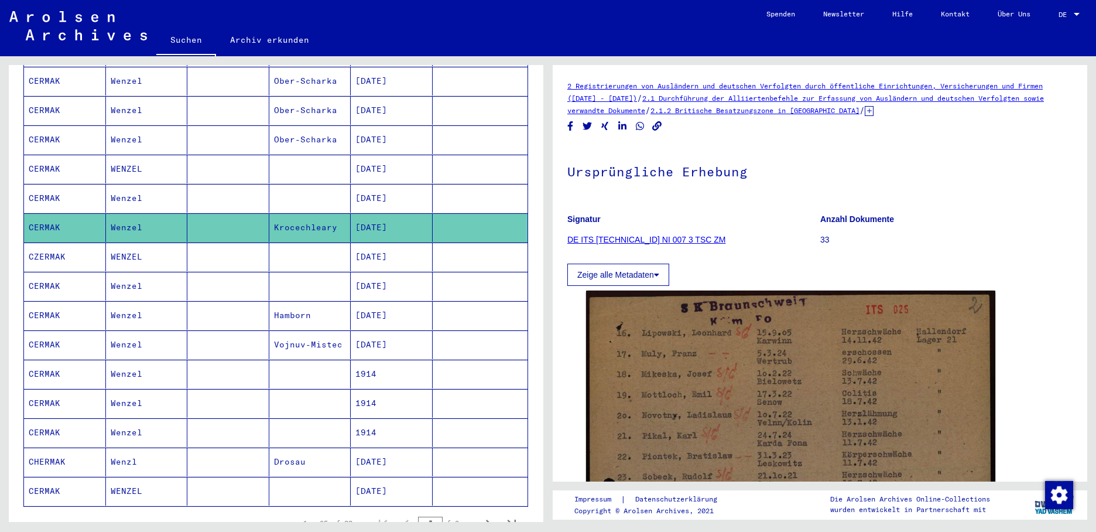
click at [388, 242] on mat-cell "[DATE]" at bounding box center [392, 256] width 82 height 29
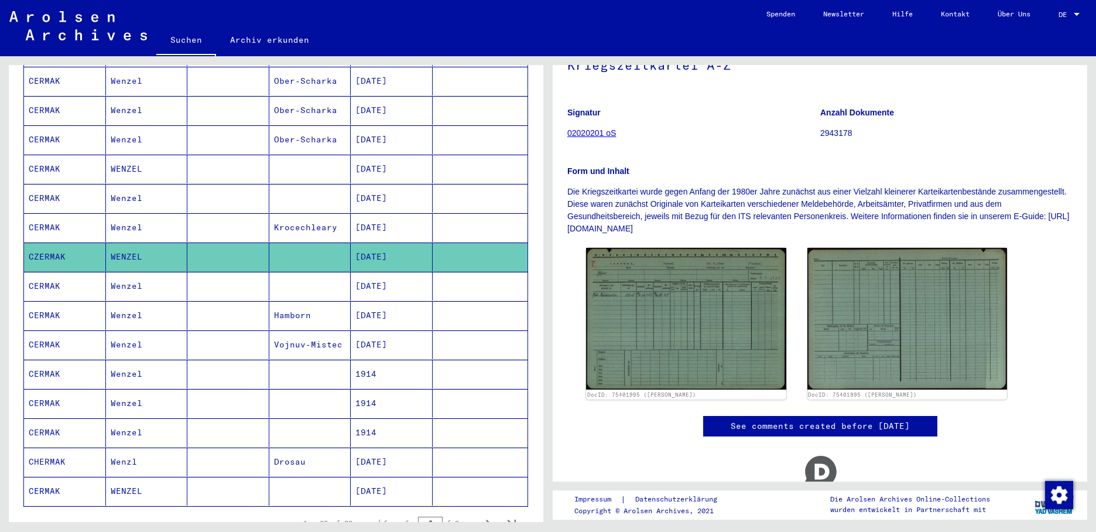
scroll to position [117, 0]
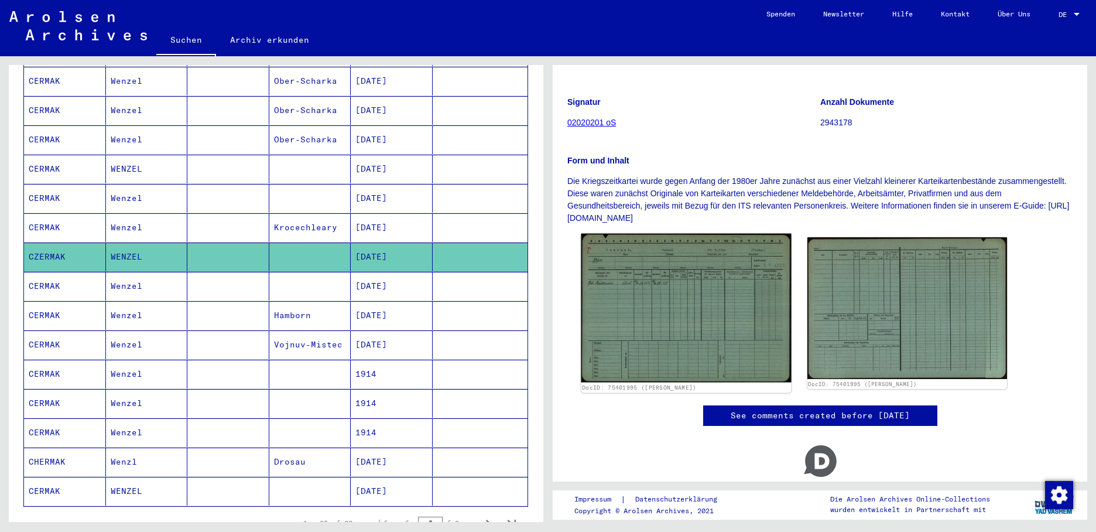
click at [676, 300] on img at bounding box center [686, 308] width 210 height 149
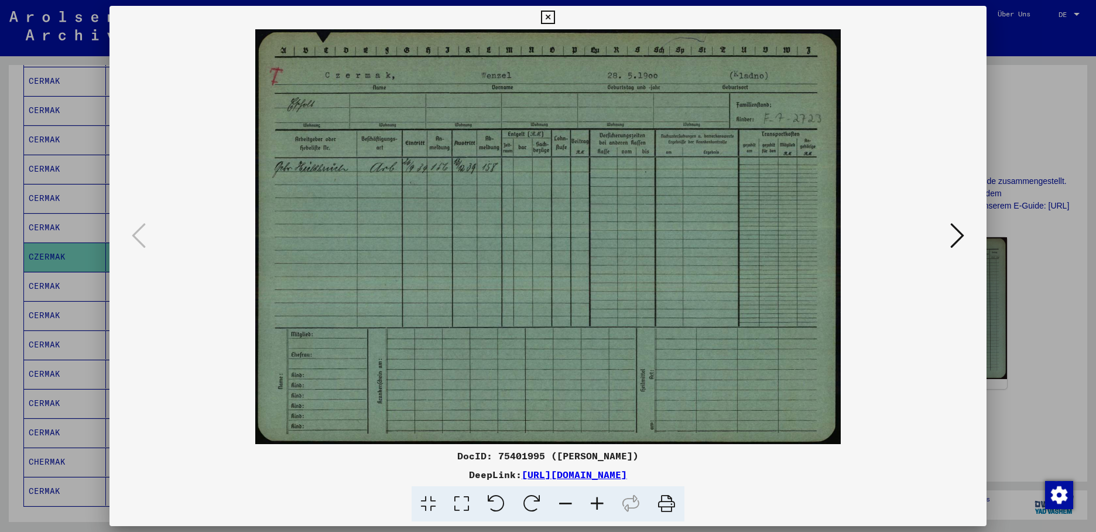
click at [555, 15] on icon at bounding box center [547, 18] width 13 height 14
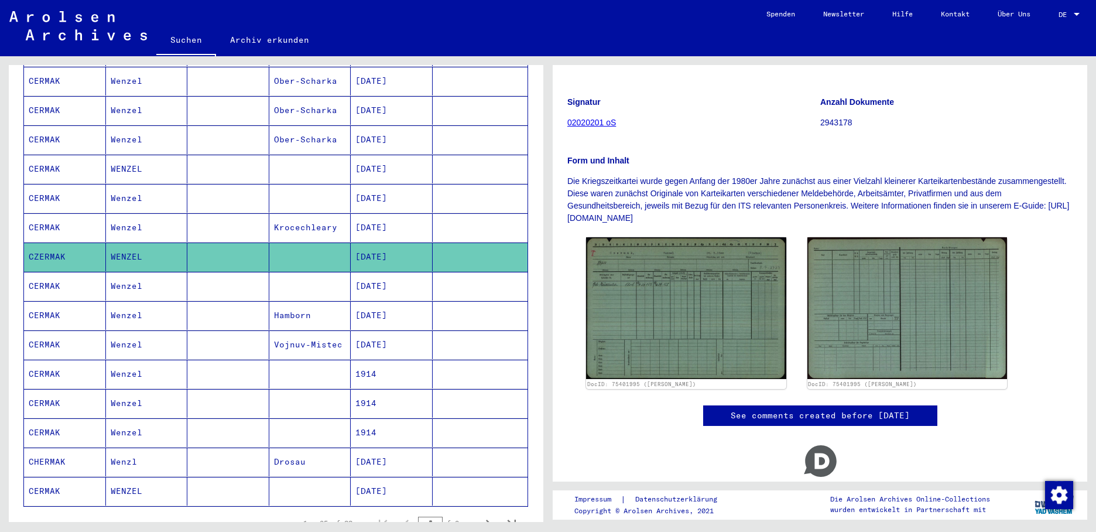
click at [388, 213] on mat-cell "[DATE]" at bounding box center [392, 227] width 82 height 29
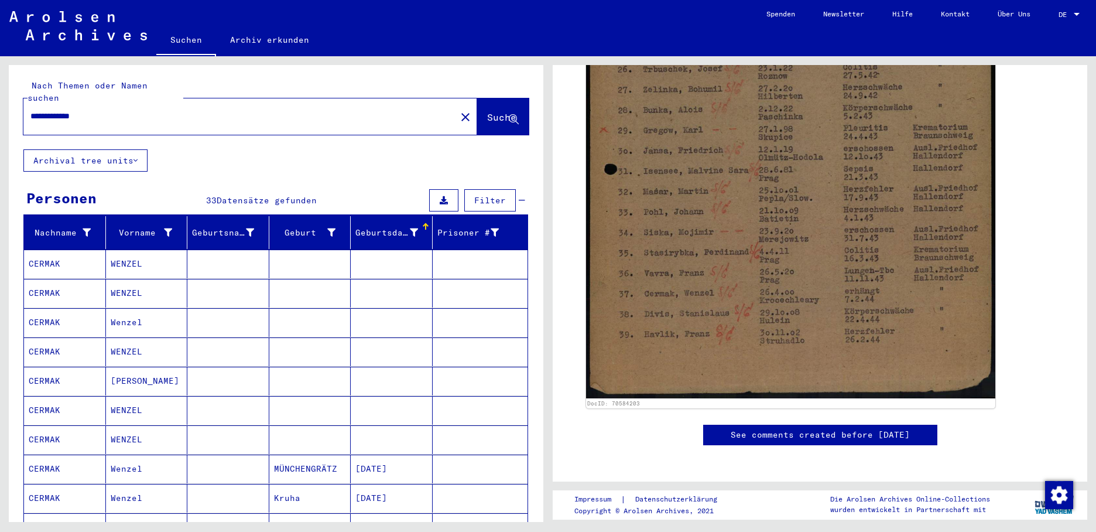
drag, startPoint x: 133, startPoint y: 101, endPoint x: 13, endPoint y: 102, distance: 119.5
click at [8, 103] on div "**********" at bounding box center [274, 289] width 548 height 466
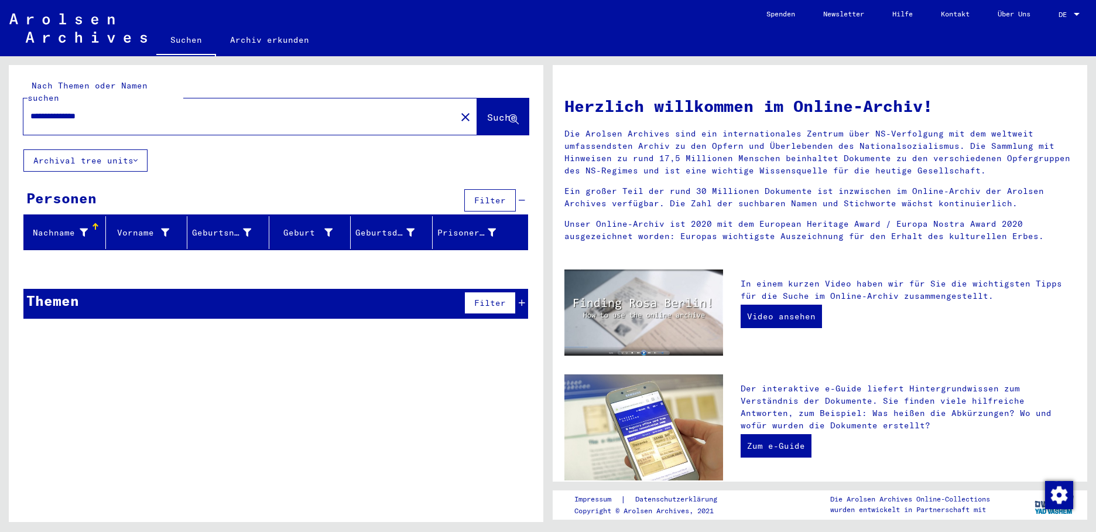
click at [54, 110] on input "**********" at bounding box center [236, 116] width 412 height 12
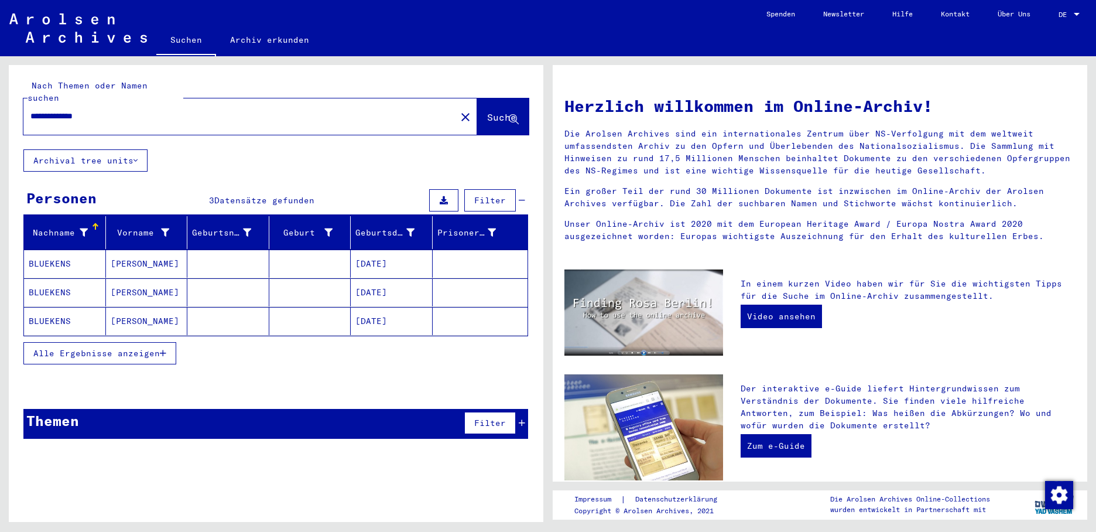
click at [71, 250] on mat-cell "BLUEKENS" at bounding box center [65, 264] width 82 height 28
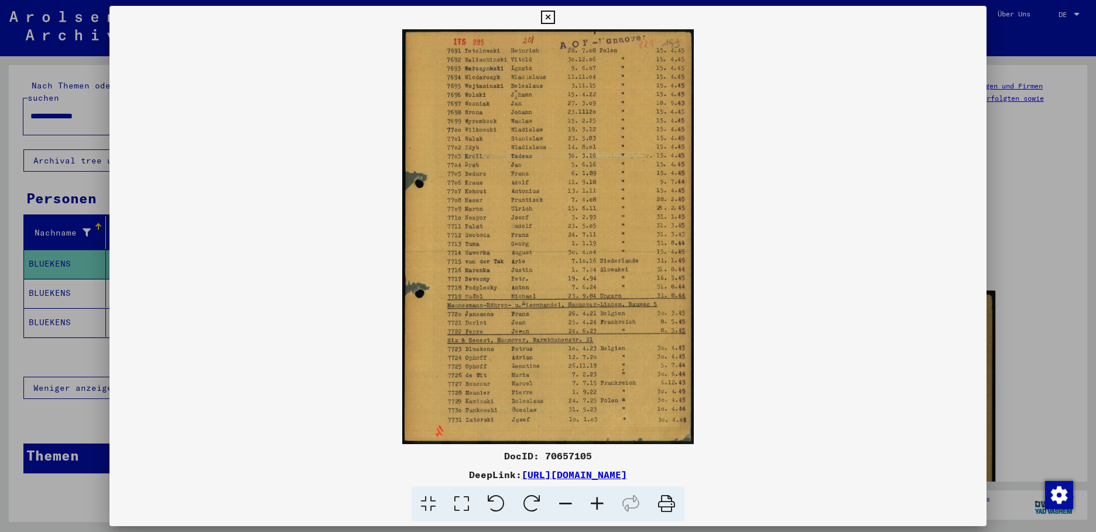
click at [56, 283] on div at bounding box center [548, 266] width 1096 height 532
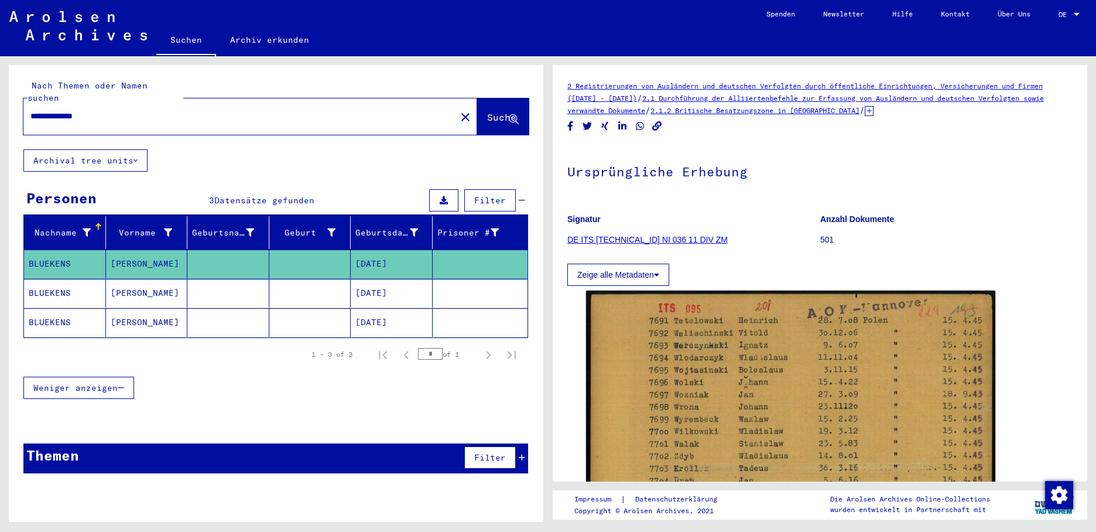
click at [66, 282] on mat-cell "BLUEKENS" at bounding box center [65, 293] width 82 height 29
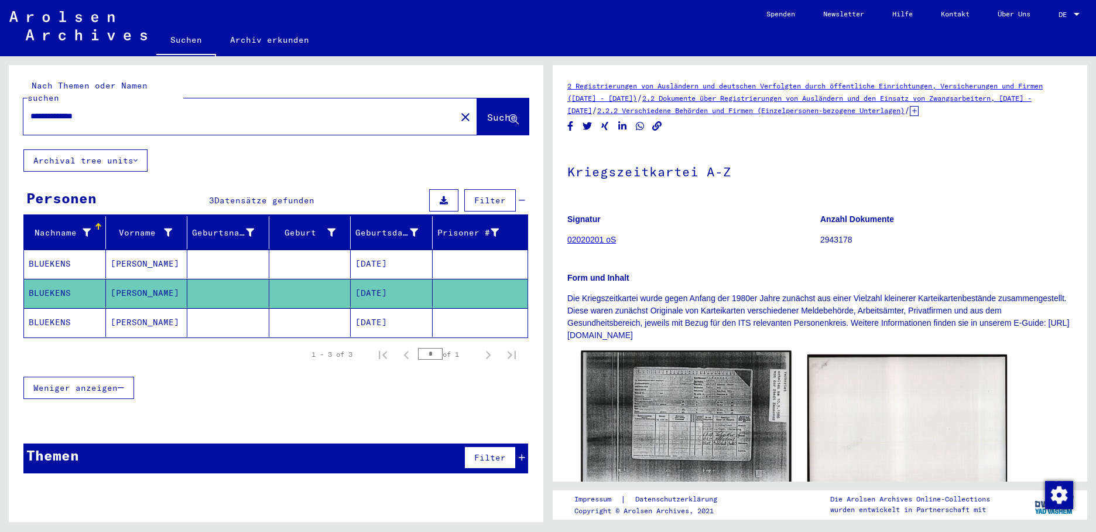
click at [675, 401] on img at bounding box center [686, 426] width 210 height 150
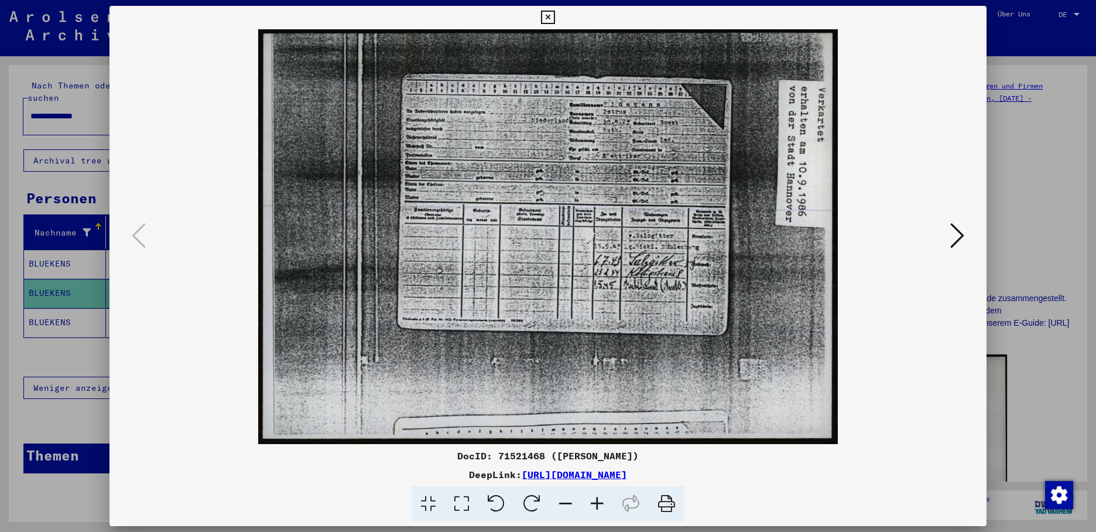
drag, startPoint x: 460, startPoint y: 245, endPoint x: 604, endPoint y: 190, distance: 153.9
click at [604, 190] on img at bounding box center [548, 236] width 798 height 415
click at [947, 227] on button at bounding box center [957, 236] width 21 height 33
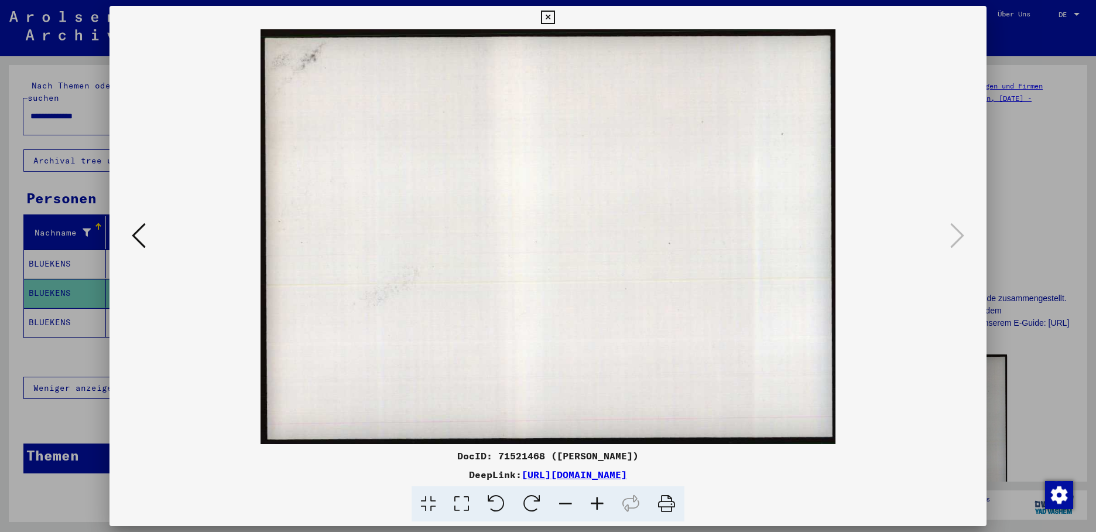
click at [43, 307] on div at bounding box center [548, 266] width 1096 height 532
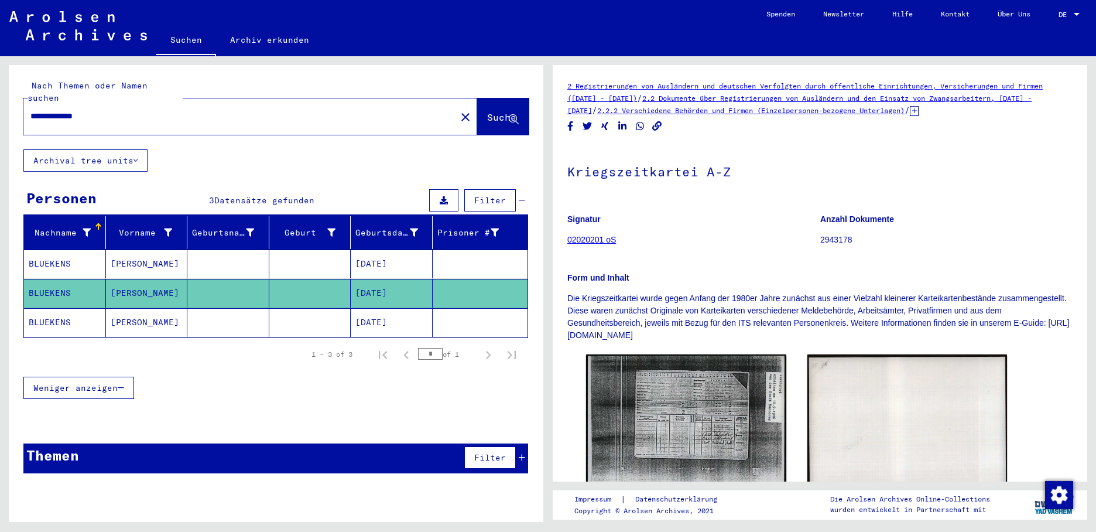
click at [45, 308] on mat-cell "BLUEKENS" at bounding box center [65, 322] width 82 height 29
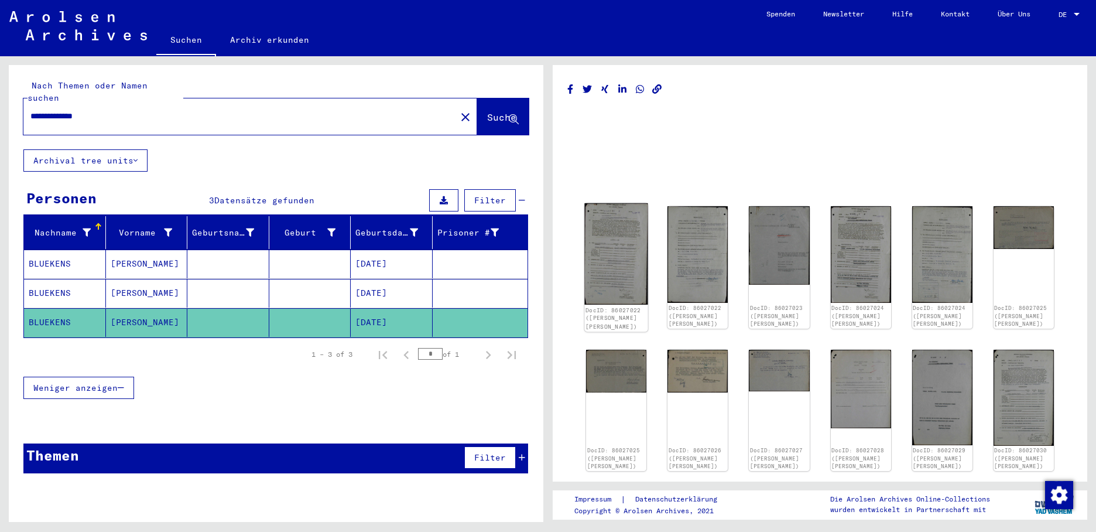
click at [617, 236] on img at bounding box center [616, 253] width 63 height 101
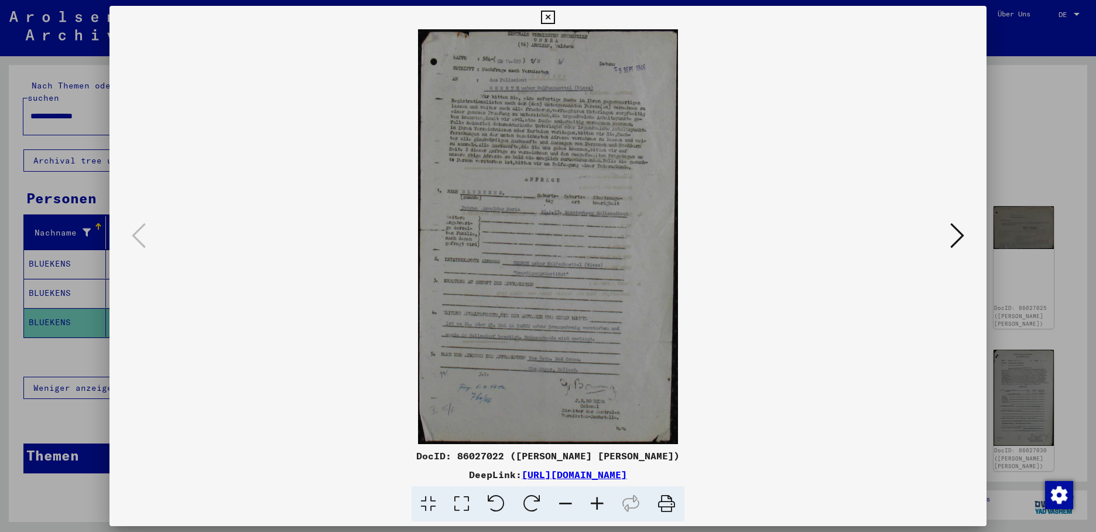
click at [962, 228] on icon at bounding box center [958, 235] width 14 height 28
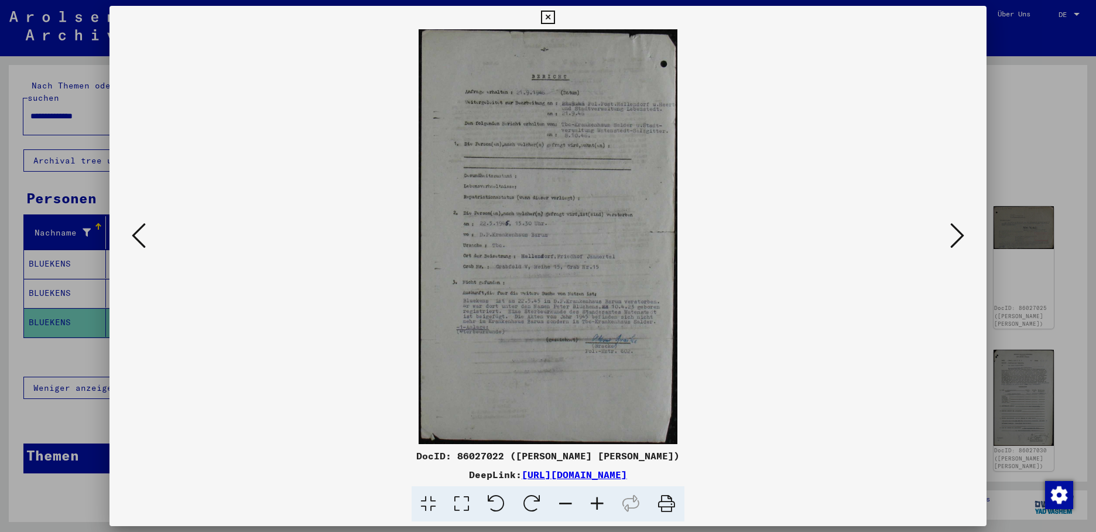
click at [959, 229] on icon at bounding box center [958, 235] width 14 height 28
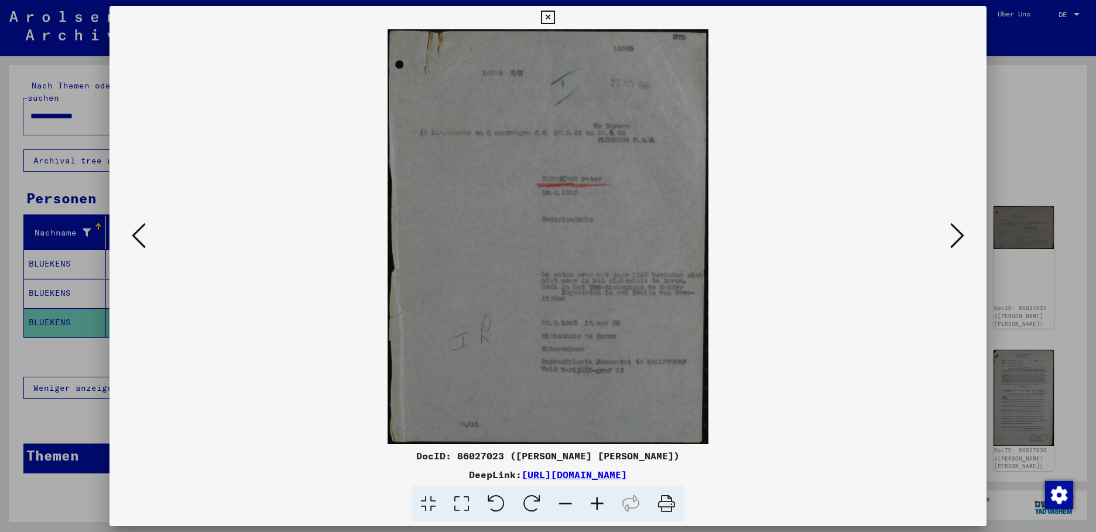
click at [957, 231] on icon at bounding box center [958, 235] width 14 height 28
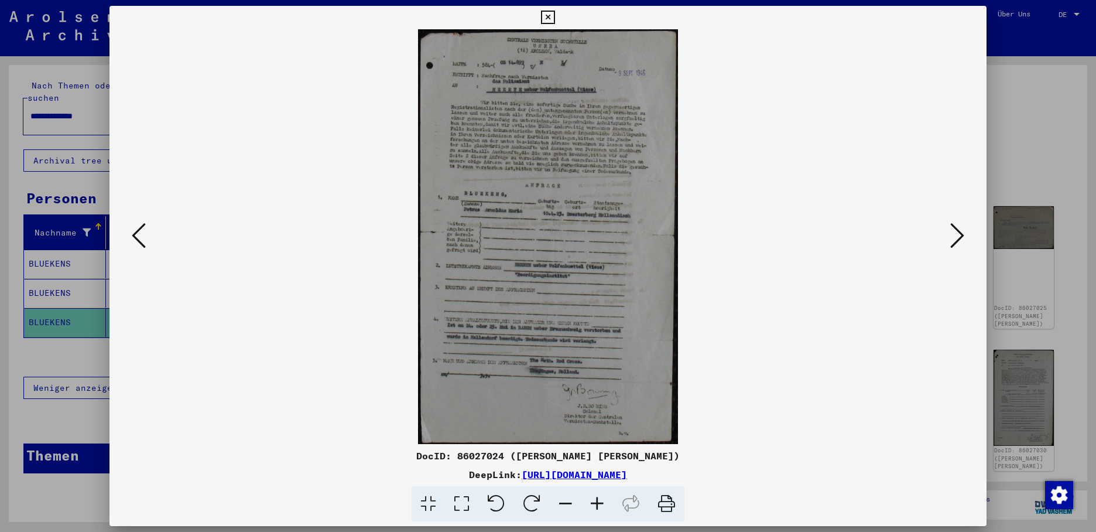
click at [960, 232] on icon at bounding box center [958, 235] width 14 height 28
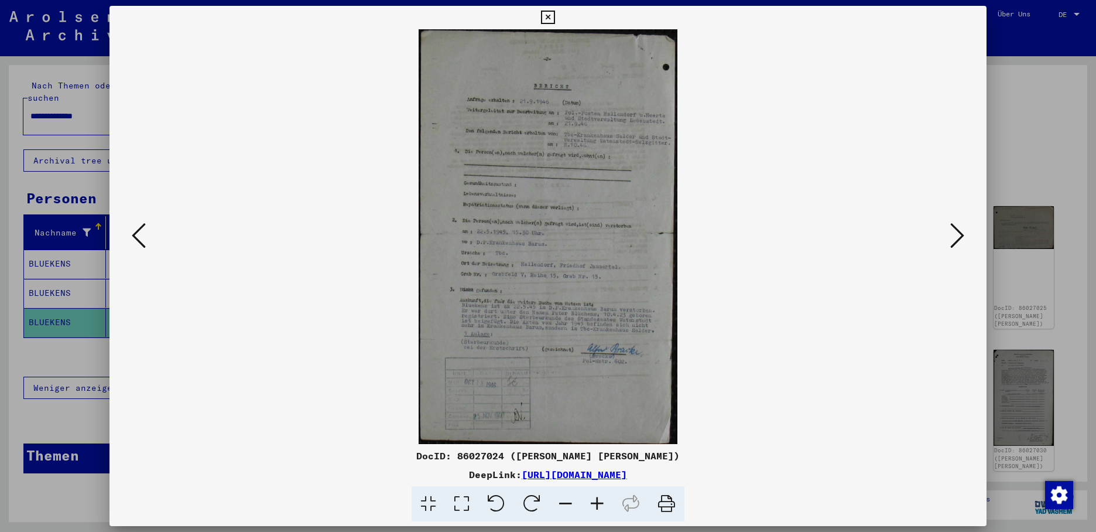
click at [961, 234] on icon at bounding box center [958, 235] width 14 height 28
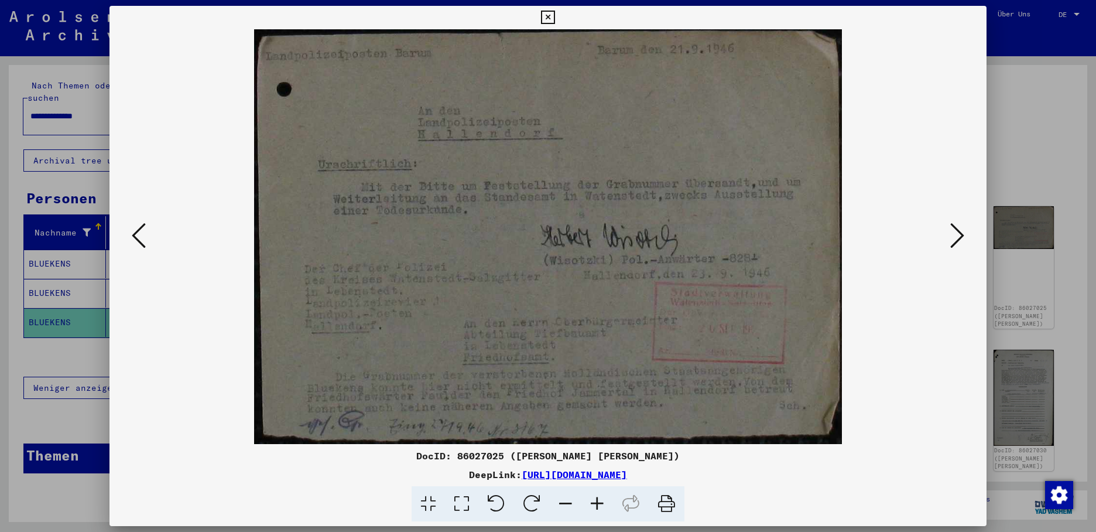
click at [956, 232] on icon at bounding box center [958, 235] width 14 height 28
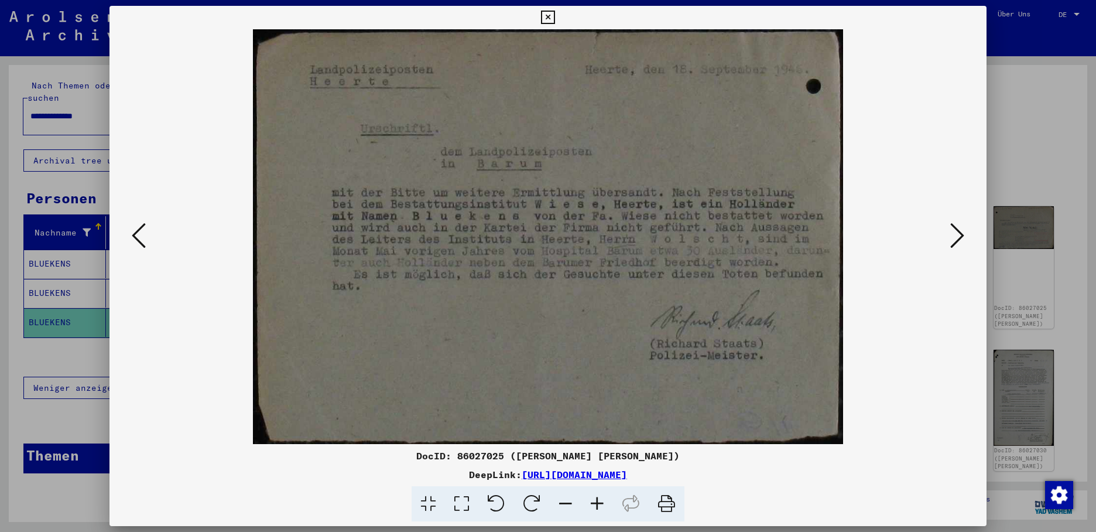
click at [956, 225] on icon at bounding box center [958, 235] width 14 height 28
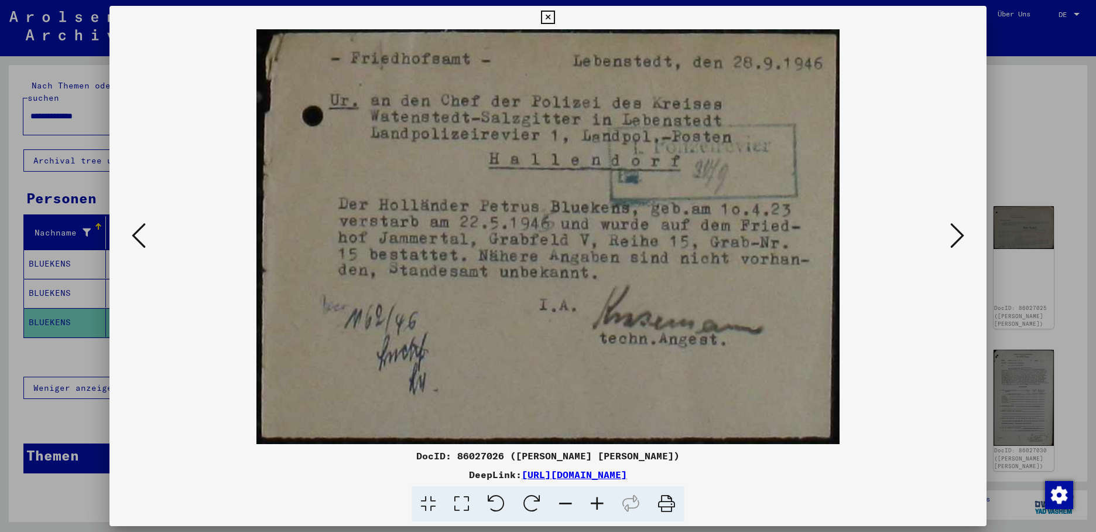
click at [959, 232] on icon at bounding box center [958, 235] width 14 height 28
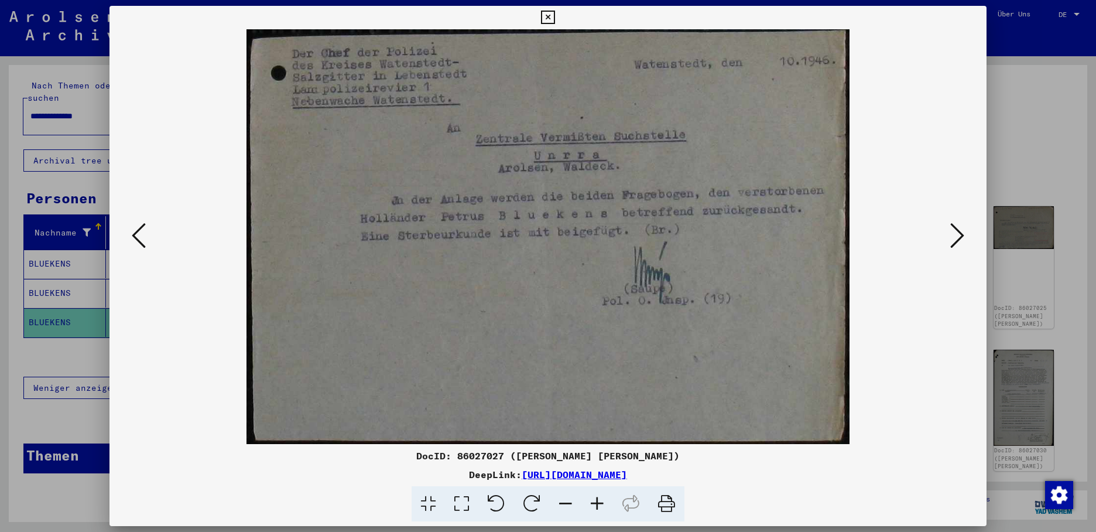
click at [962, 230] on icon at bounding box center [958, 235] width 14 height 28
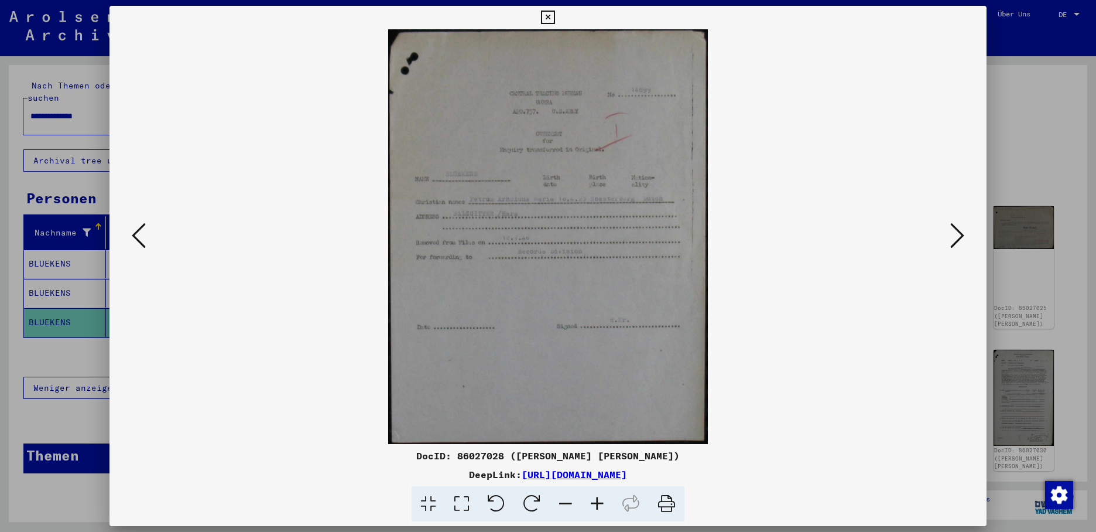
click at [961, 230] on icon at bounding box center [958, 235] width 14 height 28
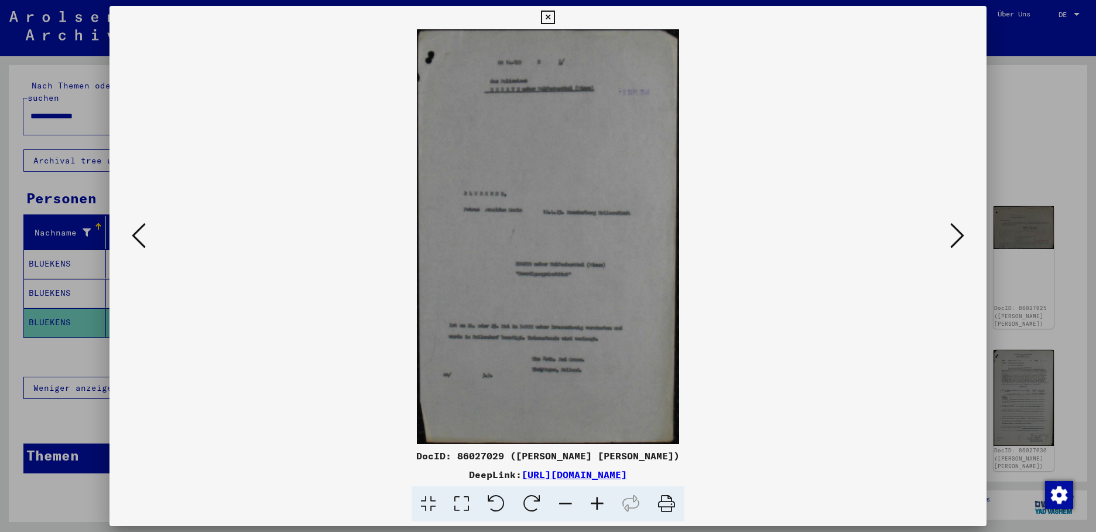
click at [961, 230] on icon at bounding box center [958, 235] width 14 height 28
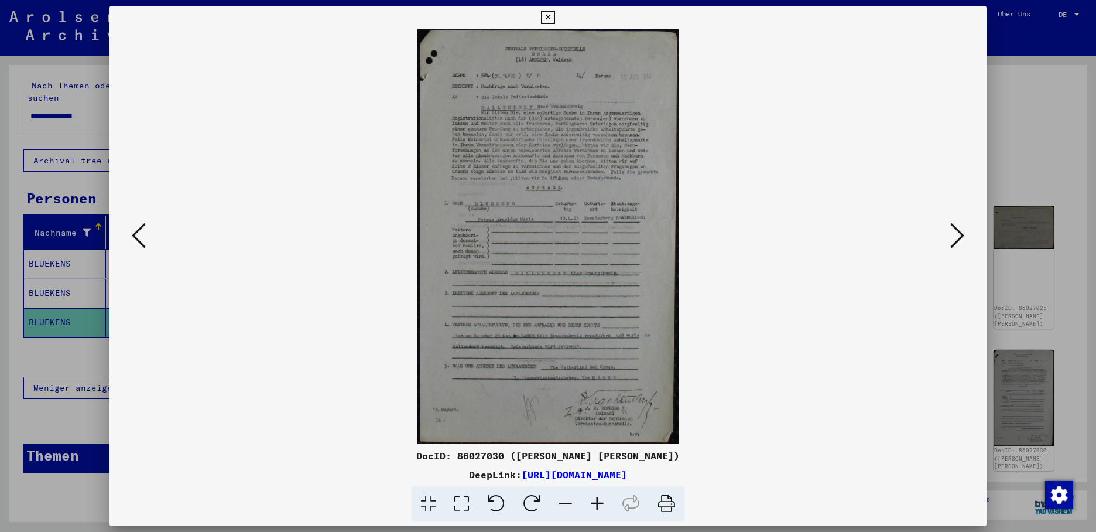
click at [962, 227] on icon at bounding box center [958, 235] width 14 height 28
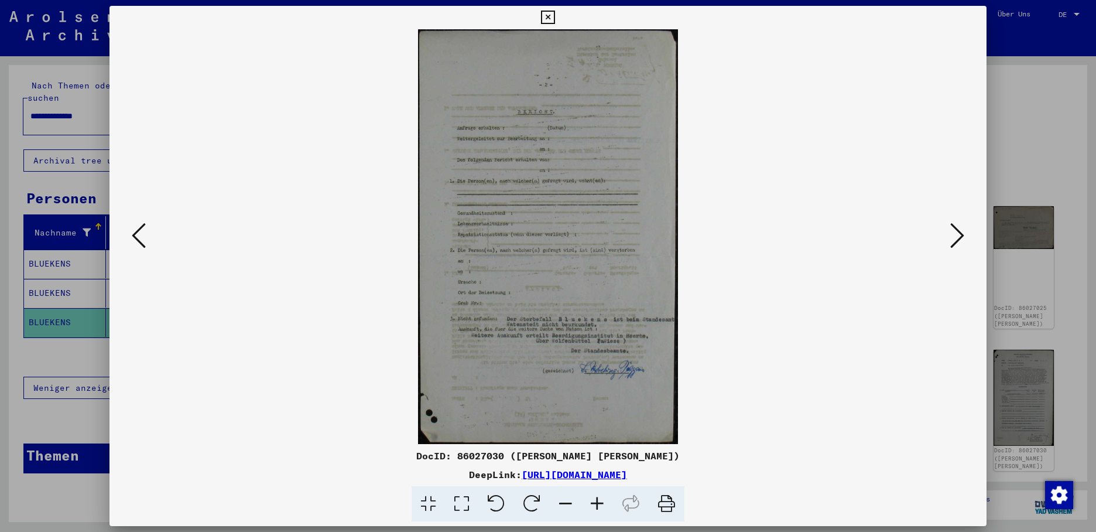
click at [957, 233] on icon at bounding box center [958, 235] width 14 height 28
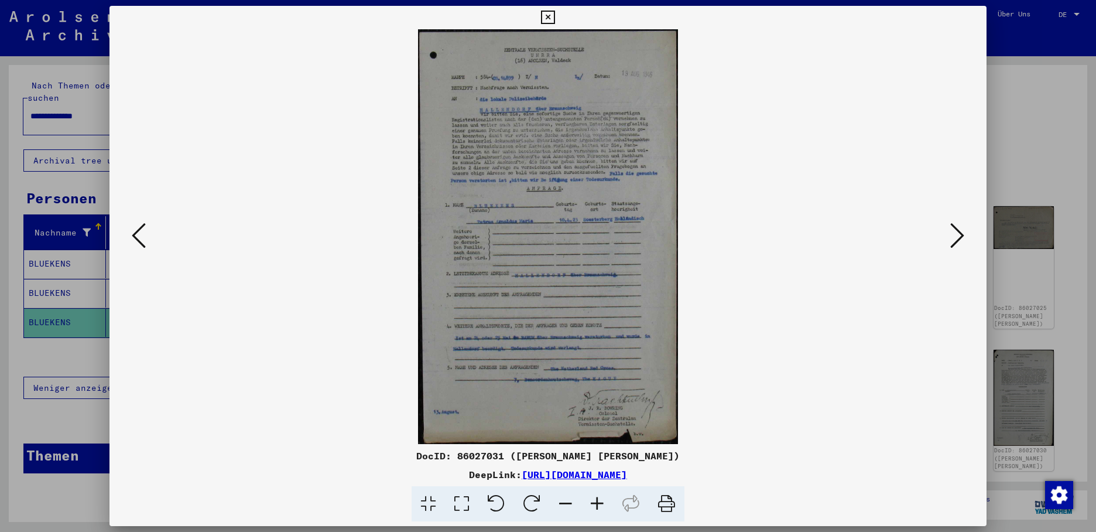
click at [958, 233] on icon at bounding box center [958, 235] width 14 height 28
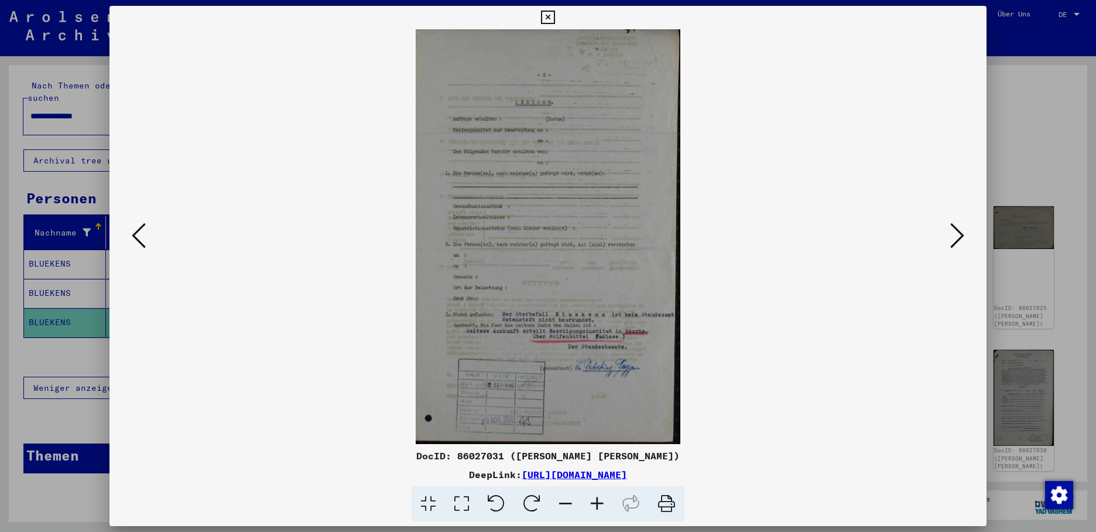
click at [962, 231] on icon at bounding box center [958, 235] width 14 height 28
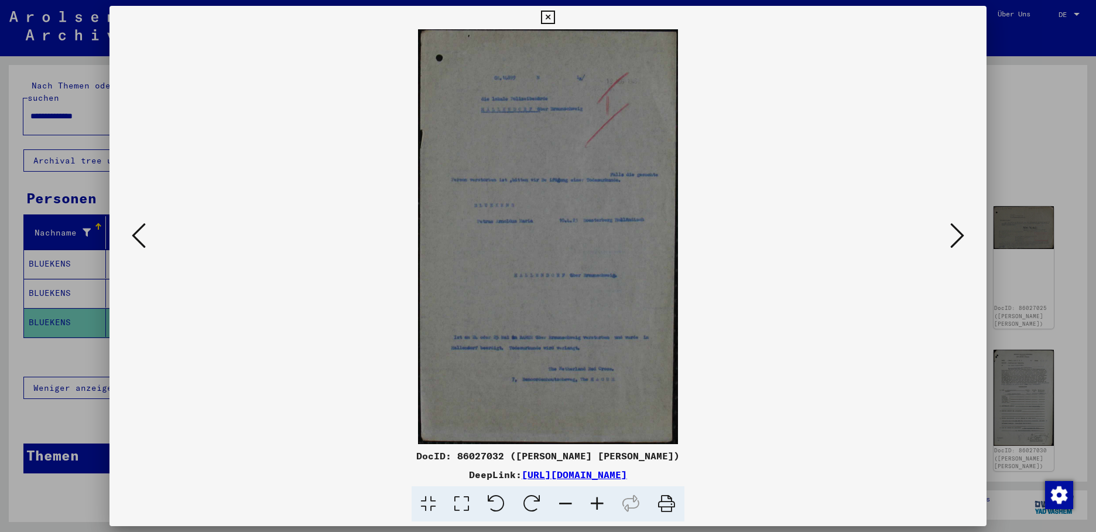
click at [962, 231] on icon at bounding box center [958, 235] width 14 height 28
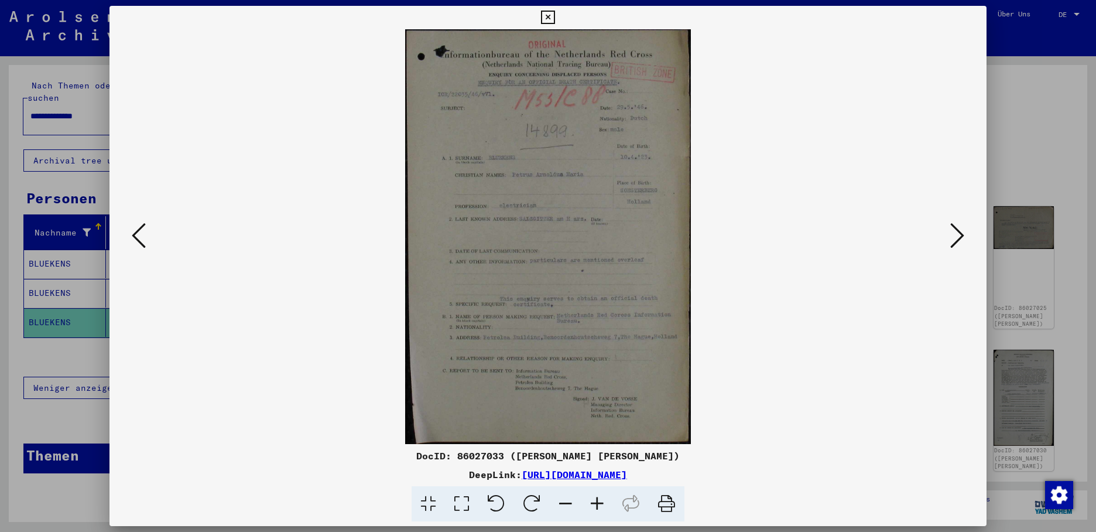
click at [128, 232] on button at bounding box center [138, 236] width 21 height 33
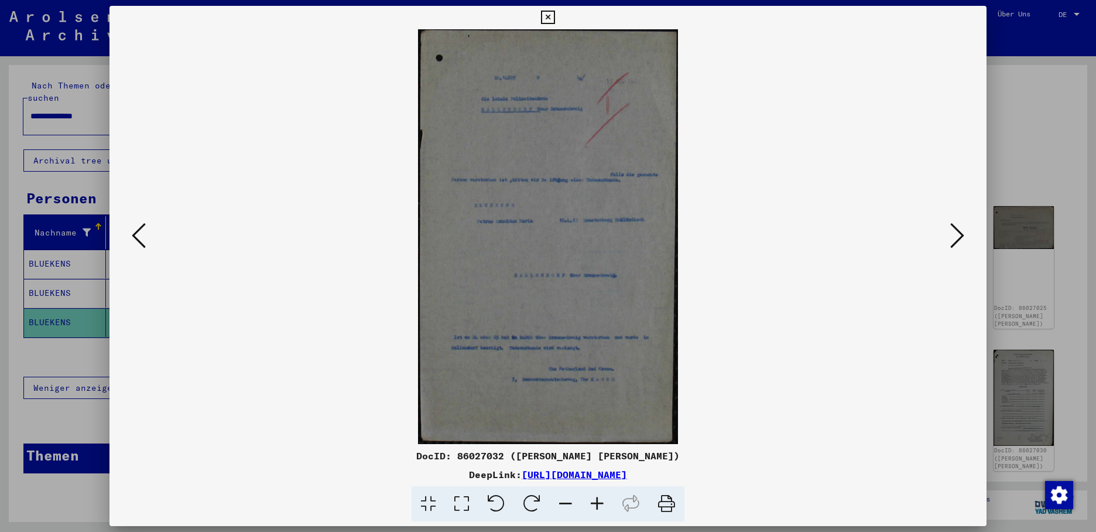
click at [957, 234] on icon at bounding box center [958, 235] width 14 height 28
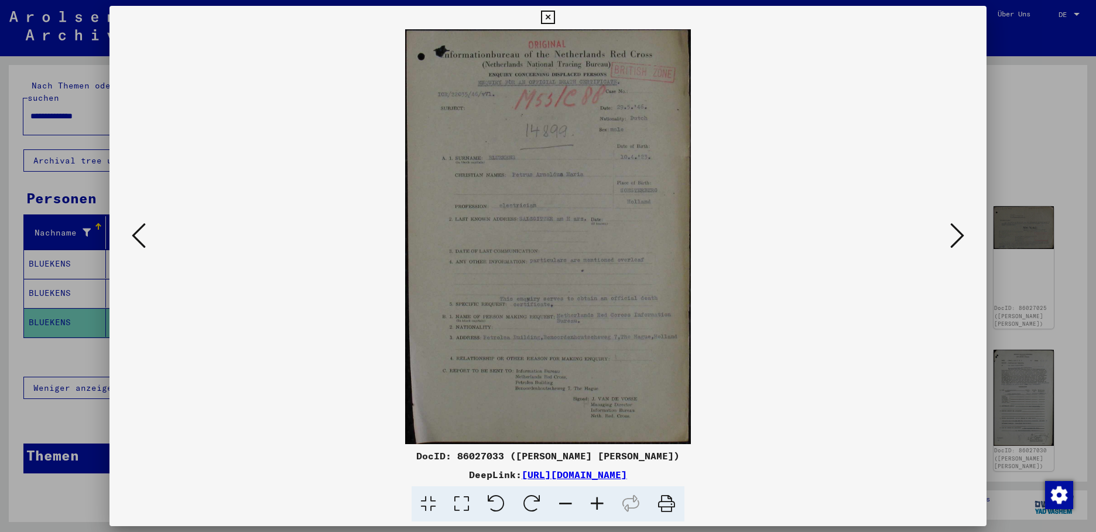
click at [959, 231] on icon at bounding box center [958, 235] width 14 height 28
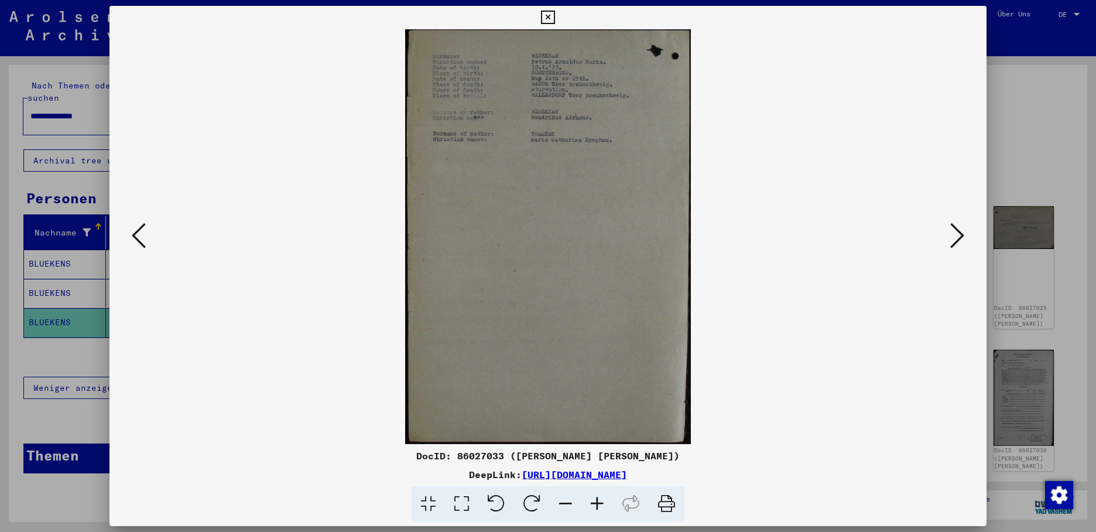
click at [967, 235] on div at bounding box center [548, 236] width 877 height 415
click at [965, 233] on button at bounding box center [957, 236] width 21 height 33
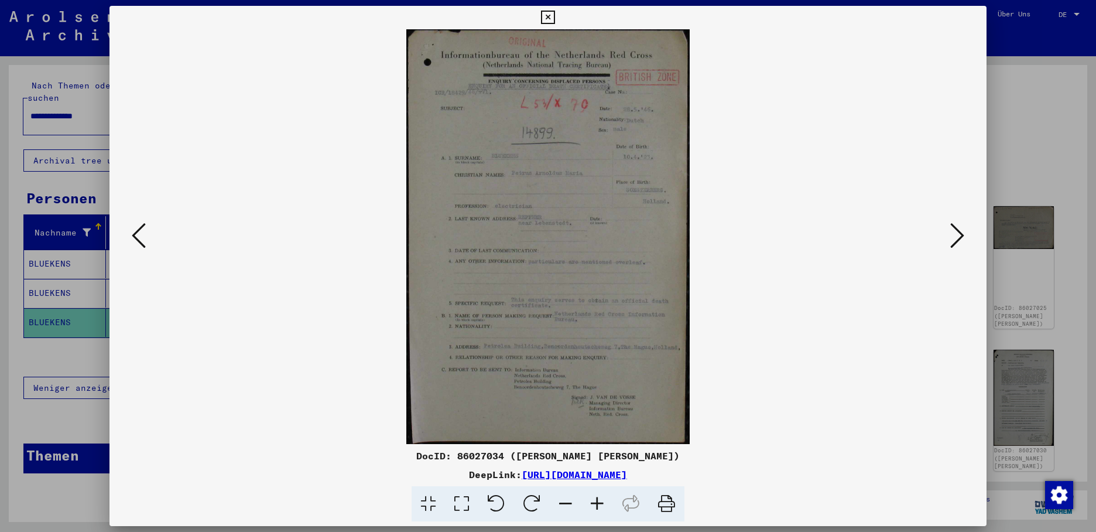
click at [958, 235] on icon at bounding box center [958, 235] width 14 height 28
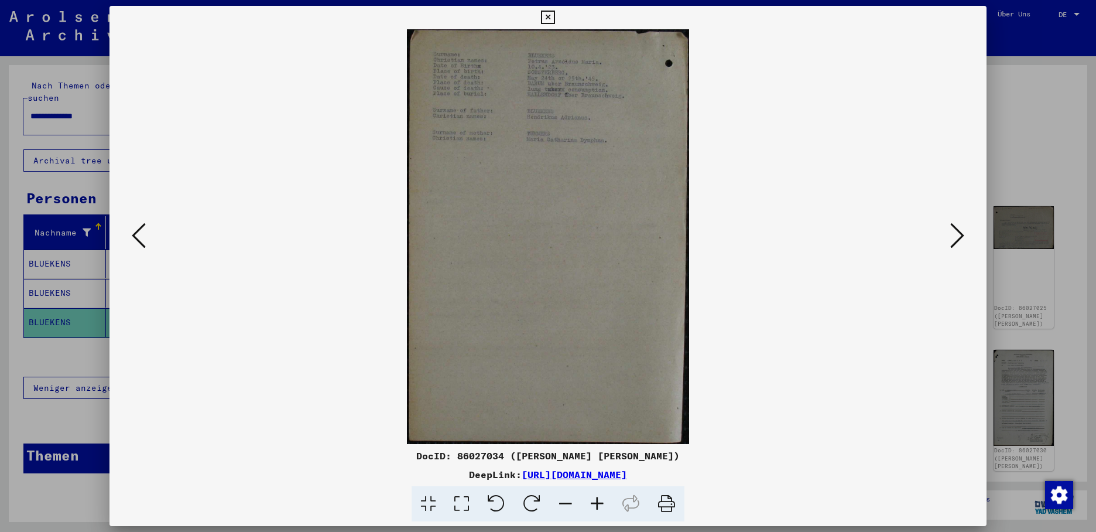
click at [956, 238] on icon at bounding box center [958, 235] width 14 height 28
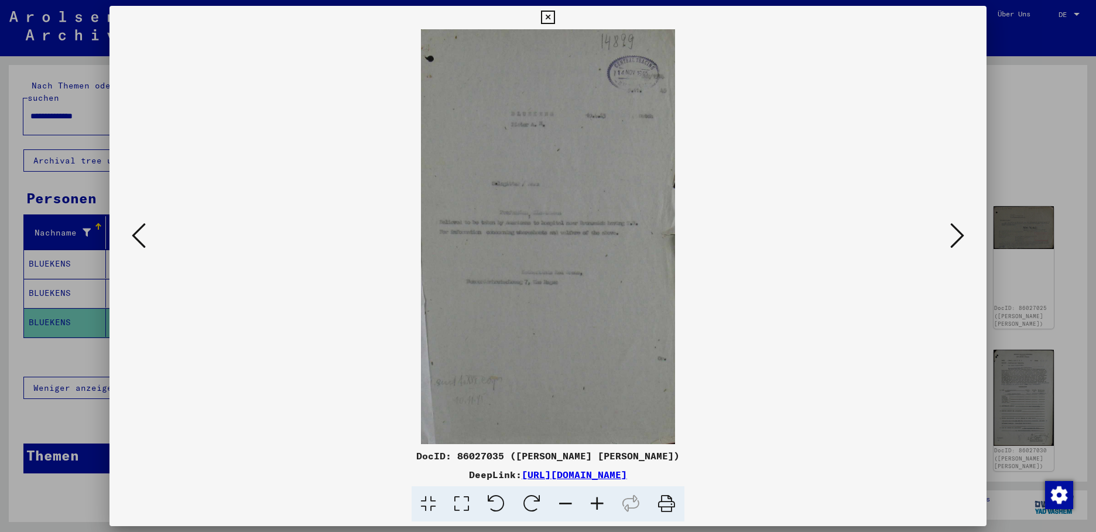
click at [958, 238] on icon at bounding box center [958, 235] width 14 height 28
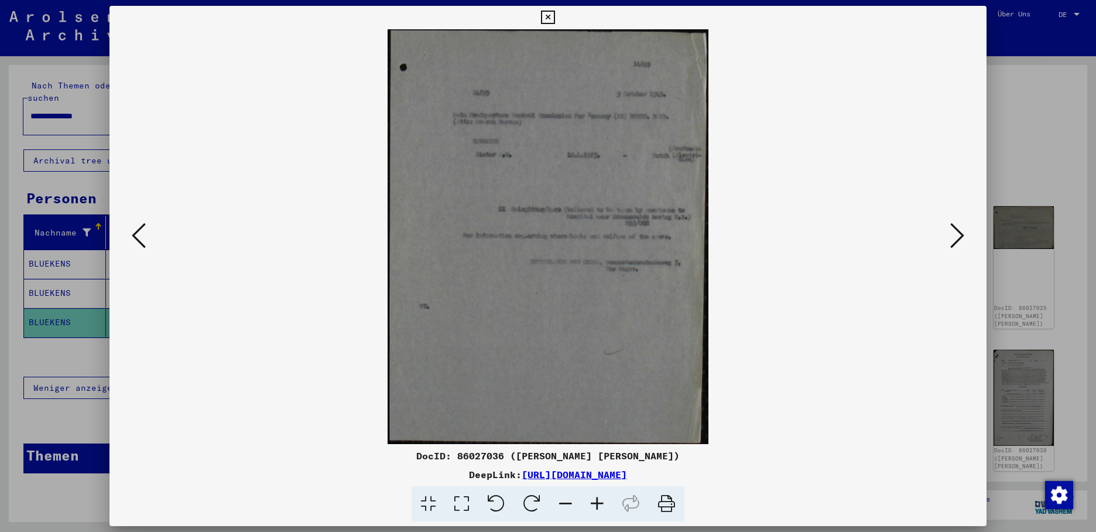
click at [958, 238] on icon at bounding box center [958, 235] width 14 height 28
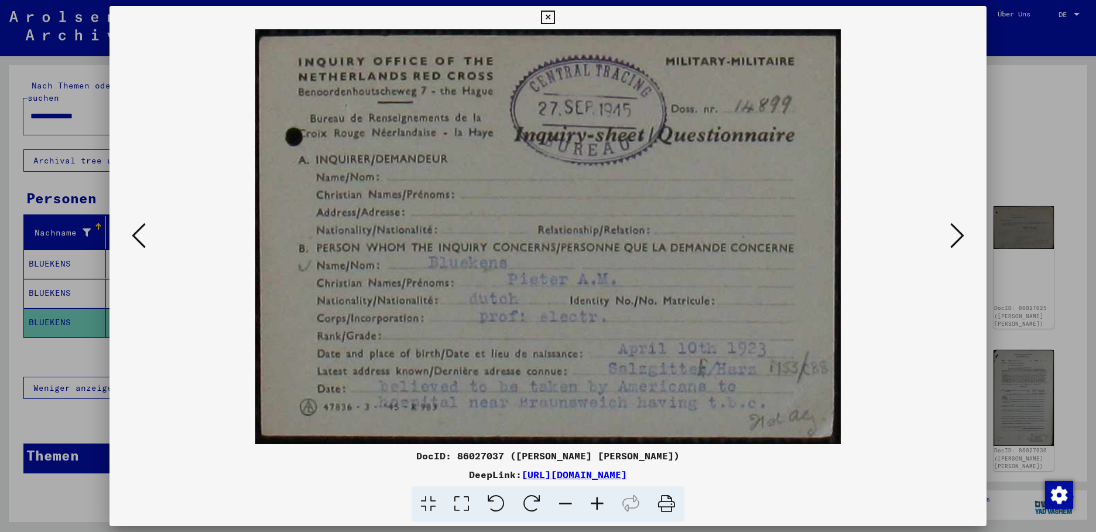
click at [959, 234] on icon at bounding box center [958, 235] width 14 height 28
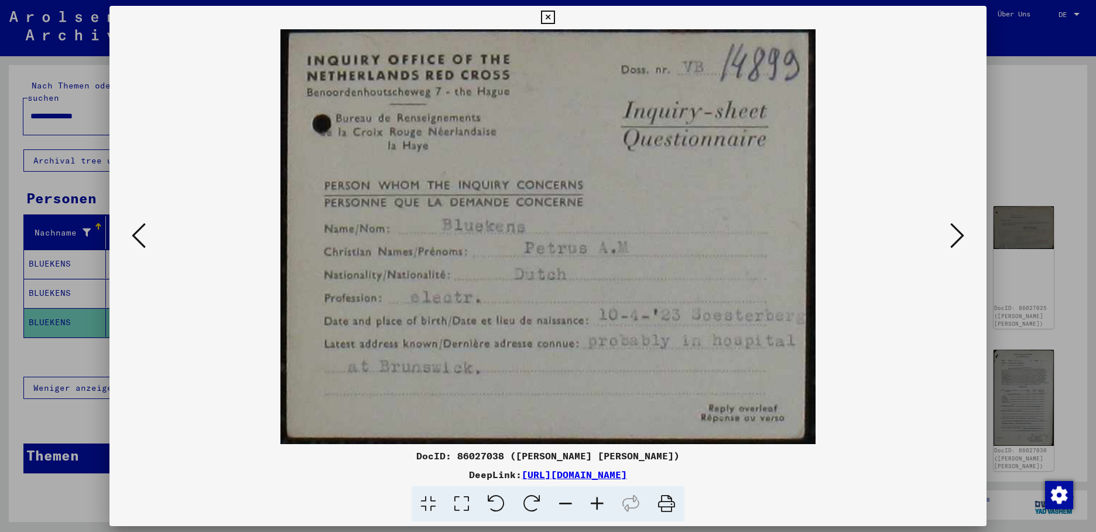
click at [957, 233] on icon at bounding box center [958, 235] width 14 height 28
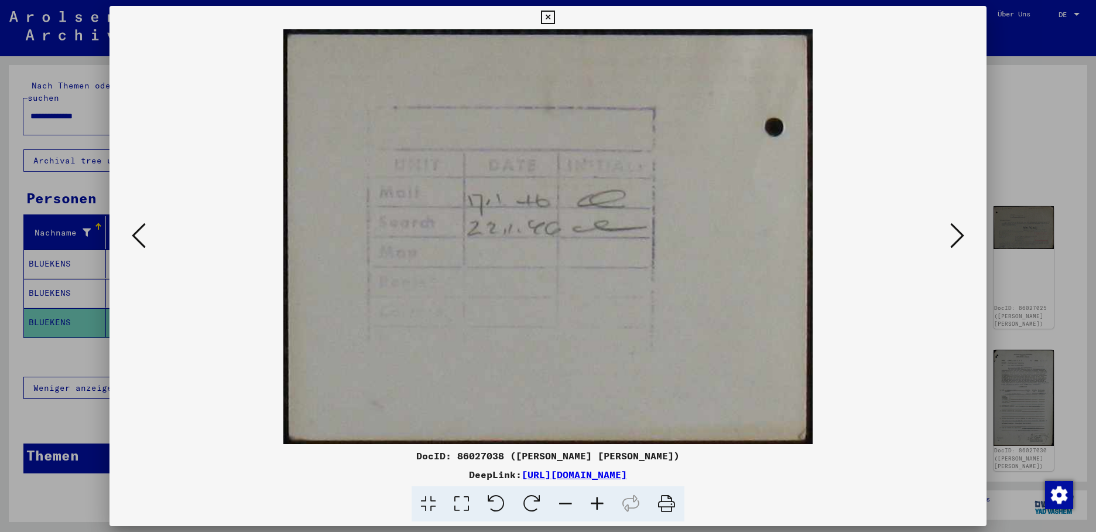
click at [957, 233] on icon at bounding box center [958, 235] width 14 height 28
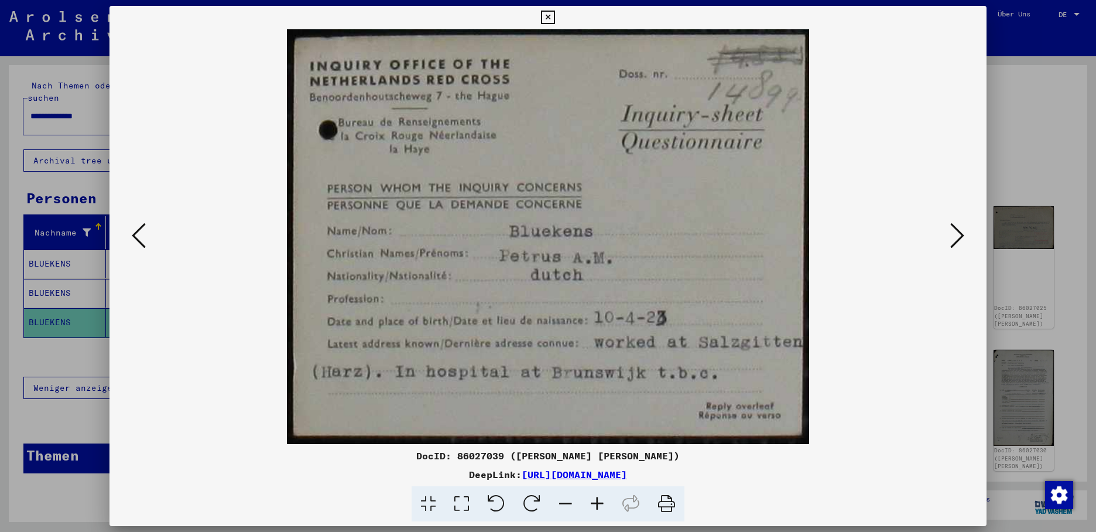
click at [961, 228] on icon at bounding box center [958, 235] width 14 height 28
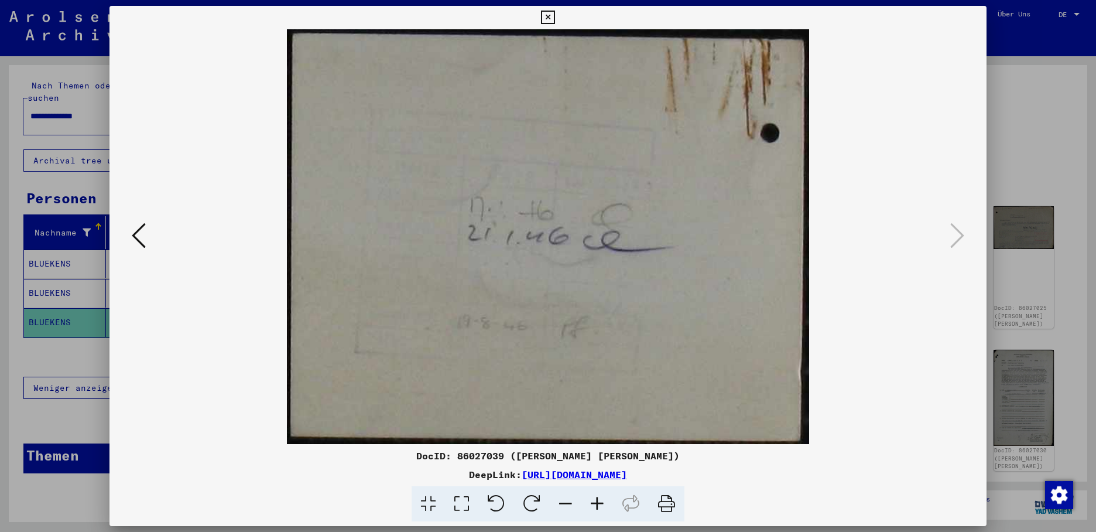
click at [555, 19] on icon at bounding box center [547, 18] width 13 height 14
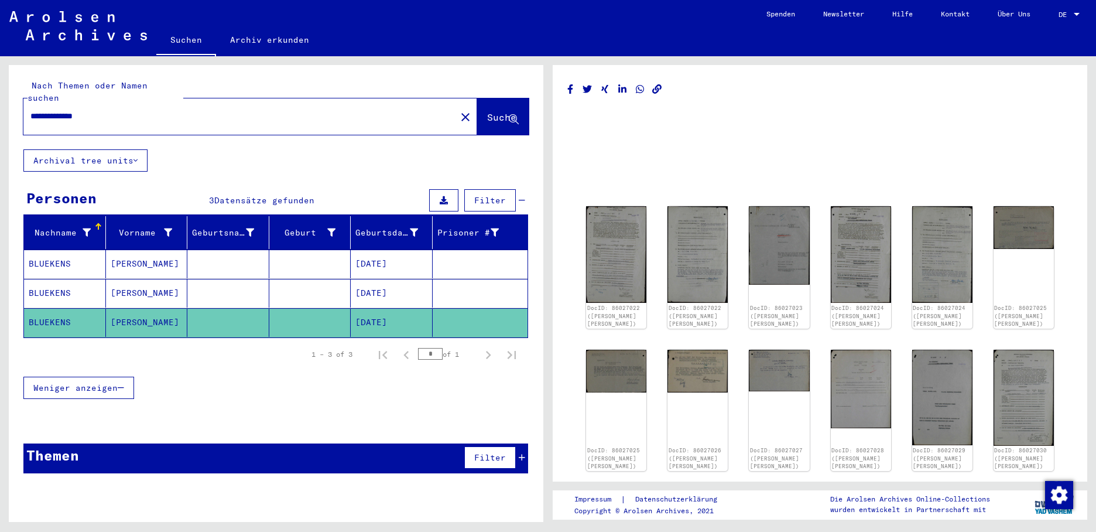
drag, startPoint x: 138, startPoint y: 101, endPoint x: 1, endPoint y: 89, distance: 137.0
click at [1, 90] on div "**********" at bounding box center [274, 289] width 548 height 466
type input "*********"
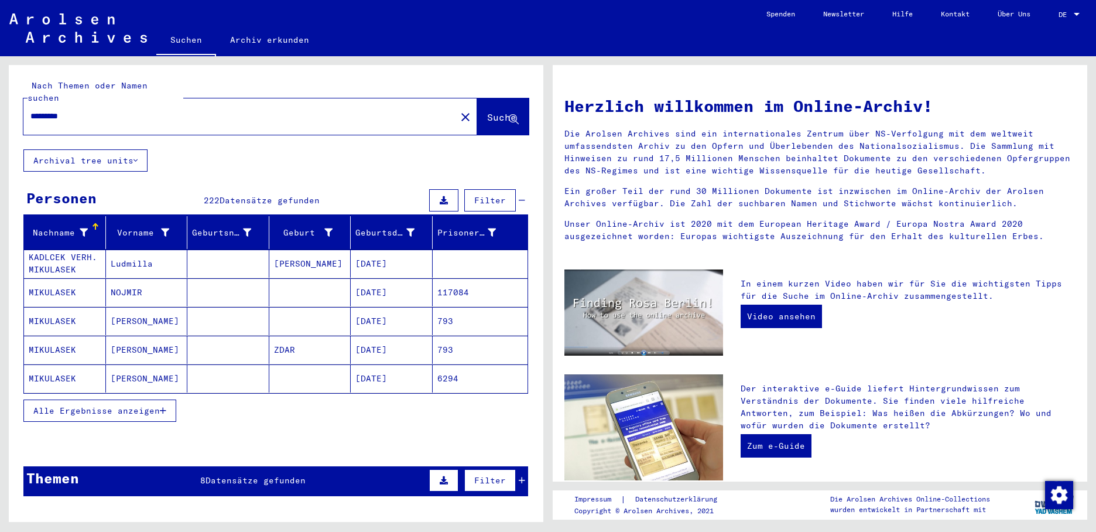
click at [167, 399] on button "Alle Ergebnisse anzeigen" at bounding box center [99, 410] width 153 height 22
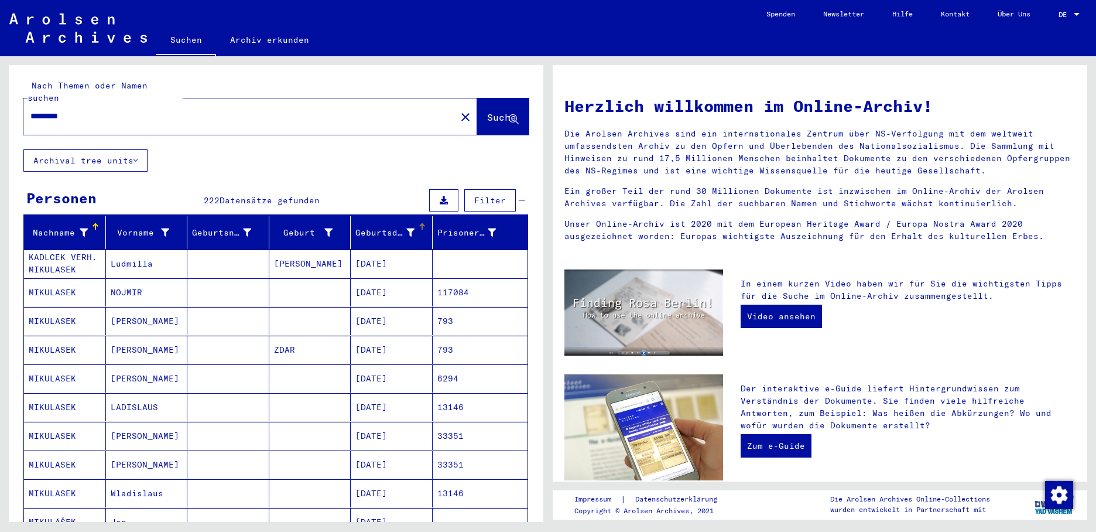
click at [421, 223] on div at bounding box center [422, 224] width 2 height 2
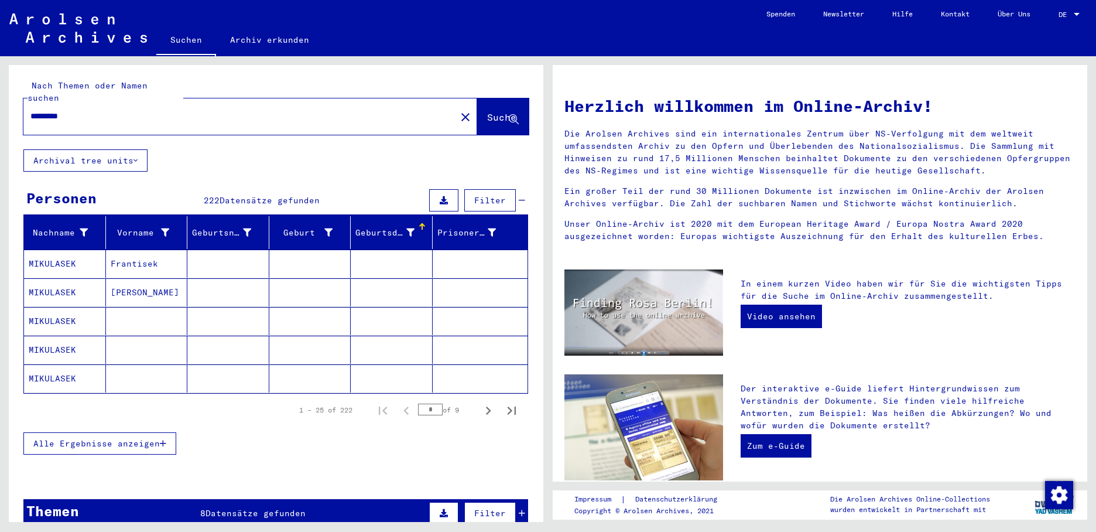
click at [421, 223] on div at bounding box center [422, 224] width 2 height 2
click at [422, 224] on div at bounding box center [422, 227] width 1 height 6
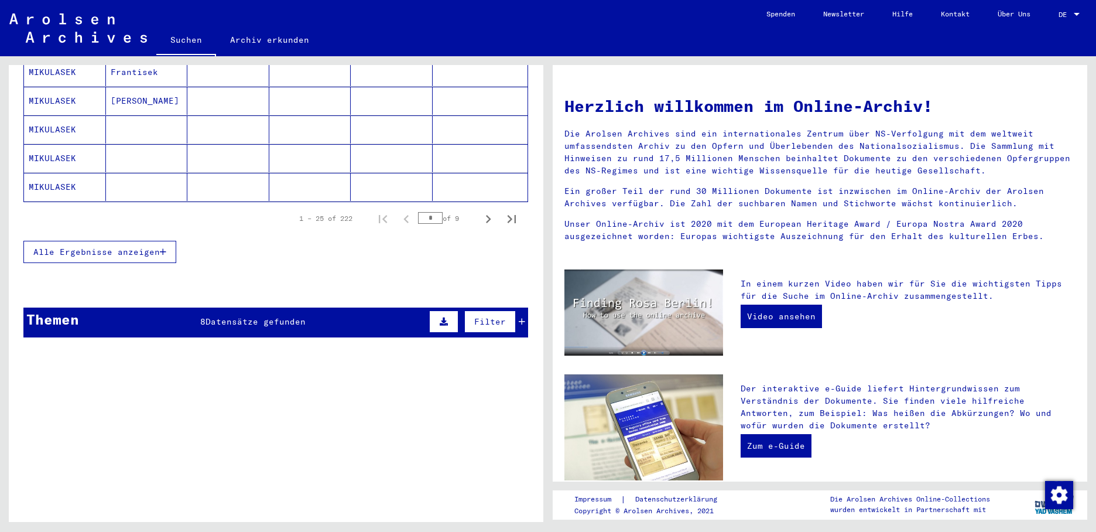
scroll to position [234, 0]
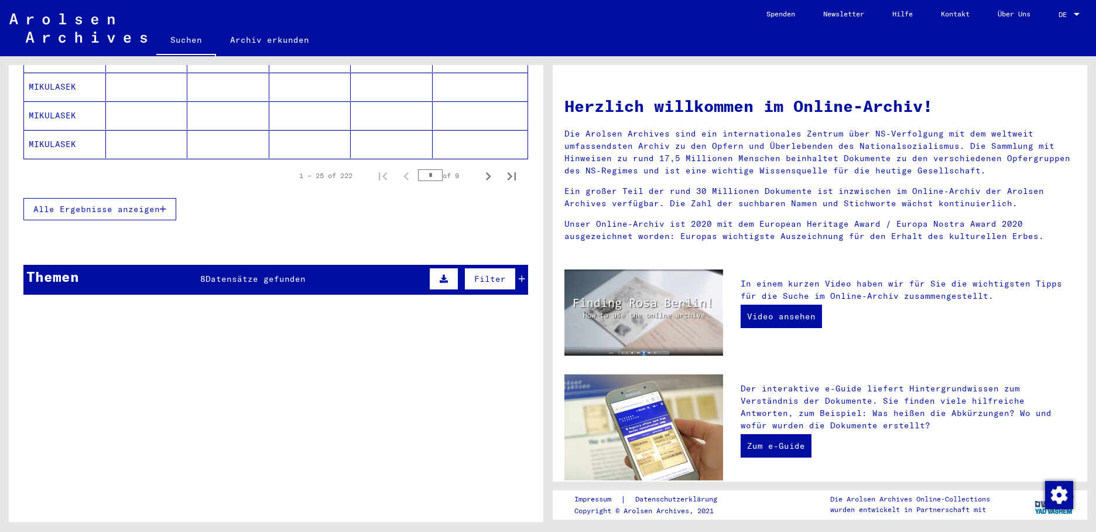
click at [165, 201] on button "Alle Ergebnisse anzeigen" at bounding box center [99, 209] width 153 height 22
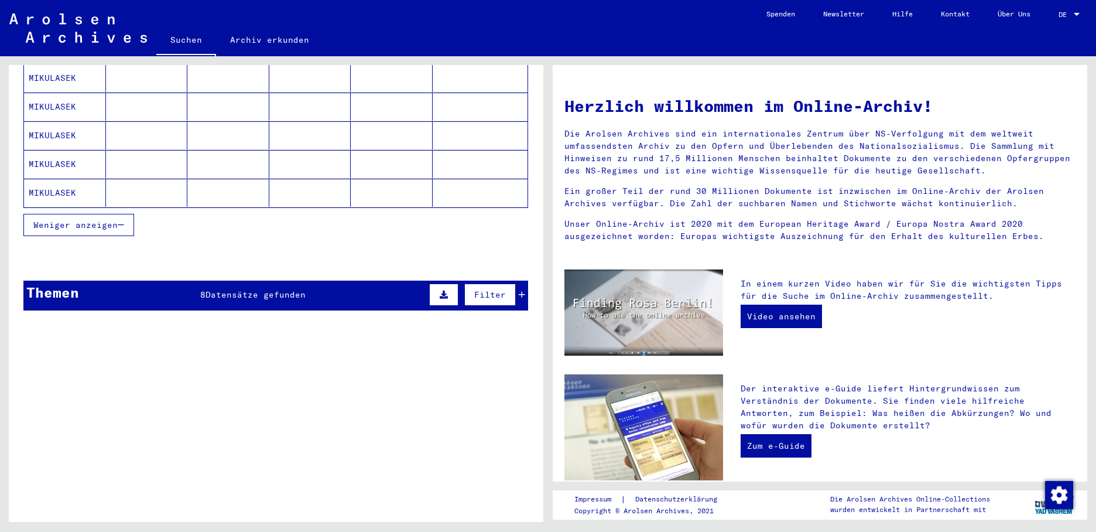
scroll to position [761, 0]
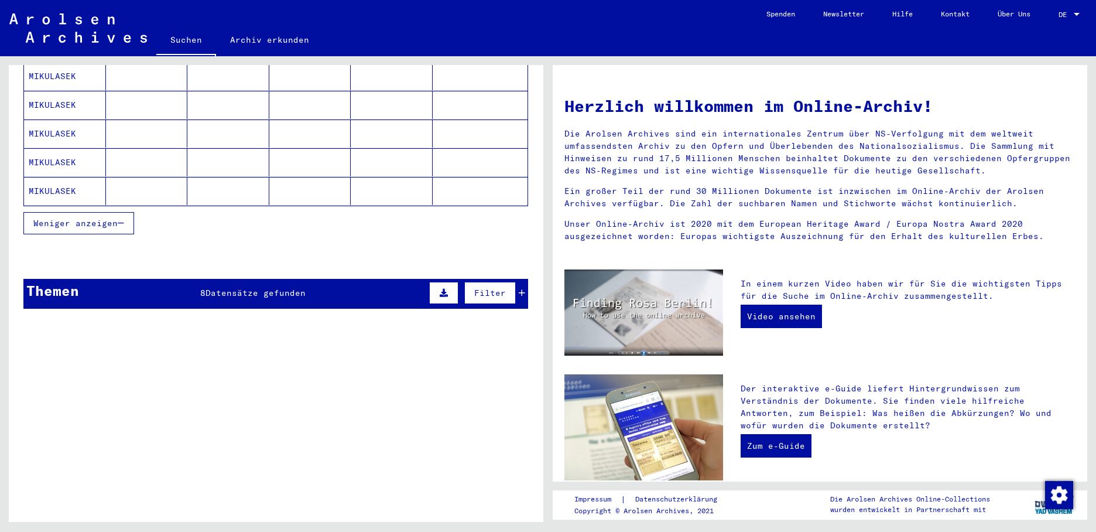
click at [231, 177] on mat-cell at bounding box center [228, 191] width 82 height 28
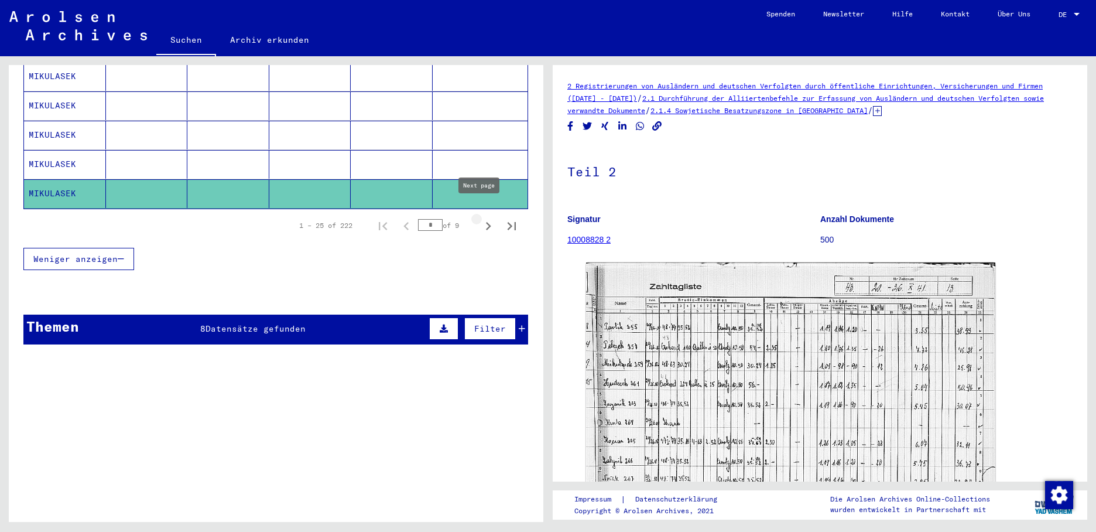
click at [480, 218] on icon "Next page" at bounding box center [488, 226] width 16 height 16
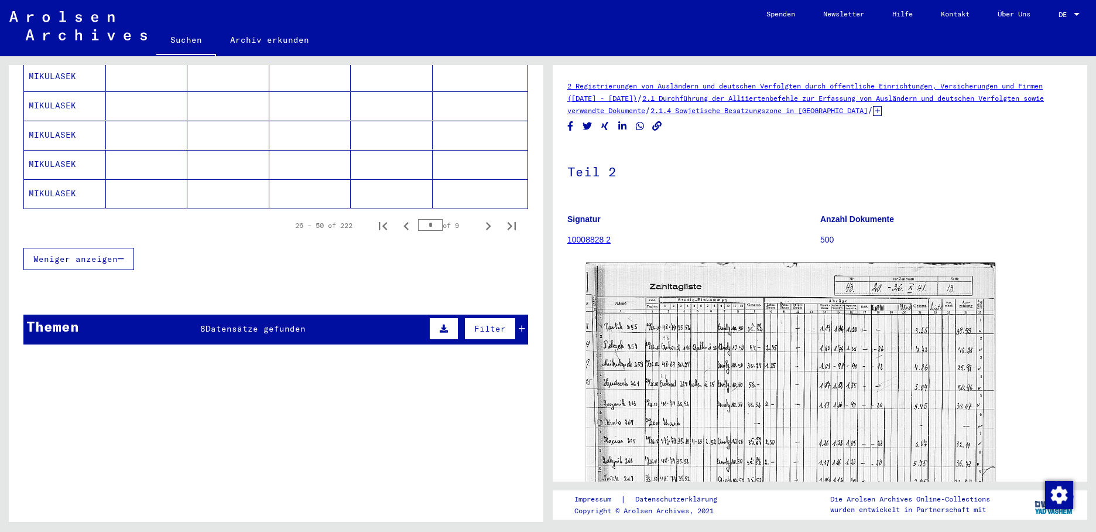
click at [486, 222] on icon "Next page" at bounding box center [488, 226] width 5 height 8
type input "*"
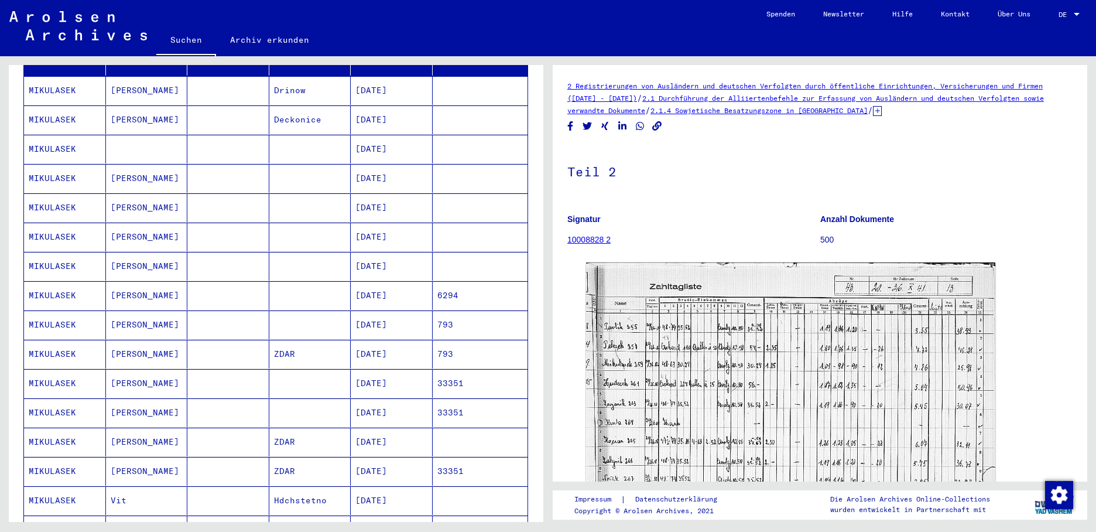
scroll to position [129, 0]
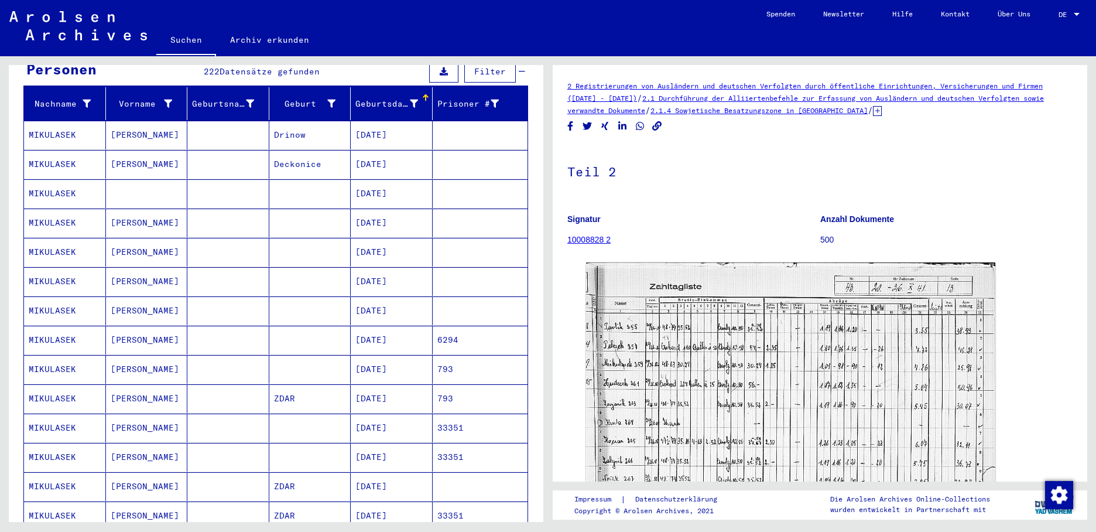
click at [379, 182] on mat-cell "[DATE]" at bounding box center [392, 193] width 82 height 29
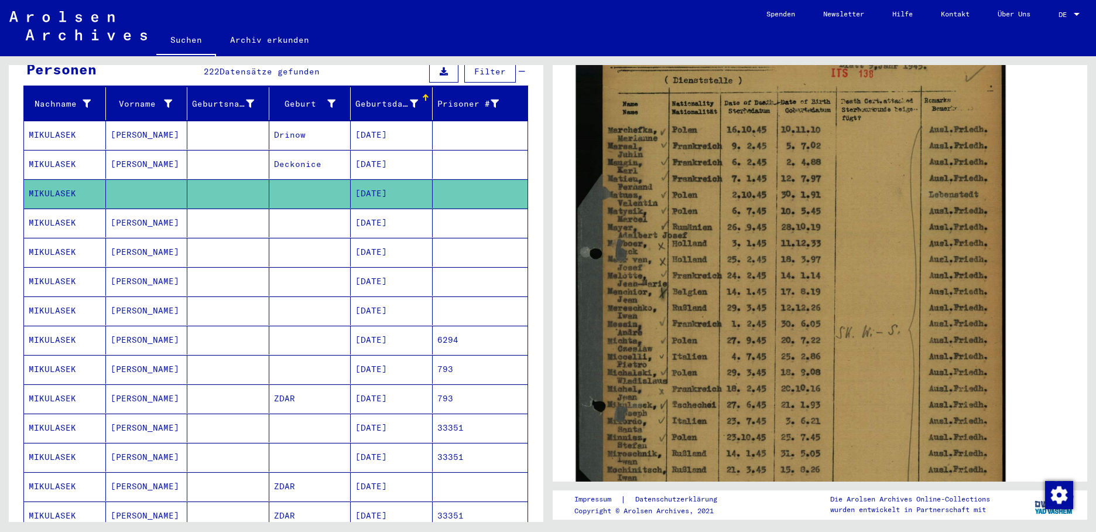
scroll to position [117, 0]
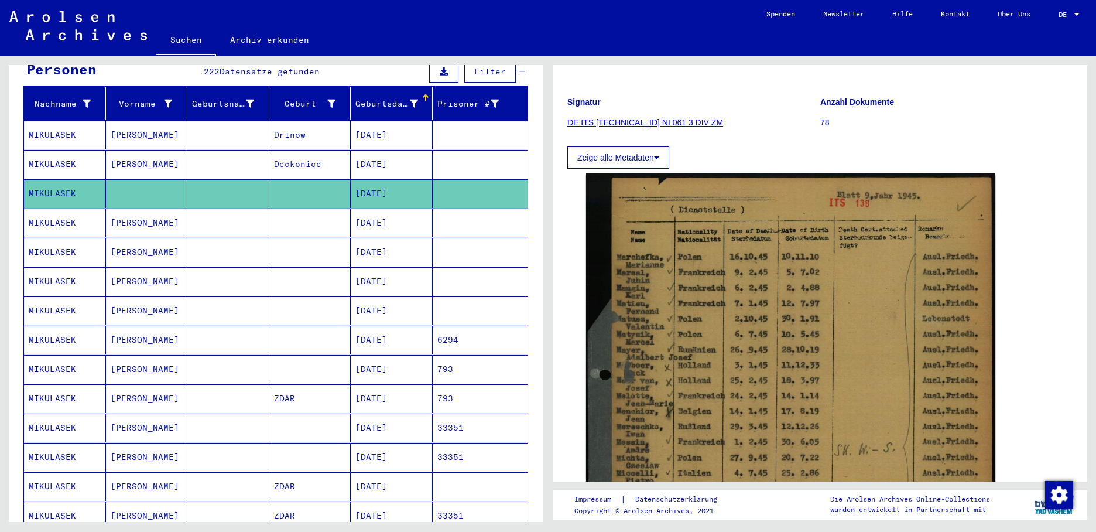
click at [374, 209] on mat-cell "[DATE]" at bounding box center [392, 223] width 82 height 29
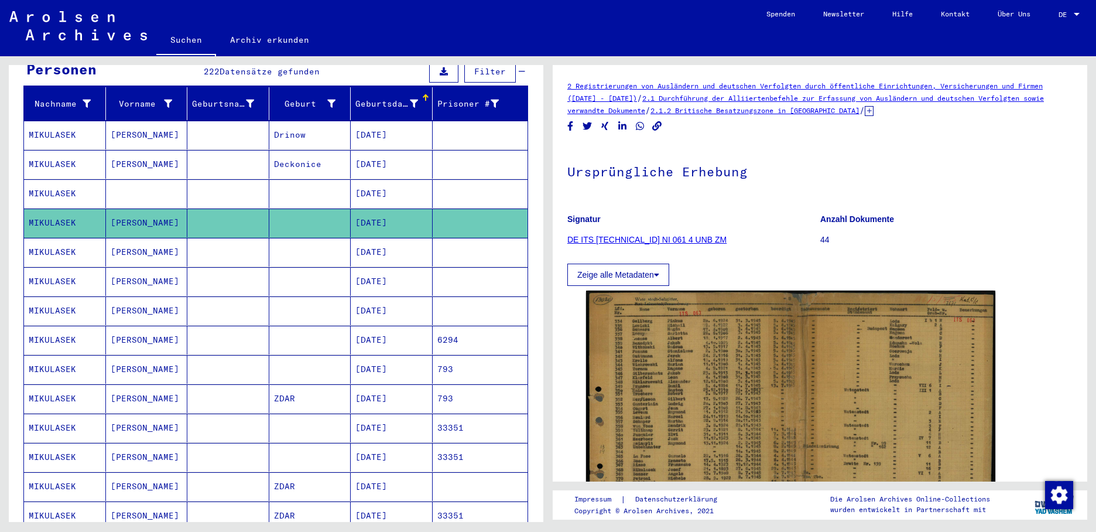
click at [368, 179] on mat-cell "[DATE]" at bounding box center [392, 193] width 82 height 29
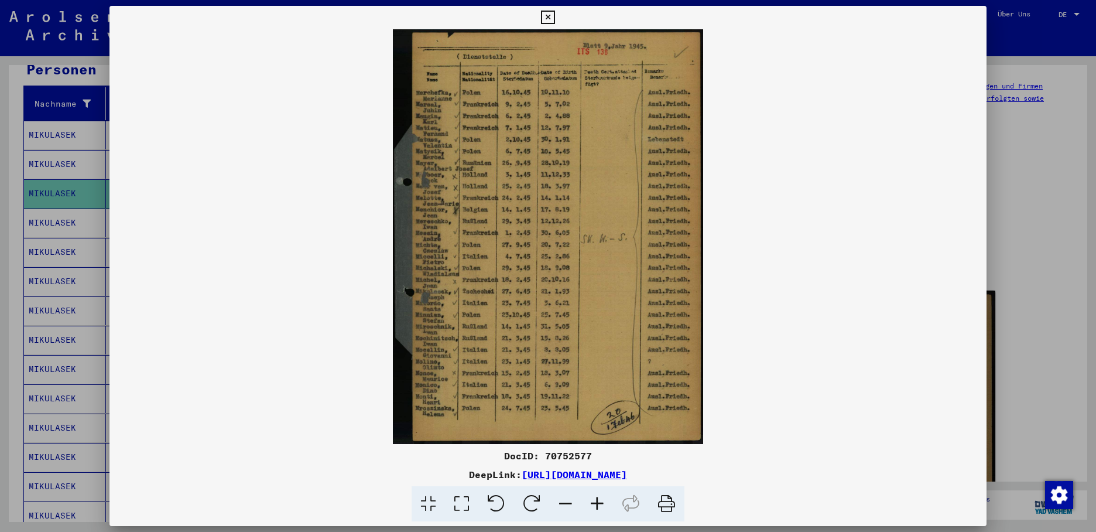
click at [66, 211] on div at bounding box center [548, 266] width 1096 height 532
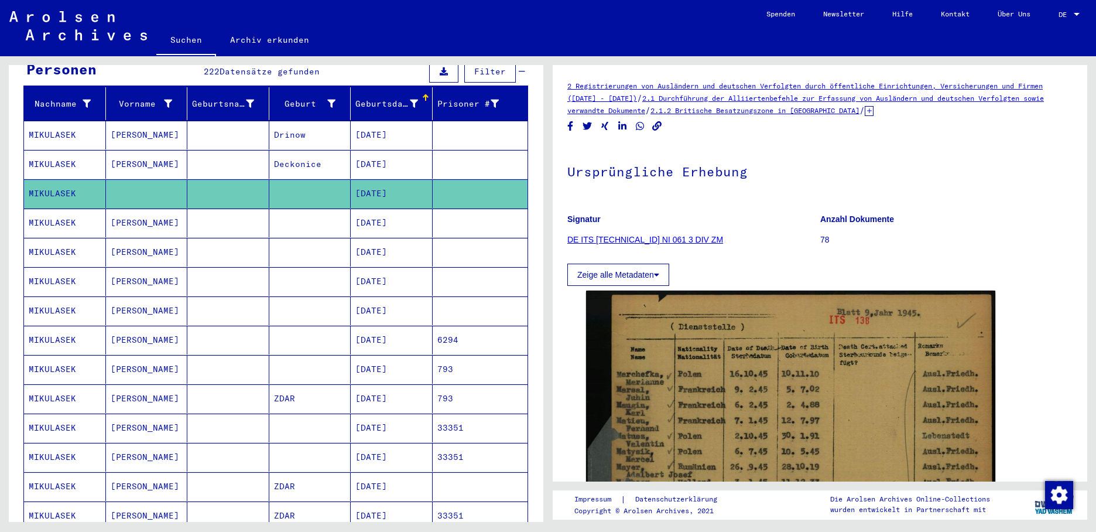
click at [66, 211] on mat-cell "MIKULASEK" at bounding box center [65, 223] width 82 height 29
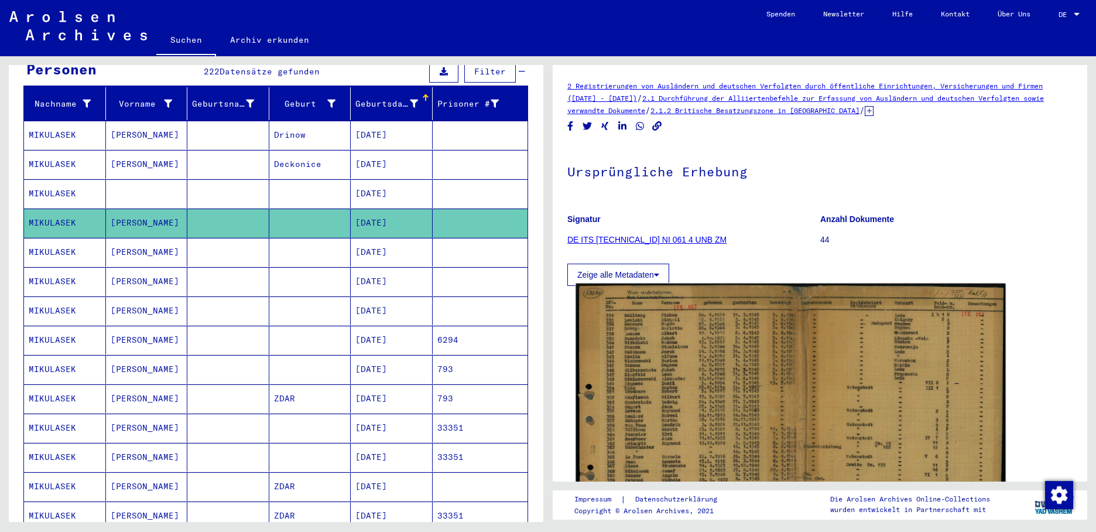
click at [667, 344] on img at bounding box center [791, 428] width 430 height 291
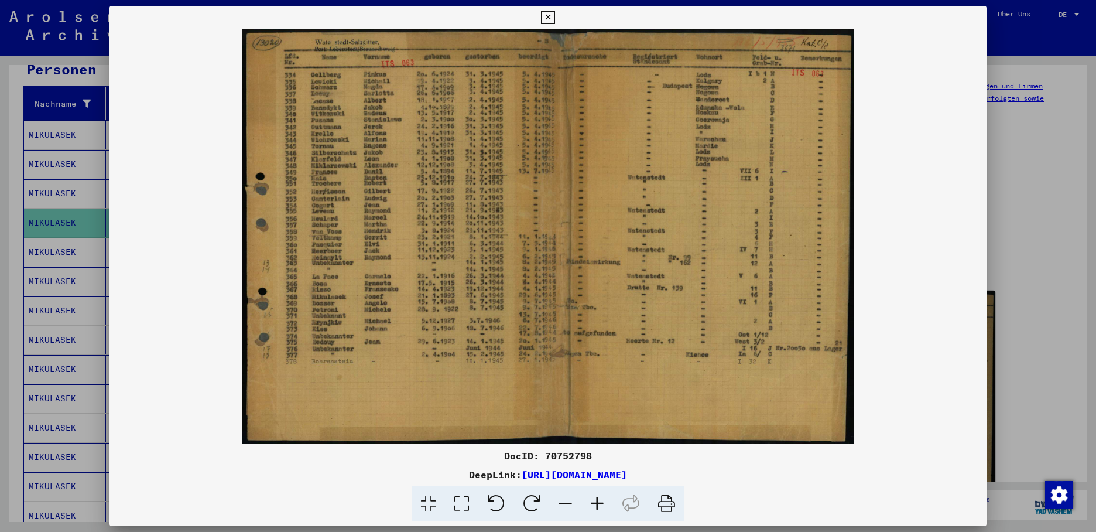
click at [81, 250] on div at bounding box center [548, 266] width 1096 height 532
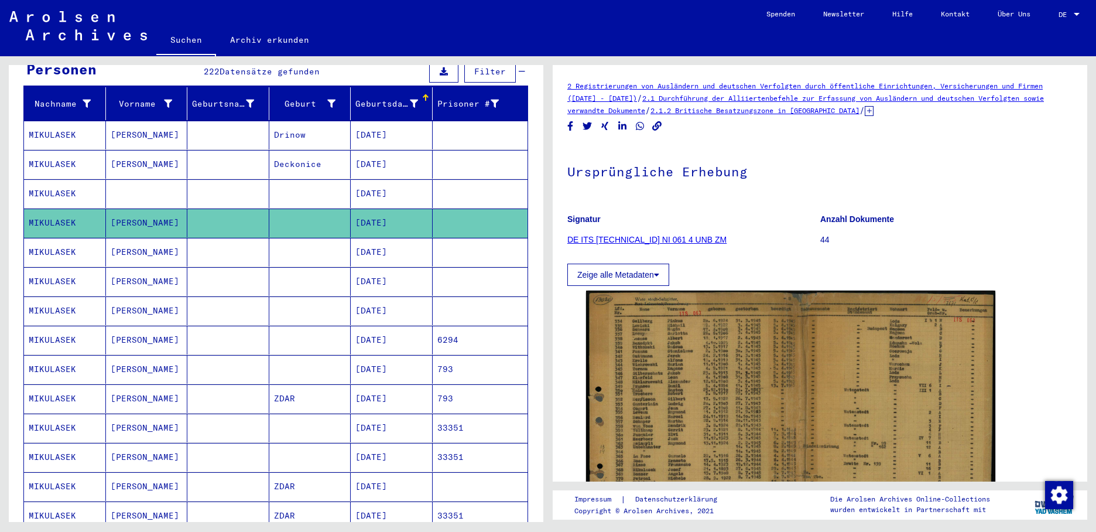
click at [82, 241] on mat-cell "MIKULASEK" at bounding box center [65, 252] width 82 height 29
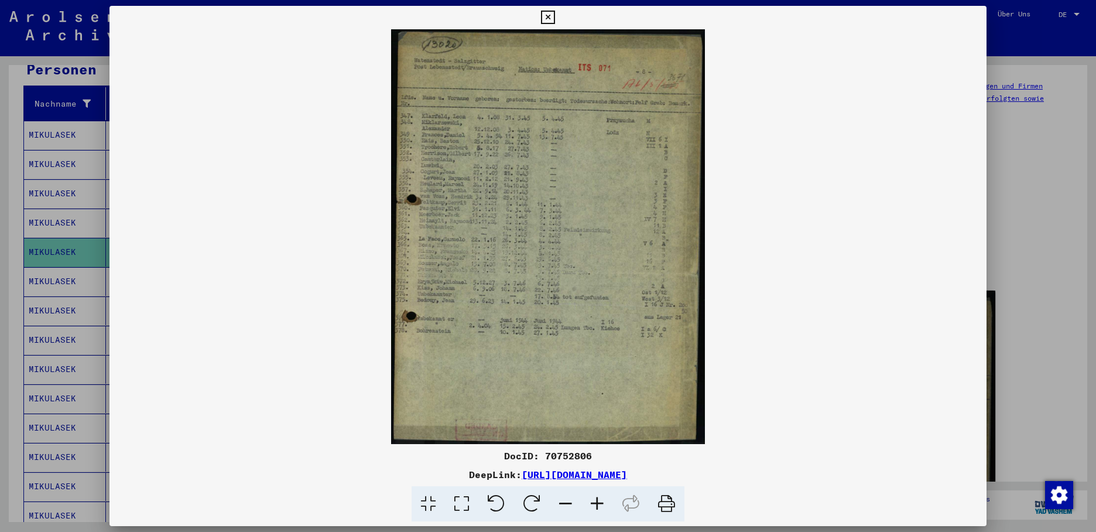
click at [52, 275] on div at bounding box center [548, 266] width 1096 height 532
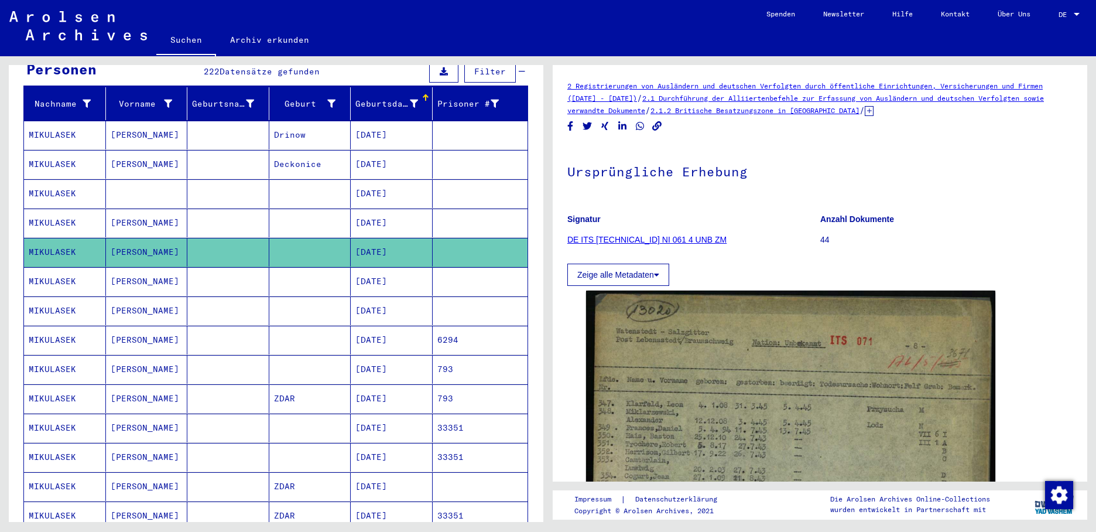
click at [63, 271] on mat-cell "MIKULASEK" at bounding box center [65, 281] width 82 height 29
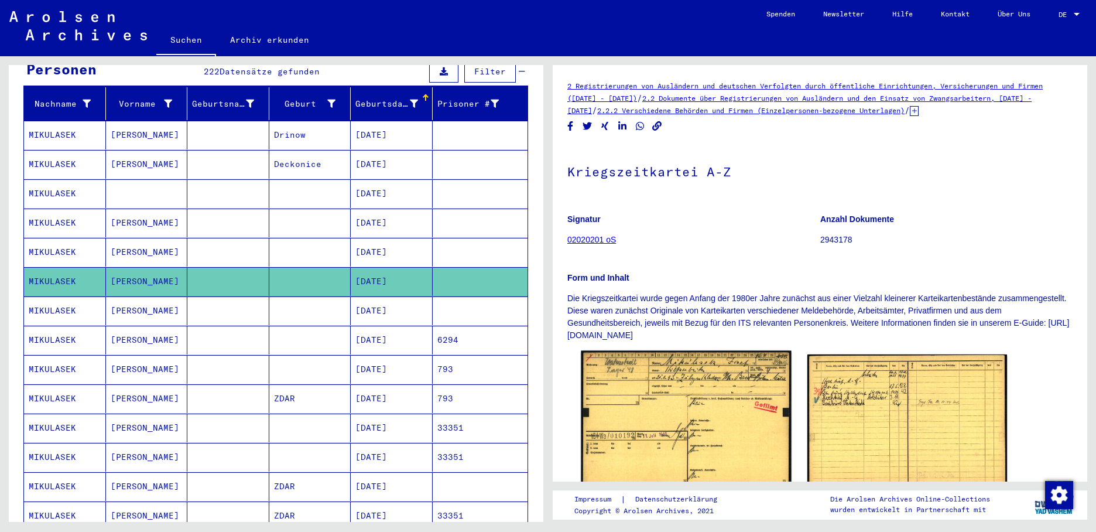
click at [652, 414] on img at bounding box center [686, 426] width 210 height 150
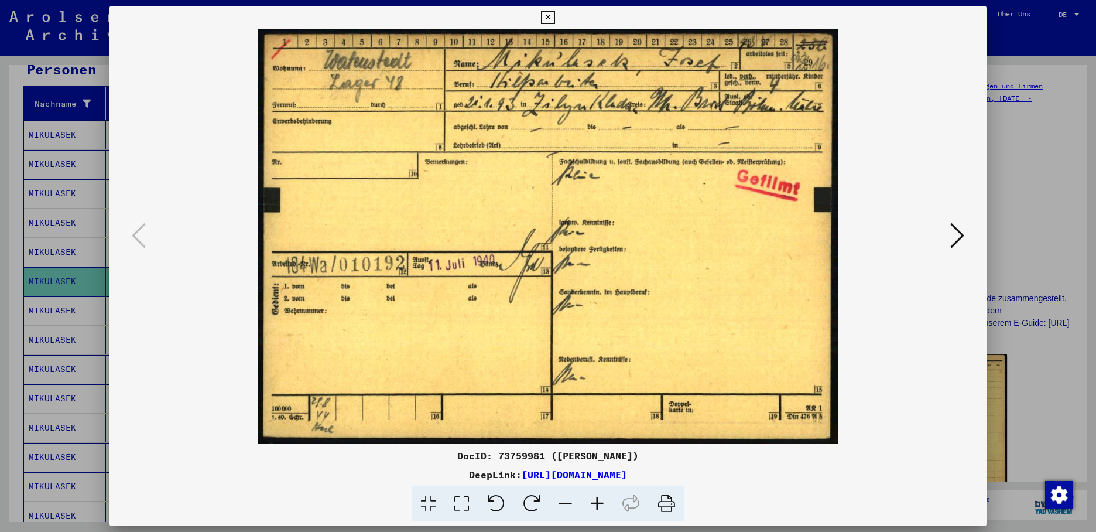
click at [49, 299] on div at bounding box center [548, 266] width 1096 height 532
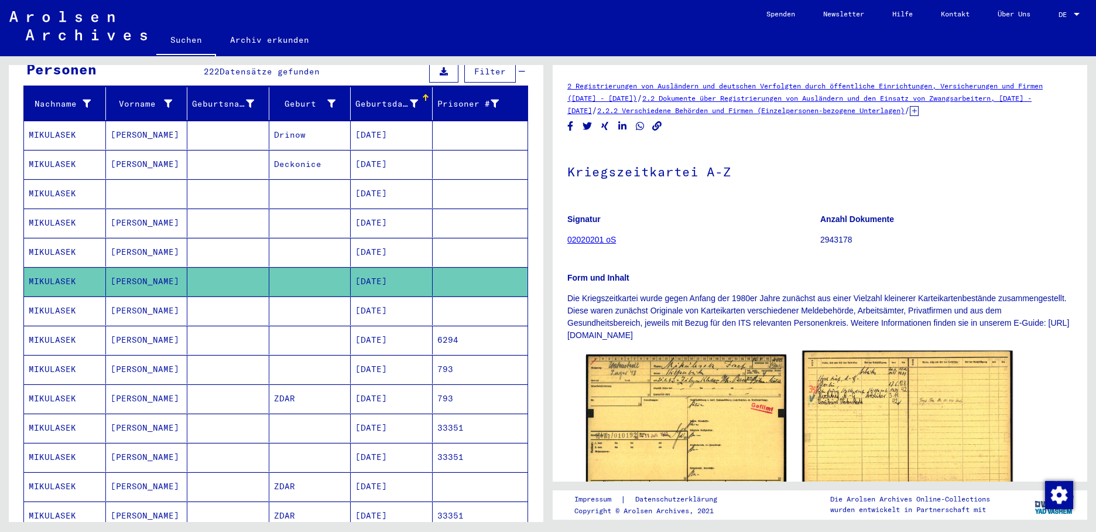
click at [845, 384] on img at bounding box center [907, 426] width 210 height 150
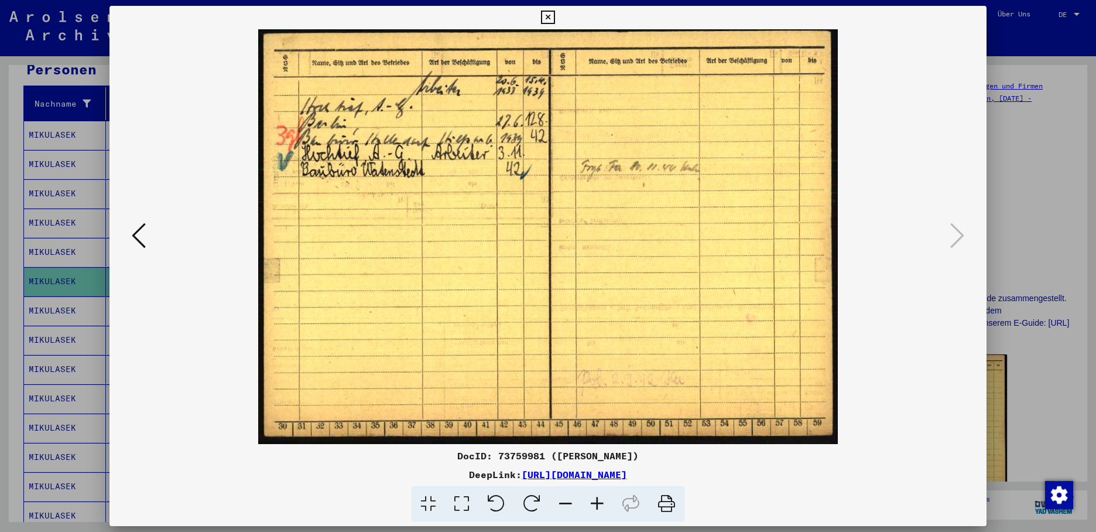
click at [79, 300] on div at bounding box center [548, 266] width 1096 height 532
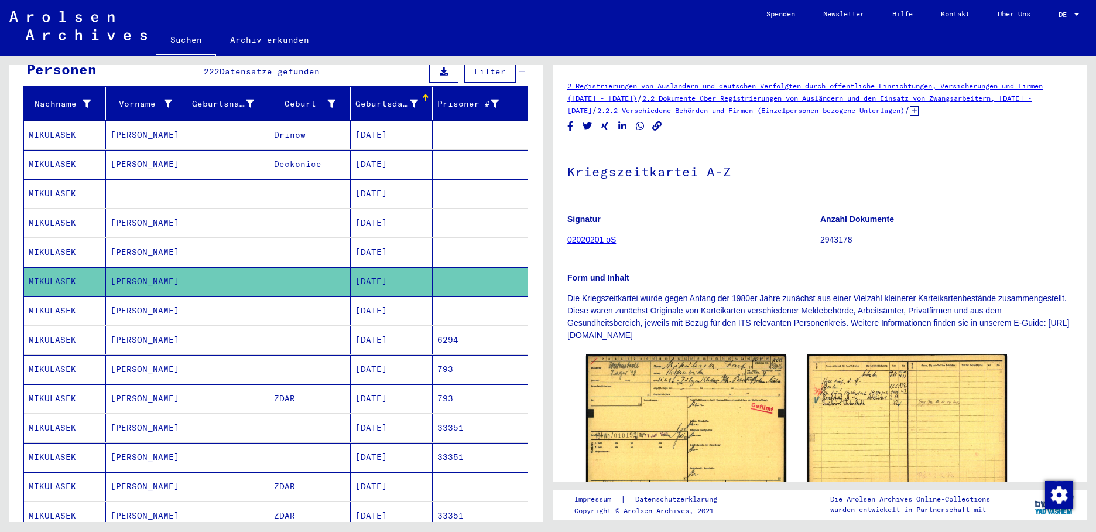
click at [79, 300] on mat-cell "MIKULASEK" at bounding box center [65, 310] width 82 height 29
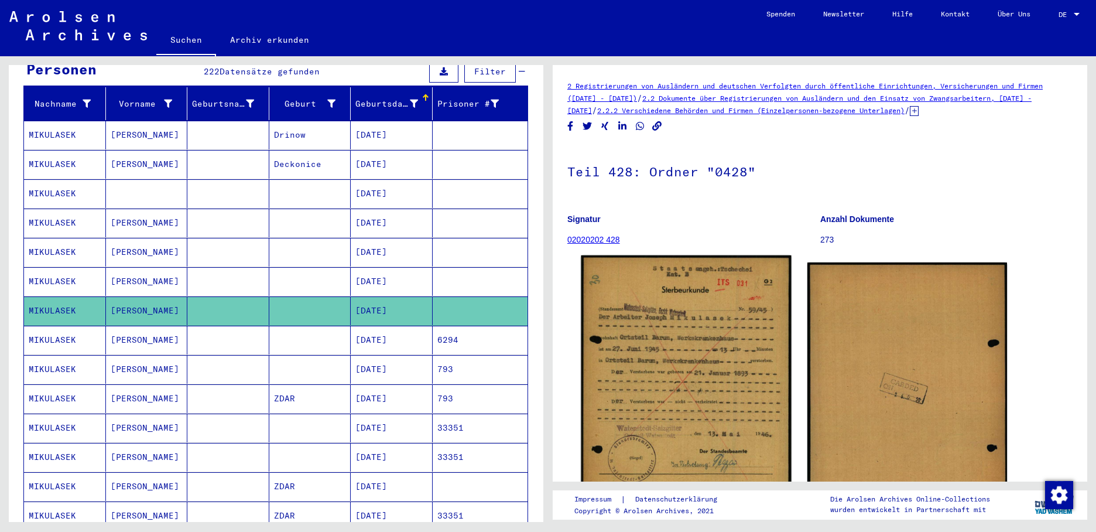
click at [644, 323] on img at bounding box center [686, 401] width 210 height 292
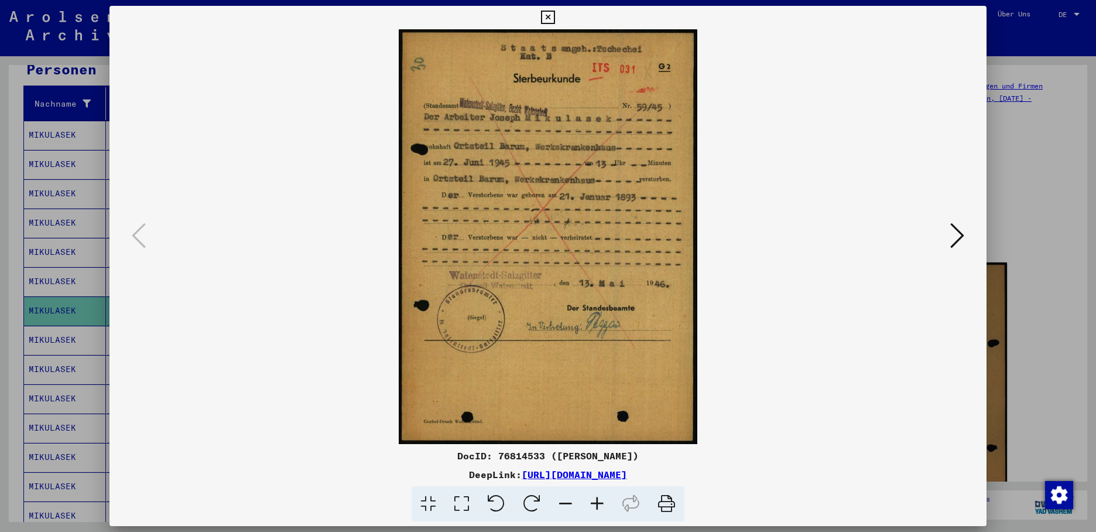
click at [959, 231] on icon at bounding box center [958, 235] width 14 height 28
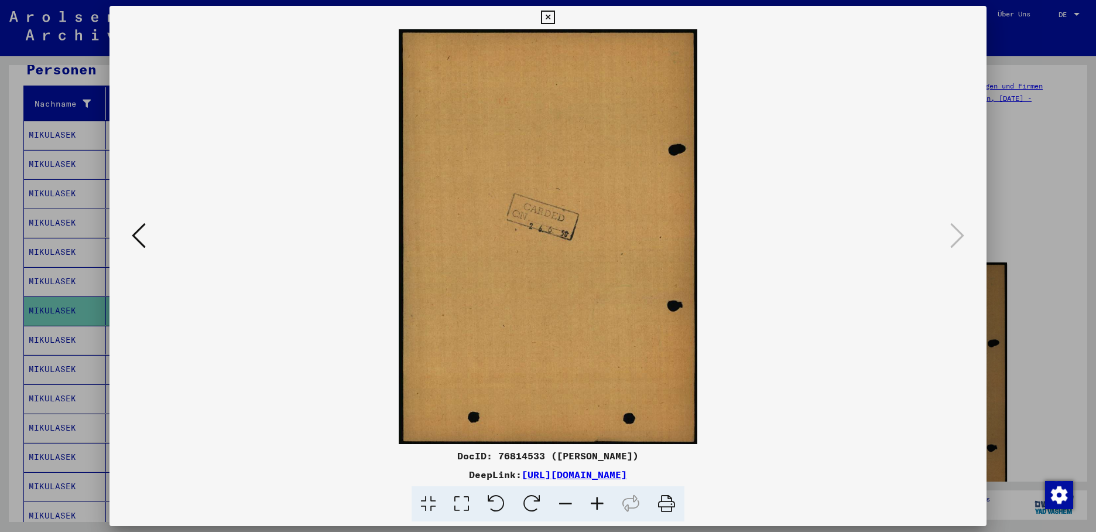
click at [555, 11] on icon at bounding box center [547, 18] width 13 height 14
